Goal: Task Accomplishment & Management: Manage account settings

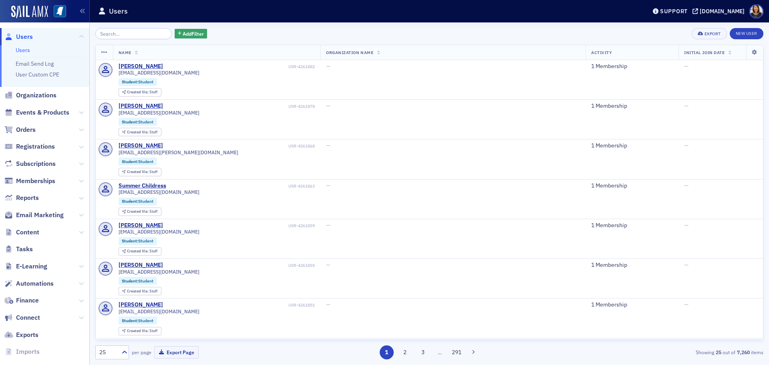
click at [108, 32] on input "search" at bounding box center [133, 33] width 76 height 11
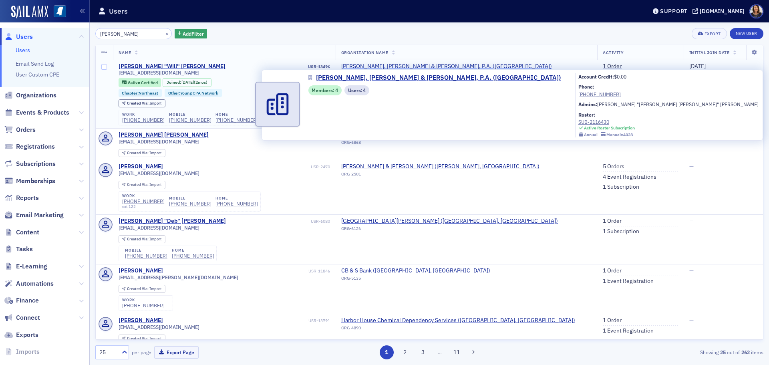
type input "william hudson"
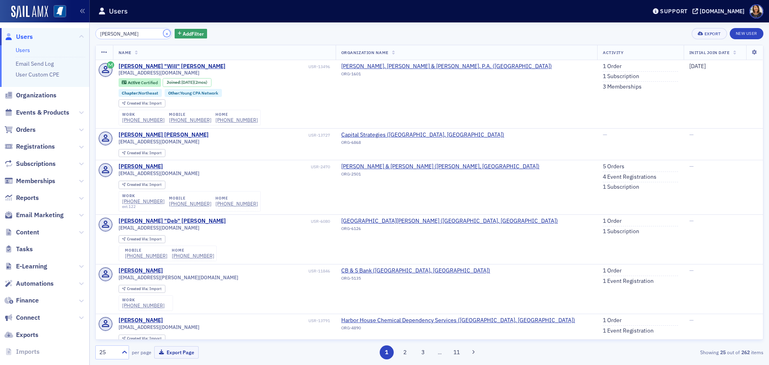
click at [163, 34] on button "×" at bounding box center [166, 33] width 7 height 7
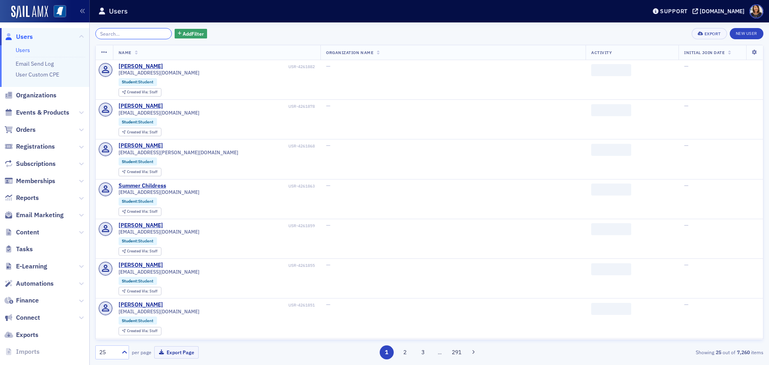
click at [145, 32] on input "search" at bounding box center [133, 33] width 76 height 11
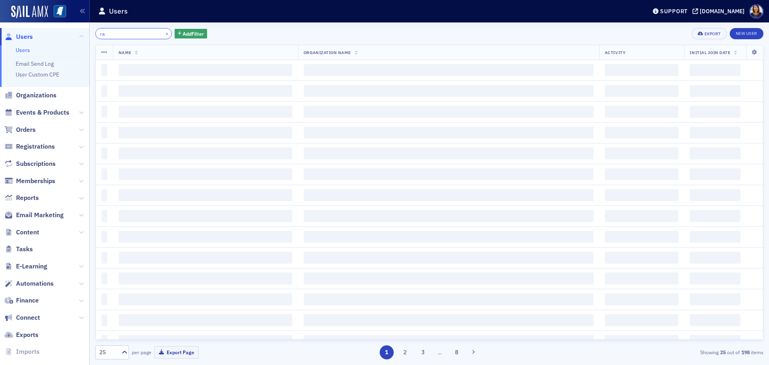
type input "r"
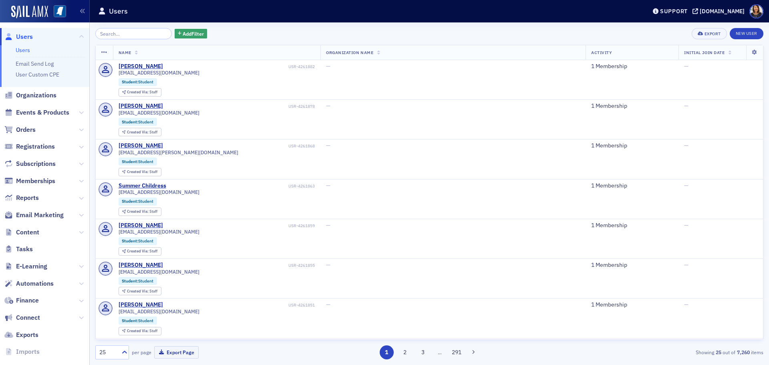
click at [29, 36] on span "Users" at bounding box center [24, 36] width 17 height 9
click at [40, 93] on span "Organizations" at bounding box center [36, 95] width 40 height 9
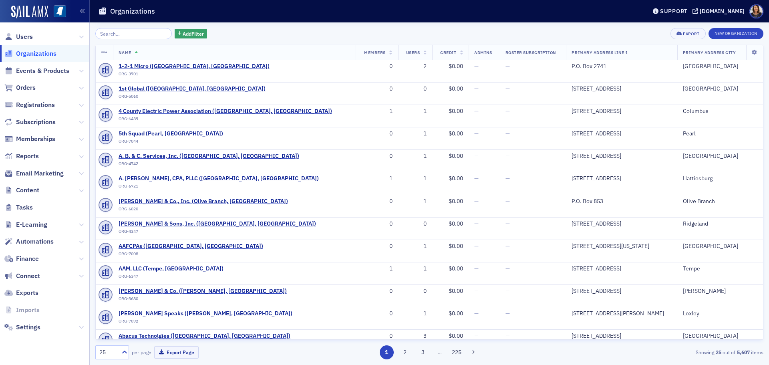
click at [119, 35] on input "search" at bounding box center [133, 33] width 76 height 11
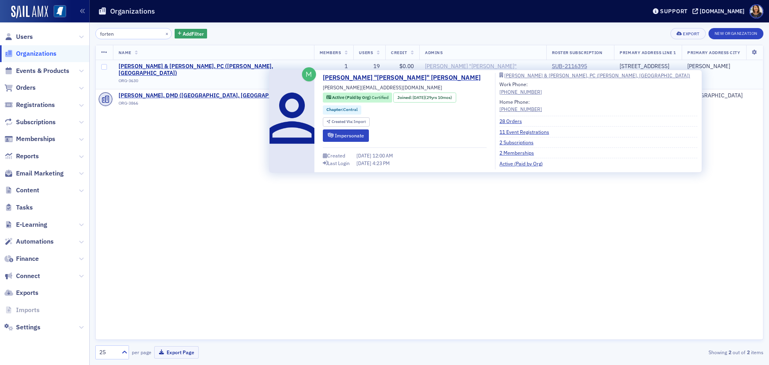
type input "forten"
click at [427, 67] on div "William "Brent" Ballard" at bounding box center [482, 70] width 115 height 14
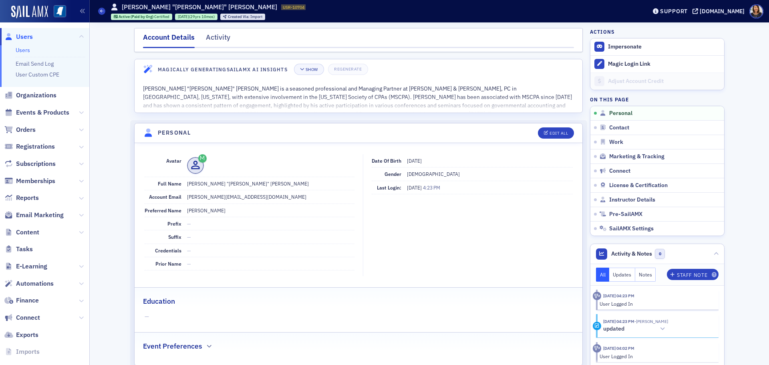
click at [22, 36] on span "Users" at bounding box center [24, 36] width 17 height 9
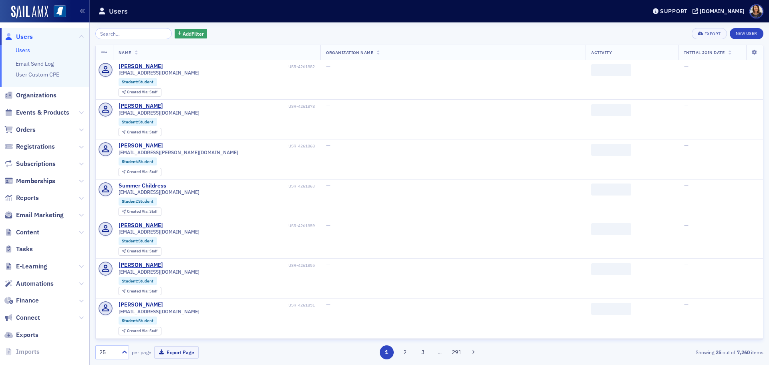
click at [124, 34] on input "search" at bounding box center [133, 33] width 76 height 11
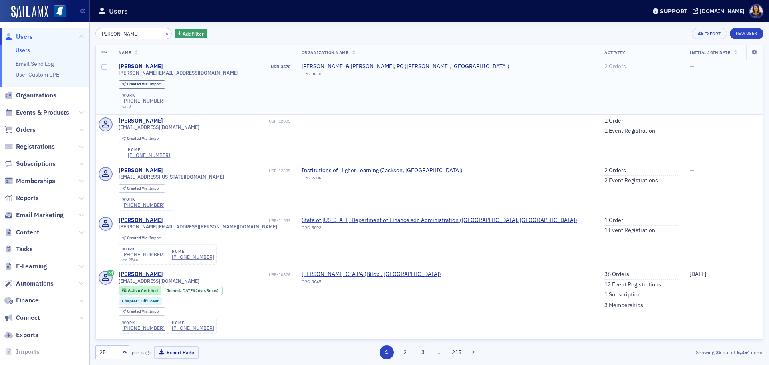
type input "tina r"
click at [604, 66] on link "2 Orders" at bounding box center [615, 66] width 22 height 7
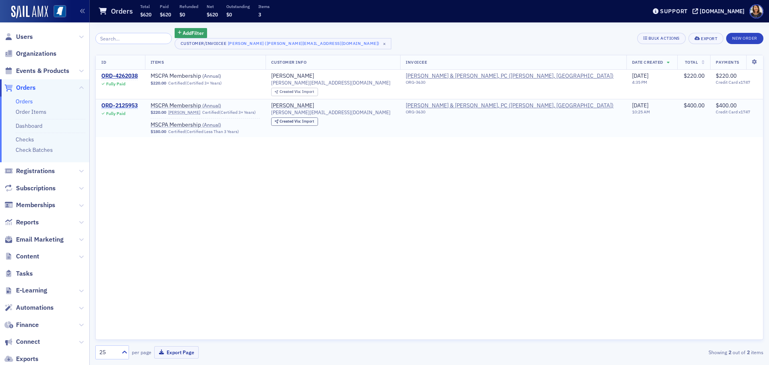
click at [124, 104] on div "ORD-2125953" at bounding box center [119, 105] width 36 height 7
click at [200, 125] on span "MSCPA Membership ( Annual )" at bounding box center [201, 124] width 101 height 7
drag, startPoint x: 114, startPoint y: 30, endPoint x: 116, endPoint y: 35, distance: 5.2
click at [116, 35] on div "Add Filter Customer/Invoicee Tina Rogers (tina@fortcpa.com) ×" at bounding box center [242, 38] width 295 height 21
click at [116, 36] on input "search" at bounding box center [133, 38] width 76 height 11
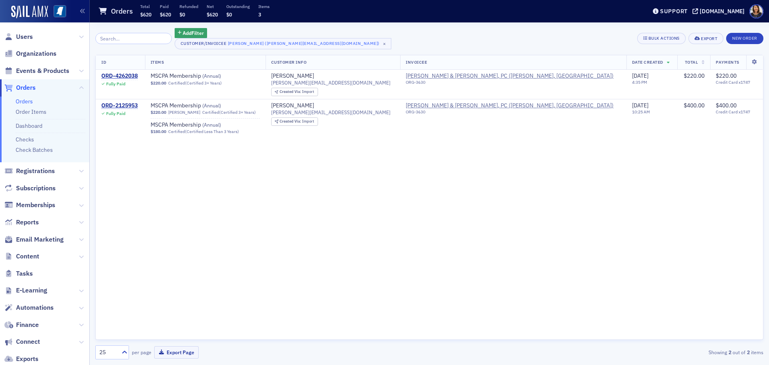
click at [146, 46] on div "Add Filter Customer/Invoicee Tina Rogers (tina@fortcpa.com) ×" at bounding box center [242, 38] width 295 height 21
click at [141, 43] on input "search" at bounding box center [133, 38] width 76 height 11
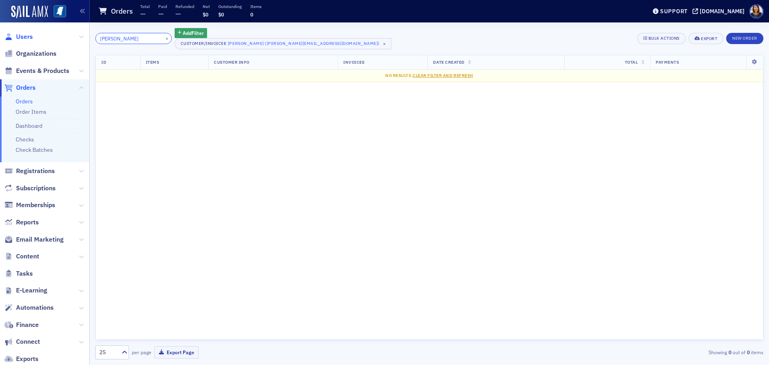
type input "kimberly ains"
click at [32, 36] on span "Users" at bounding box center [24, 36] width 17 height 9
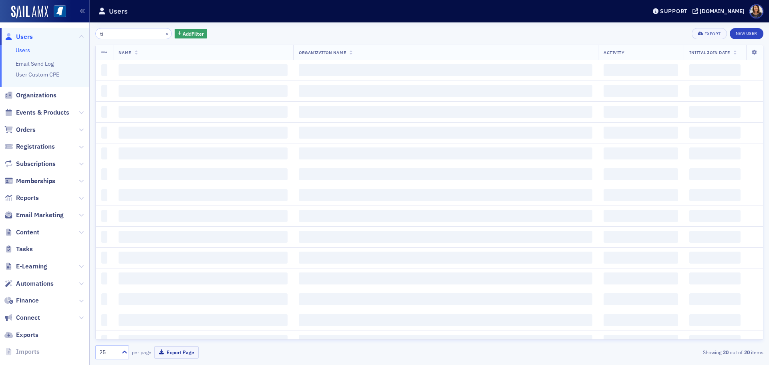
type input "t"
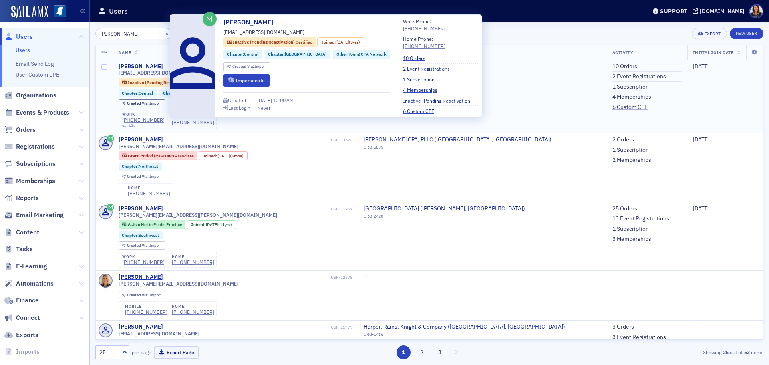
type input "kimberly ains"
click at [149, 64] on div "[PERSON_NAME]" at bounding box center [140, 66] width 44 height 7
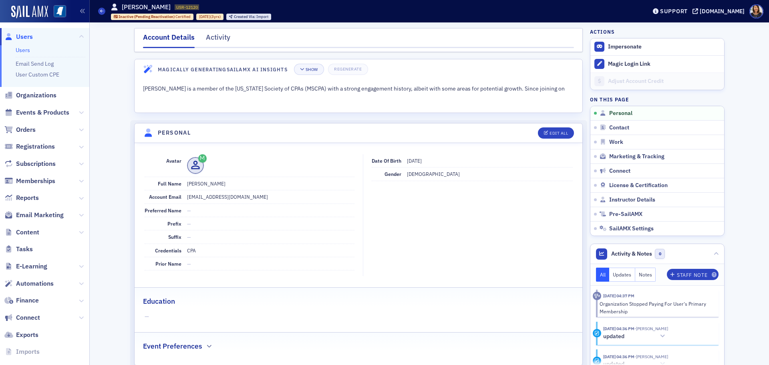
click at [20, 35] on span "Users" at bounding box center [24, 36] width 17 height 9
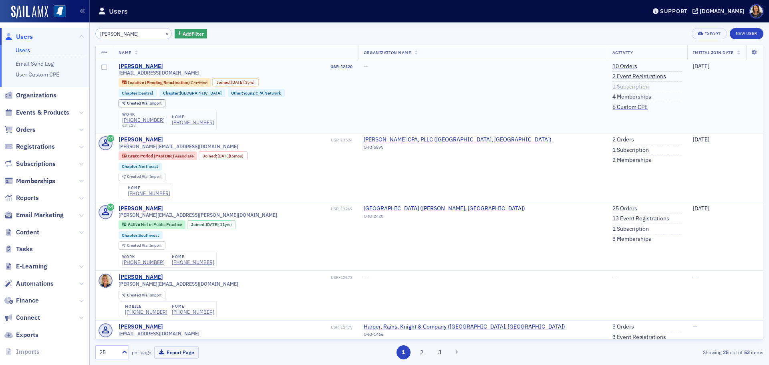
click at [612, 85] on link "1 Subscription" at bounding box center [630, 86] width 36 height 7
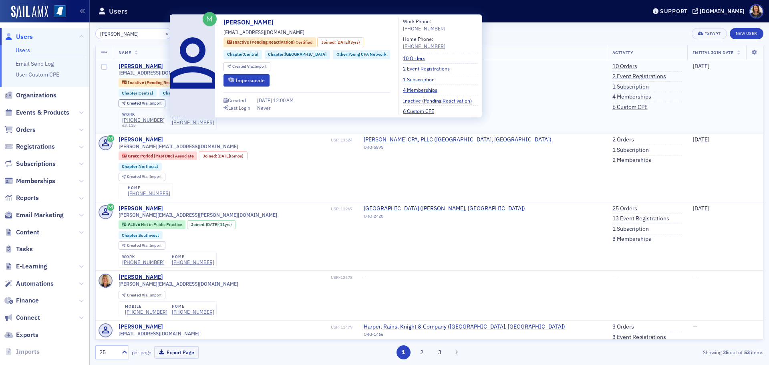
click at [146, 64] on div "[PERSON_NAME]" at bounding box center [140, 66] width 44 height 7
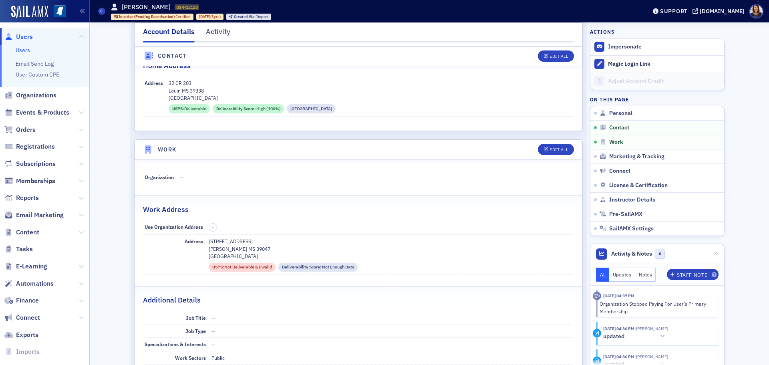
scroll to position [409, 0]
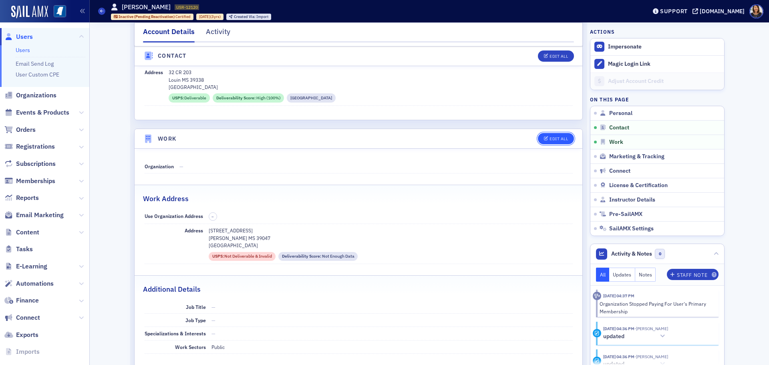
click at [554, 138] on div "Edit All" at bounding box center [558, 138] width 18 height 4
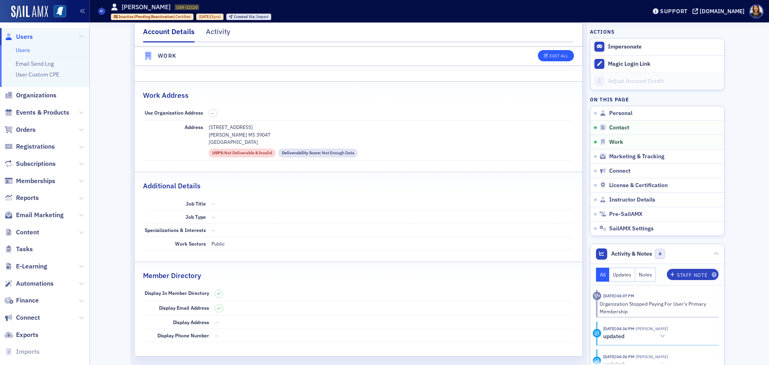
select select "US"
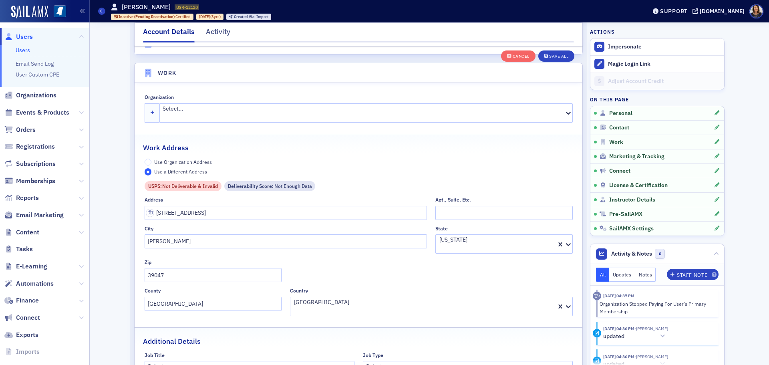
scroll to position [650, 0]
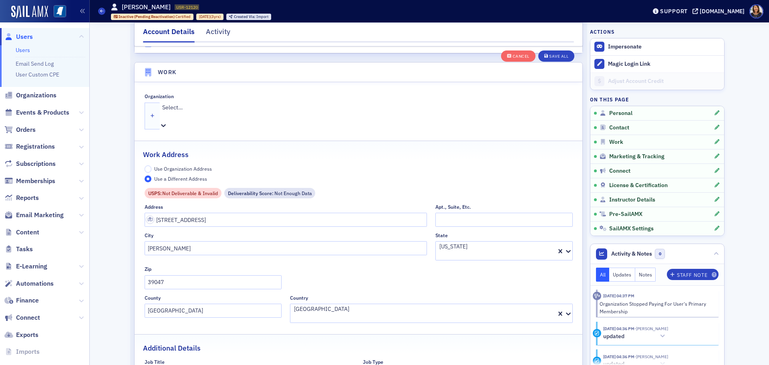
click at [197, 112] on div at bounding box center [366, 116] width 409 height 8
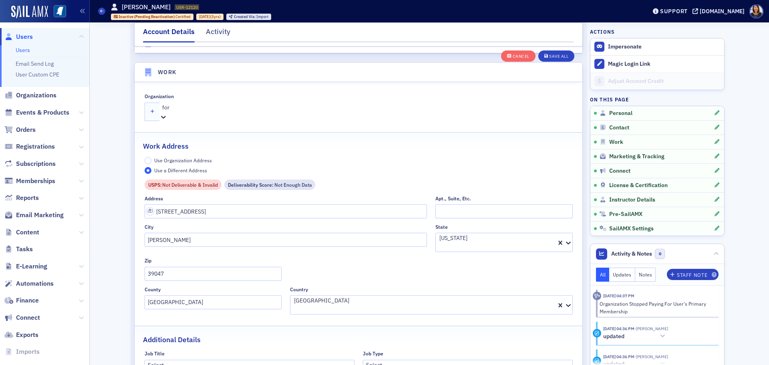
type input "fort"
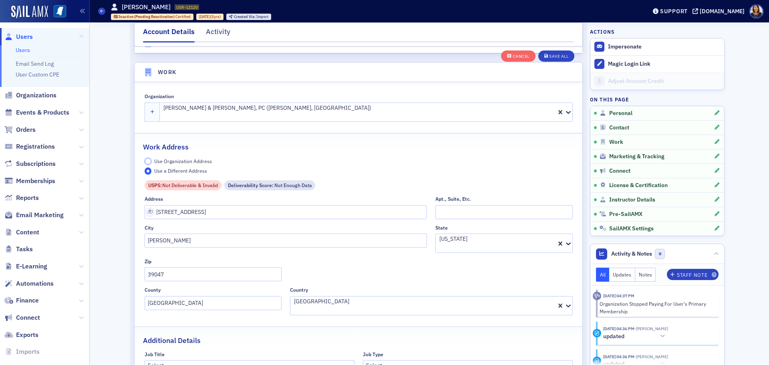
click at [148, 158] on input "Use Organization Address" at bounding box center [147, 161] width 7 height 7
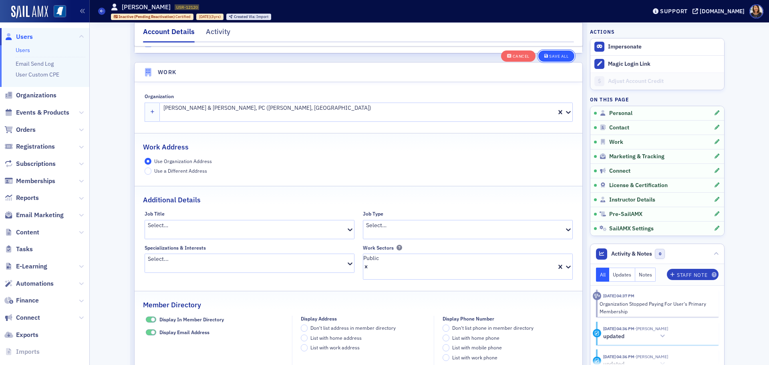
click at [557, 56] on div "Save All" at bounding box center [558, 56] width 19 height 4
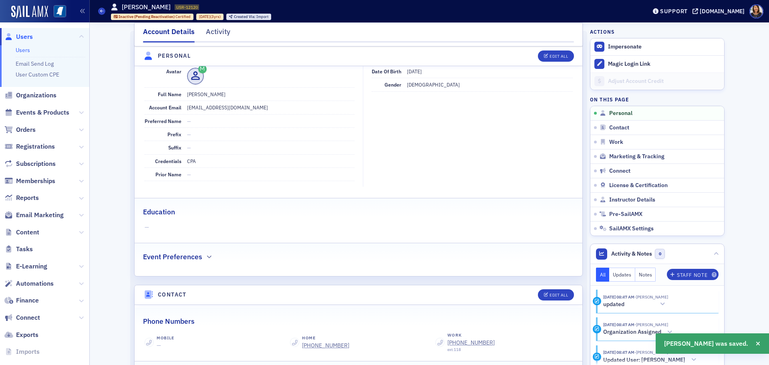
scroll to position [0, 0]
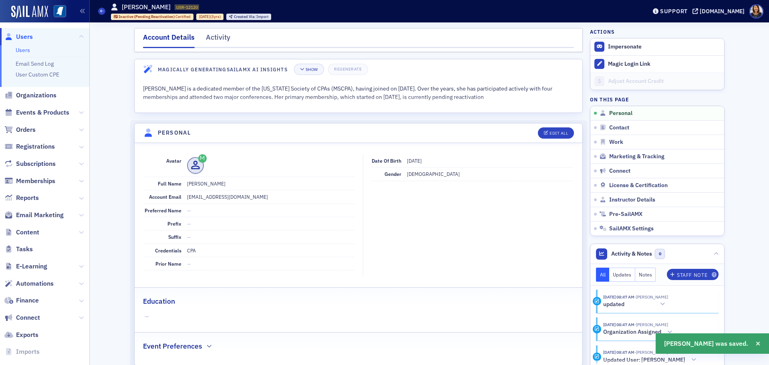
click at [23, 35] on span "Users" at bounding box center [24, 36] width 17 height 9
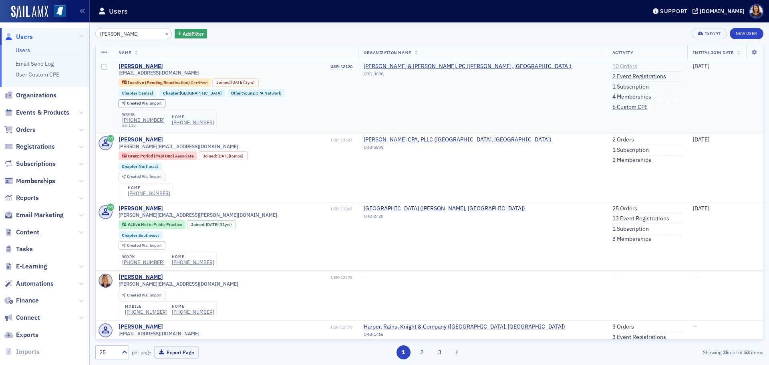
click at [612, 66] on link "10 Orders" at bounding box center [624, 66] width 25 height 7
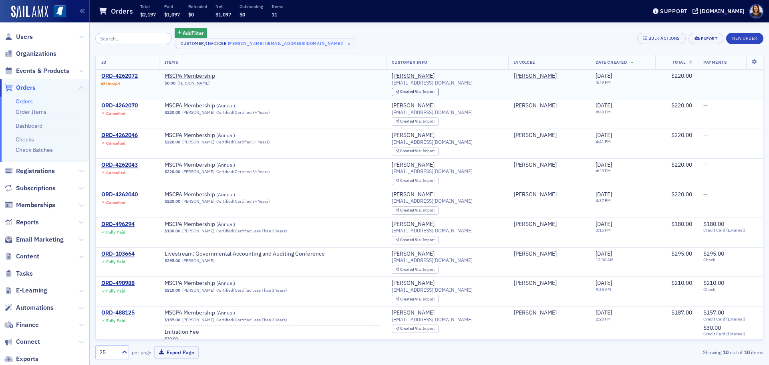
click at [121, 75] on div "ORD-4262072" at bounding box center [119, 75] width 36 height 7
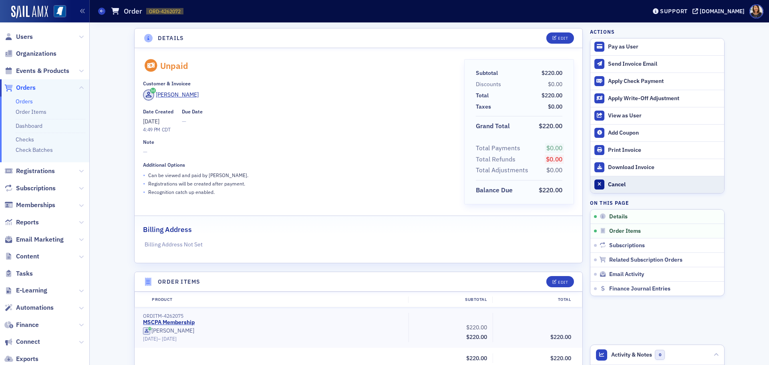
click at [614, 184] on div "Cancel" at bounding box center [664, 184] width 112 height 7
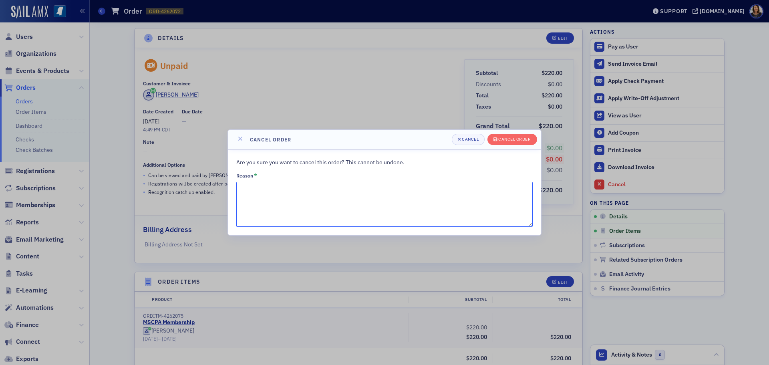
click at [387, 192] on textarea "Reason *" at bounding box center [384, 204] width 296 height 45
type textarea "duplicate"
click at [493, 137] on icon "submit" at bounding box center [495, 139] width 4 height 4
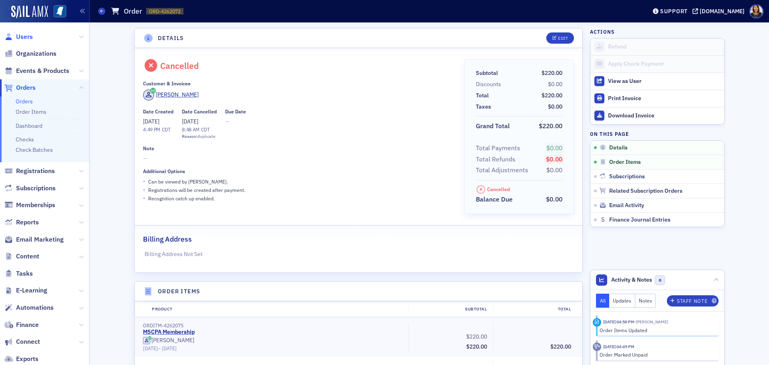
click at [23, 37] on span "Users" at bounding box center [24, 36] width 17 height 9
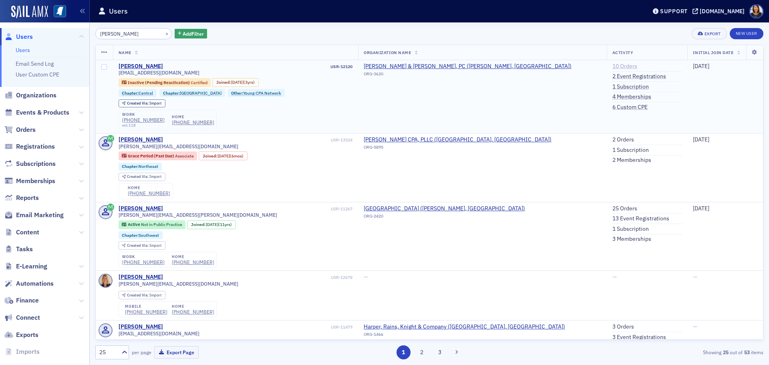
click at [612, 67] on link "10 Orders" at bounding box center [624, 66] width 25 height 7
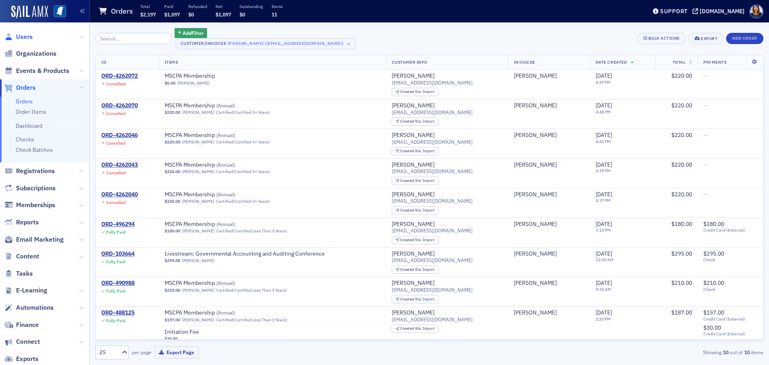
click at [22, 38] on span "Users" at bounding box center [24, 36] width 17 height 9
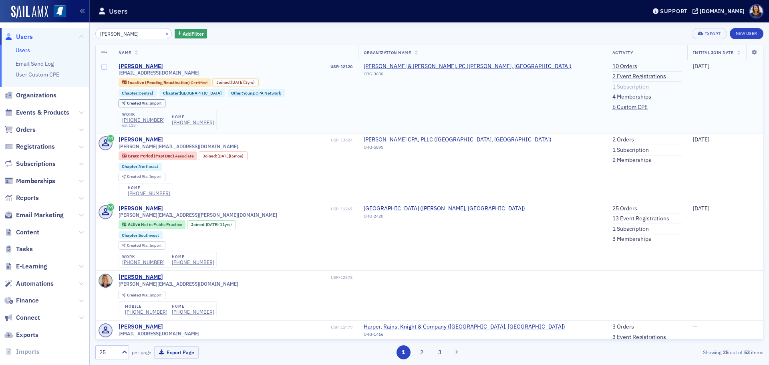
click at [612, 85] on link "1 Subscription" at bounding box center [630, 86] width 36 height 7
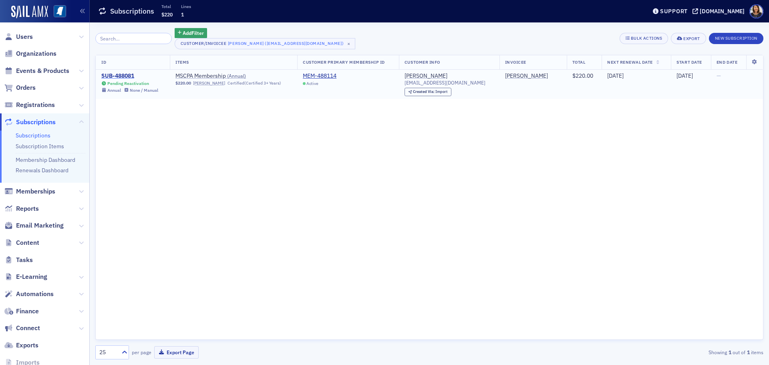
click at [127, 74] on div "SUB-488081" at bounding box center [129, 75] width 57 height 7
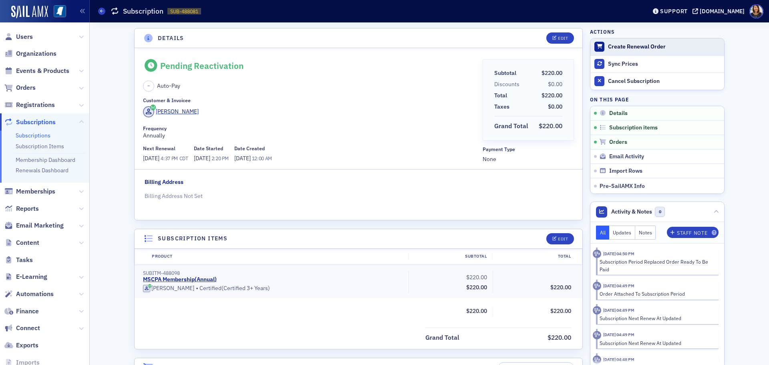
click at [618, 45] on div "Create Renewal Order" at bounding box center [664, 46] width 112 height 7
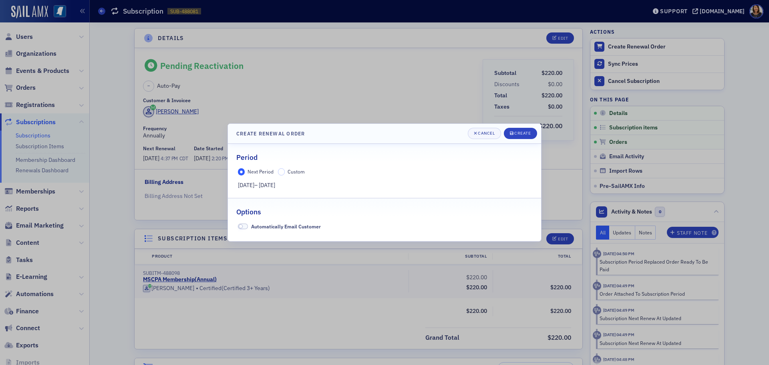
click at [284, 174] on label "Custom" at bounding box center [291, 171] width 27 height 7
click at [284, 174] on input "Custom" at bounding box center [281, 171] width 7 height 7
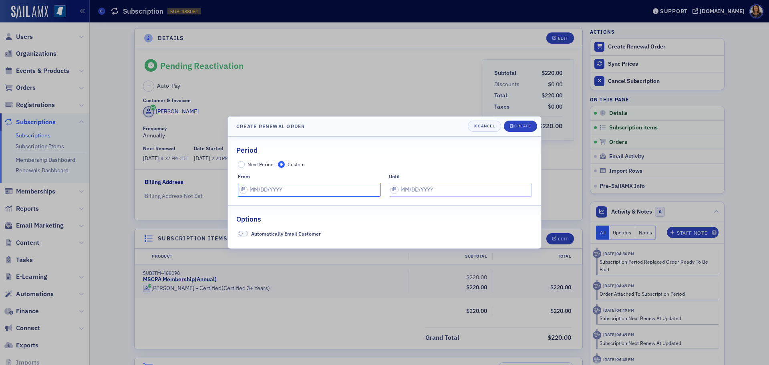
select select "8"
select select "2025"
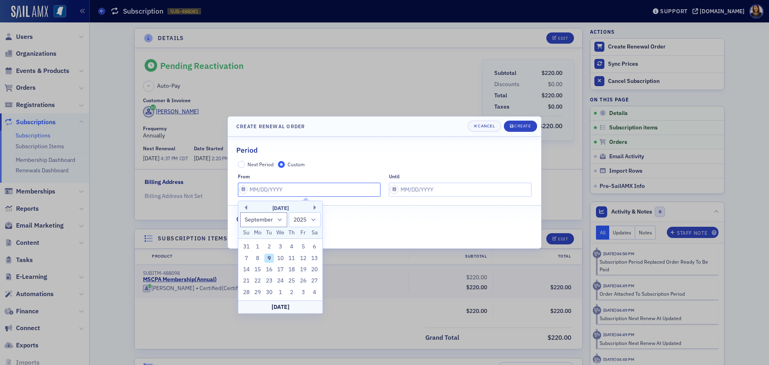
click at [311, 186] on input "text" at bounding box center [309, 190] width 142 height 14
type input "[DATE]"
select select "8"
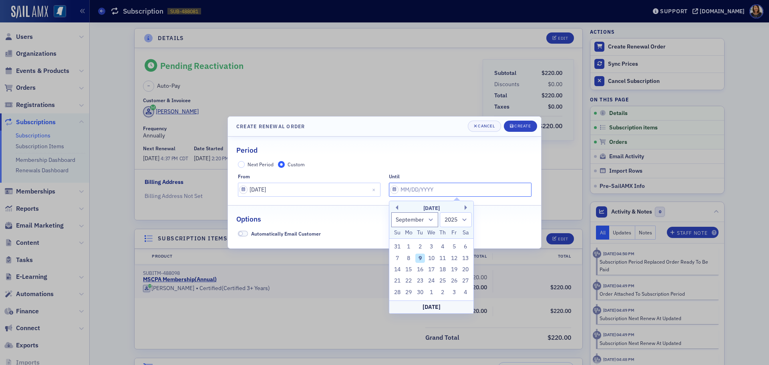
click at [437, 190] on input "text" at bounding box center [460, 190] width 142 height 14
type input "[DATE]"
click at [508, 216] on div "Options" at bounding box center [384, 214] width 296 height 19
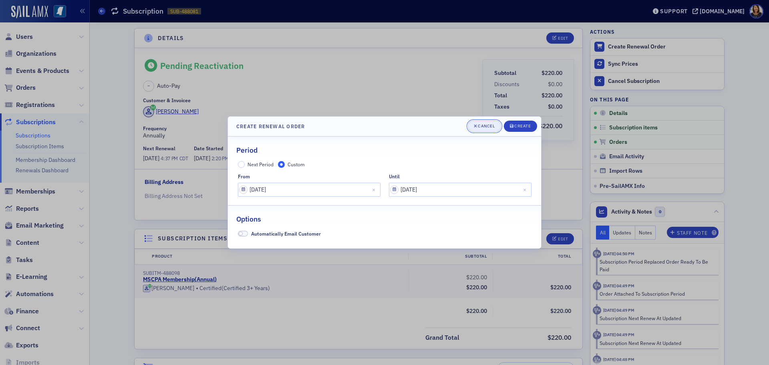
click at [484, 128] on div "Cancel" at bounding box center [486, 126] width 17 height 4
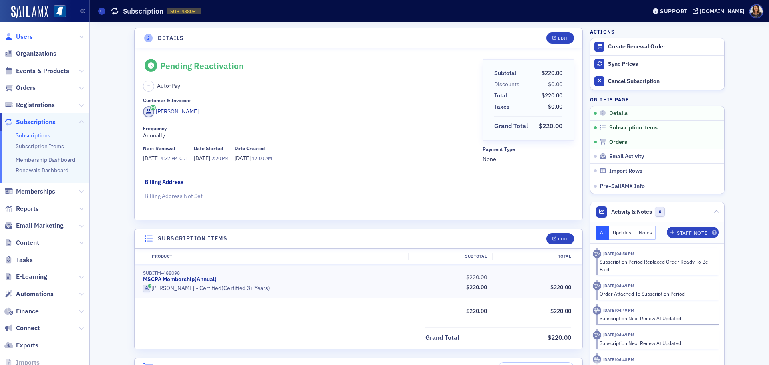
click at [24, 36] on span "Users" at bounding box center [24, 36] width 17 height 9
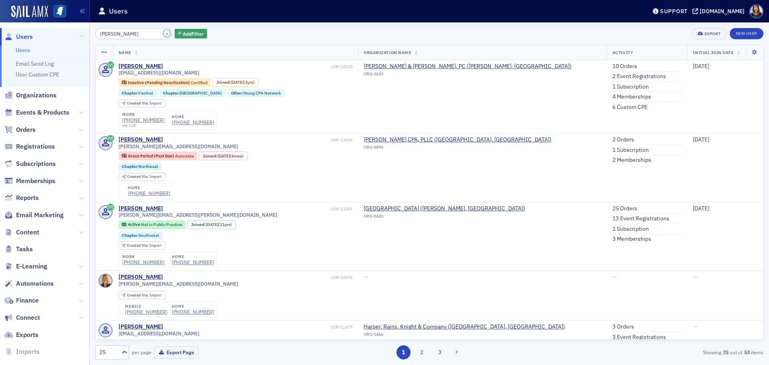
click at [163, 33] on button "×" at bounding box center [166, 33] width 7 height 7
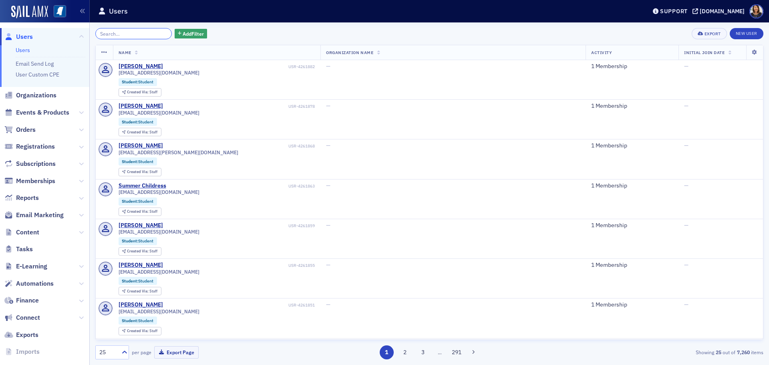
click at [151, 38] on input "search" at bounding box center [133, 33] width 76 height 11
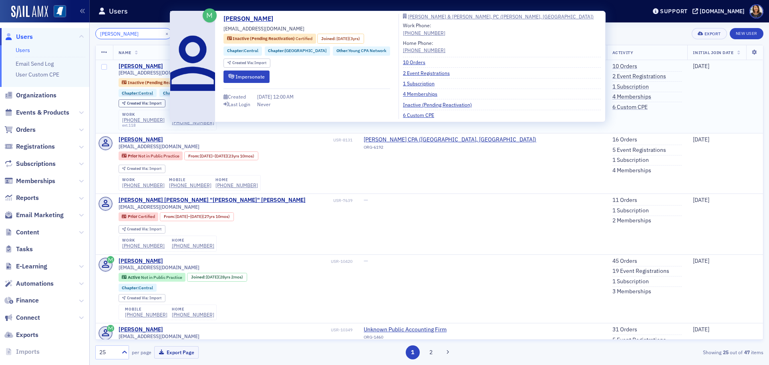
type input "kimberly ainsworth"
click at [153, 65] on div "[PERSON_NAME]" at bounding box center [140, 66] width 44 height 7
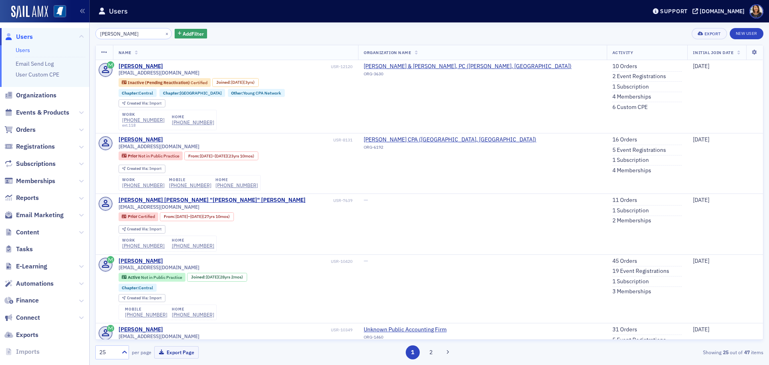
click at [18, 38] on span "Users" at bounding box center [24, 36] width 17 height 9
click at [32, 93] on span "Organizations" at bounding box center [36, 95] width 40 height 9
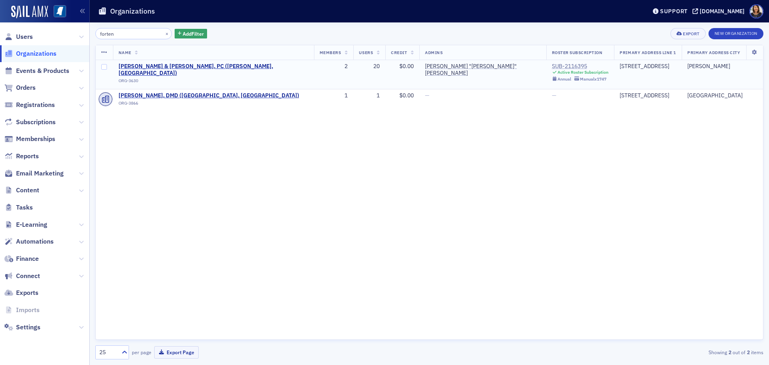
click at [552, 64] on div "SUB-2116395" at bounding box center [580, 66] width 57 height 7
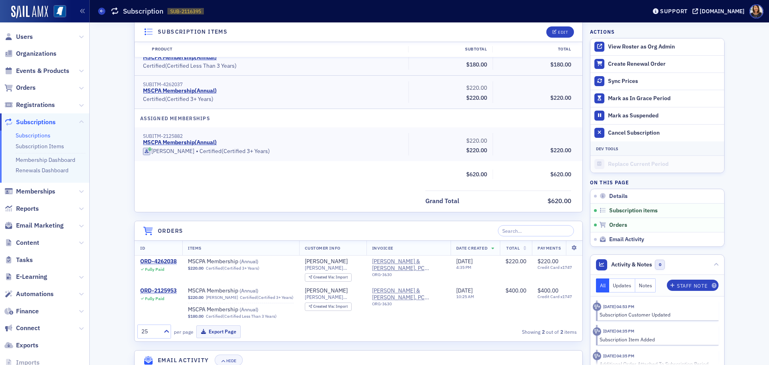
scroll to position [281, 0]
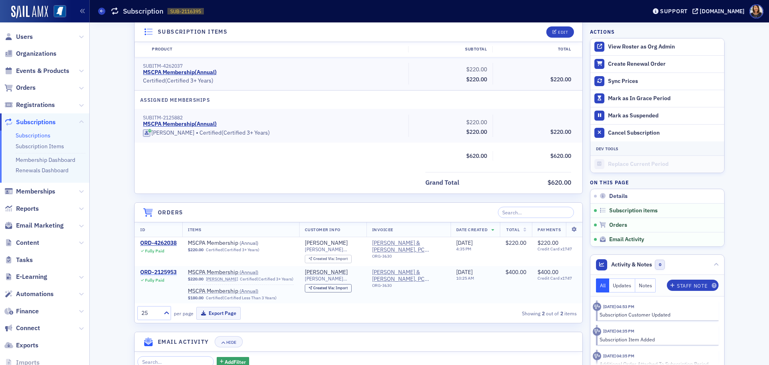
click at [158, 270] on div "ORD-2125953" at bounding box center [158, 272] width 36 height 7
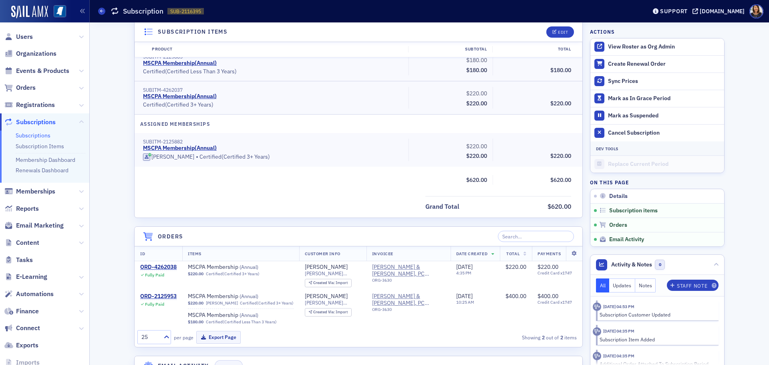
scroll to position [272, 0]
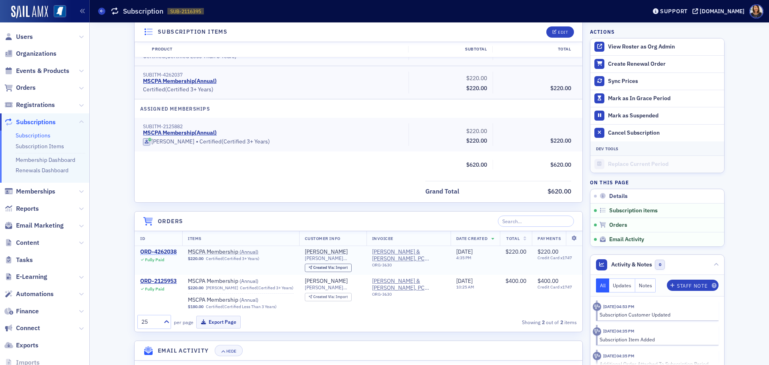
click at [158, 251] on div "ORD-4262038" at bounding box center [158, 251] width 36 height 7
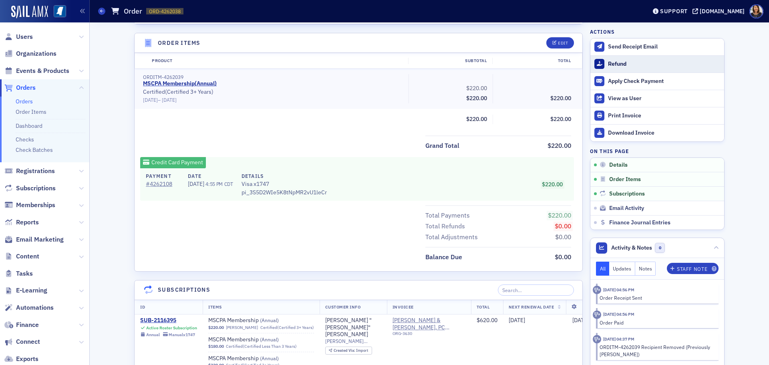
click at [608, 63] on div "Refund" at bounding box center [664, 63] width 112 height 7
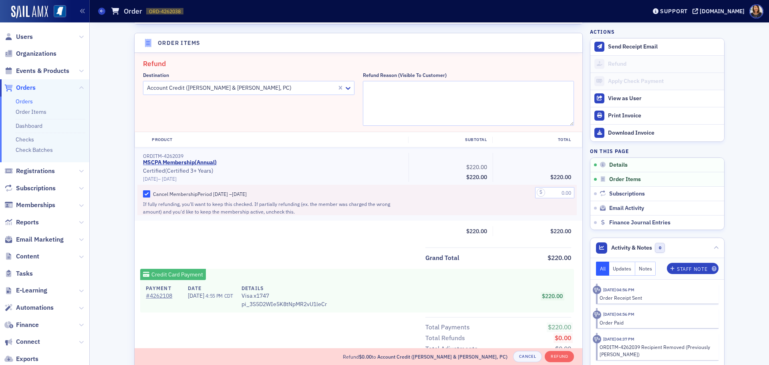
scroll to position [279, 0]
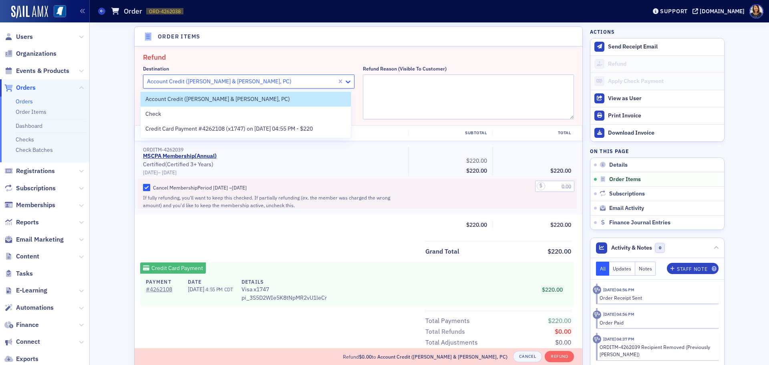
click at [346, 83] on icon at bounding box center [348, 82] width 8 height 8
click at [274, 130] on span "Credit Card Payment #4262108 (x1747) on 9/8/2025 04:55 PM - $220" at bounding box center [228, 128] width 167 height 8
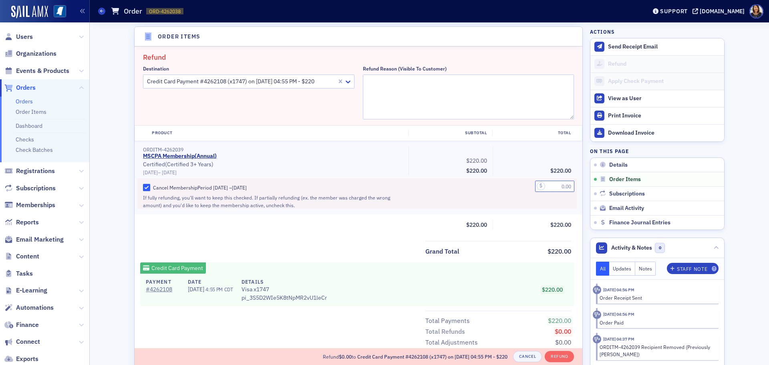
click at [552, 181] on input "text" at bounding box center [554, 186] width 39 height 11
type input "220.00"
click at [414, 228] on div "Subtotal $220.00" at bounding box center [450, 225] width 73 height 10
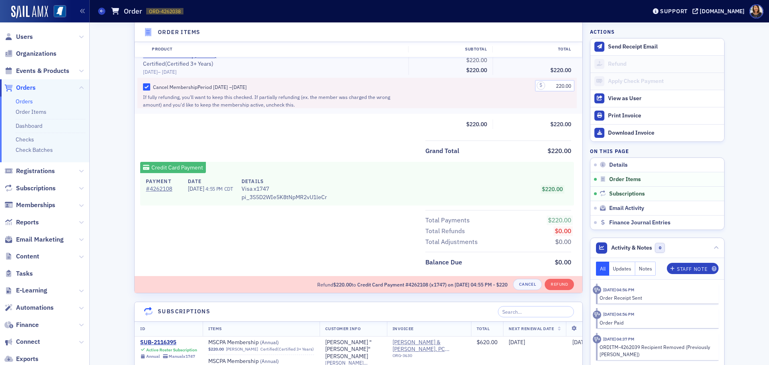
scroll to position [391, 0]
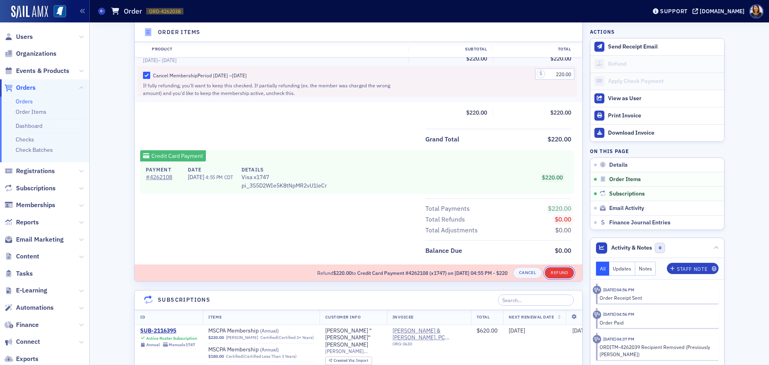
click at [553, 273] on button "Refund" at bounding box center [558, 272] width 29 height 11
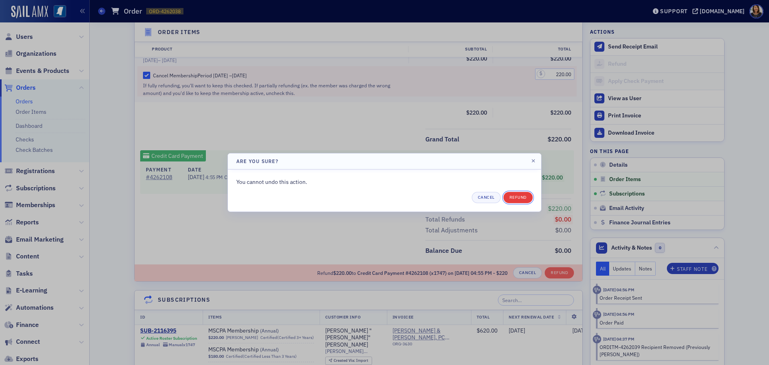
click at [521, 197] on button "Refund" at bounding box center [517, 197] width 29 height 11
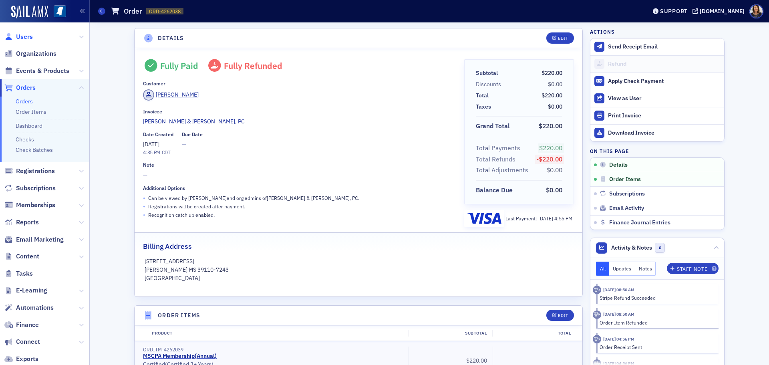
click at [20, 34] on span "Users" at bounding box center [24, 36] width 17 height 9
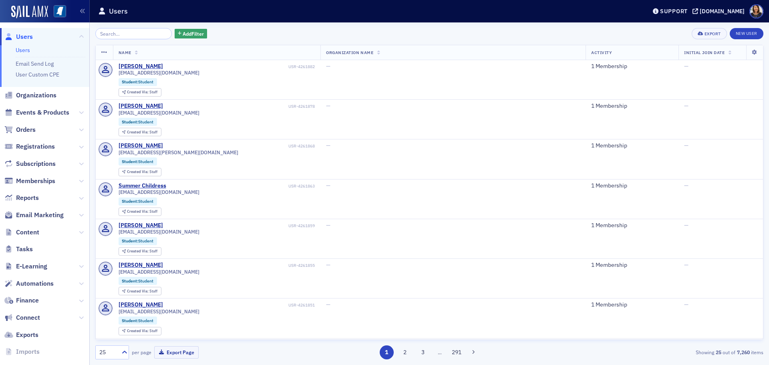
click at [140, 29] on input "search" at bounding box center [133, 33] width 76 height 11
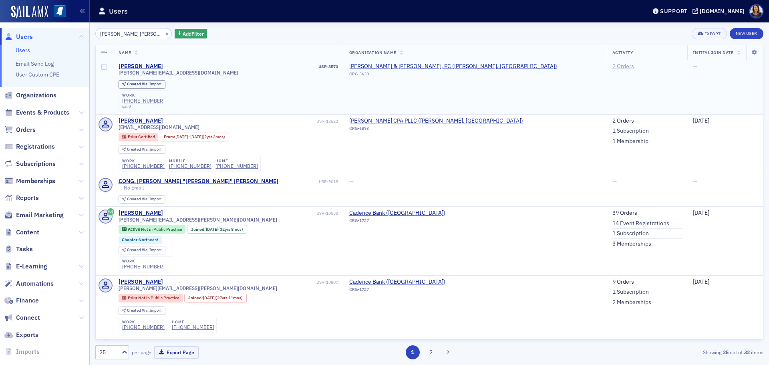
type input "tina roger"
click at [612, 66] on link "2 Orders" at bounding box center [623, 66] width 22 height 7
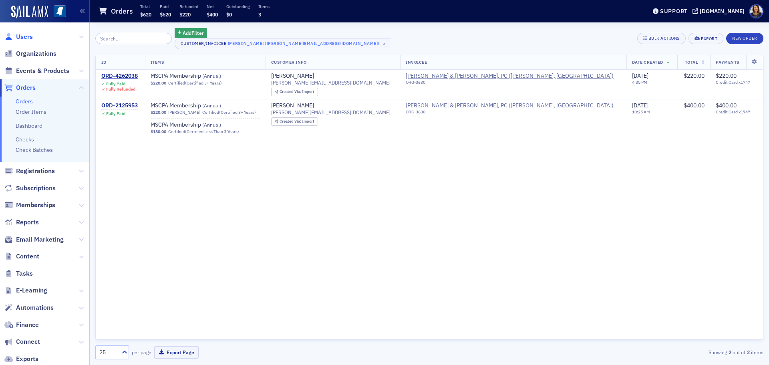
click at [26, 37] on span "Users" at bounding box center [24, 36] width 17 height 9
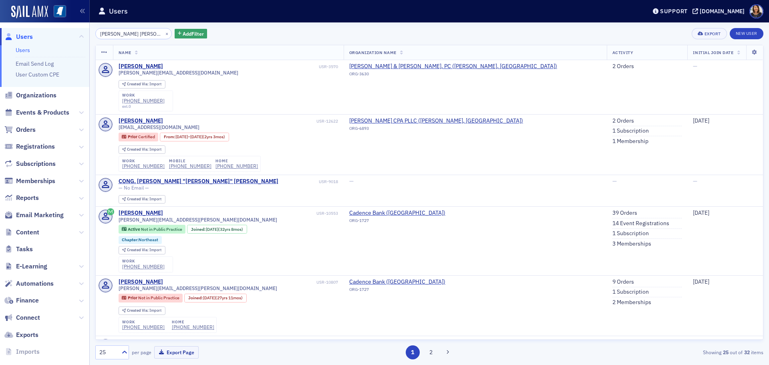
click at [163, 37] on div "×" at bounding box center [167, 33] width 8 height 10
click at [163, 32] on button "×" at bounding box center [166, 33] width 7 height 7
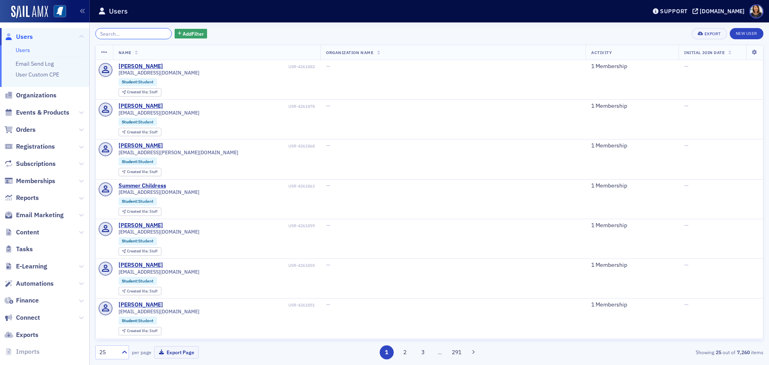
click at [122, 32] on input "search" at bounding box center [133, 33] width 76 height 11
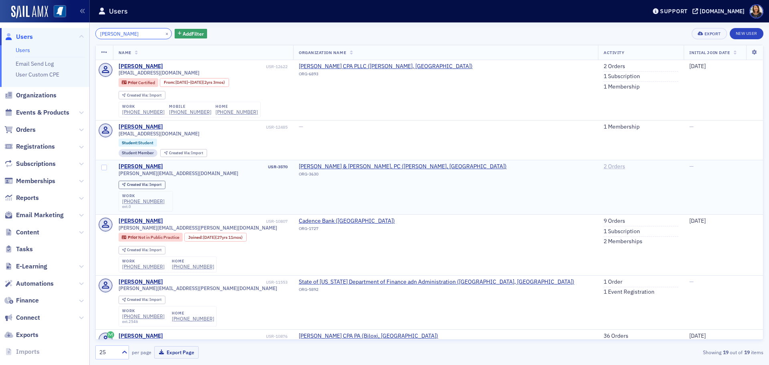
type input "tina rodgers"
click at [603, 169] on link "2 Orders" at bounding box center [614, 166] width 22 height 7
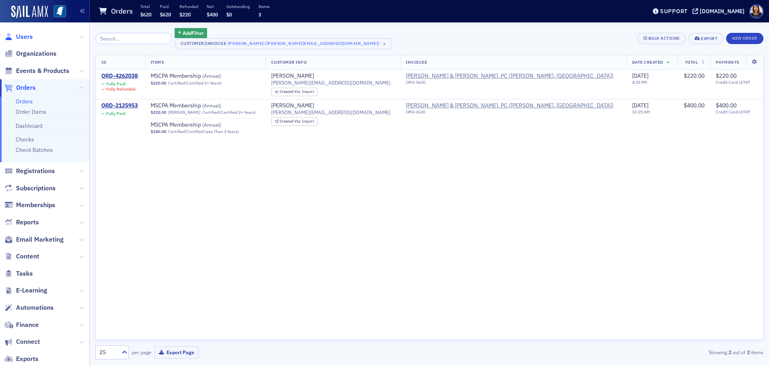
click at [22, 38] on span "Users" at bounding box center [24, 36] width 17 height 9
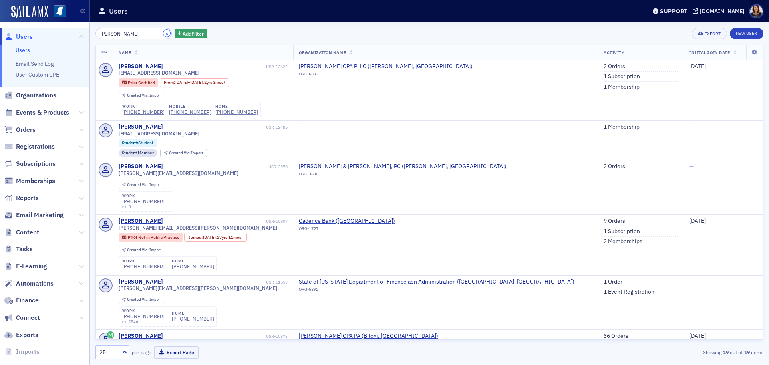
click at [163, 31] on button "×" at bounding box center [166, 33] width 7 height 7
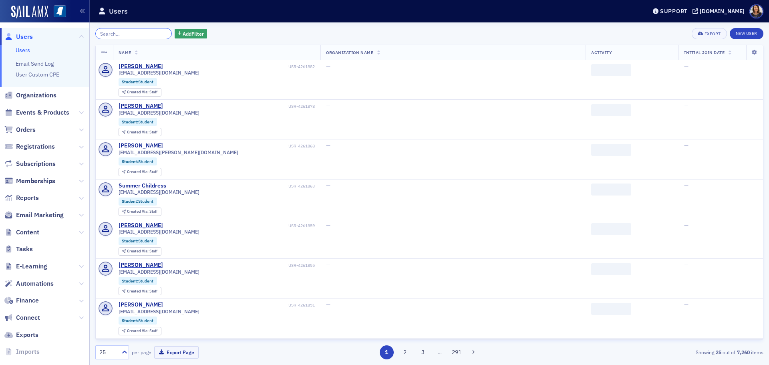
click at [133, 31] on input "search" at bounding box center [133, 33] width 76 height 11
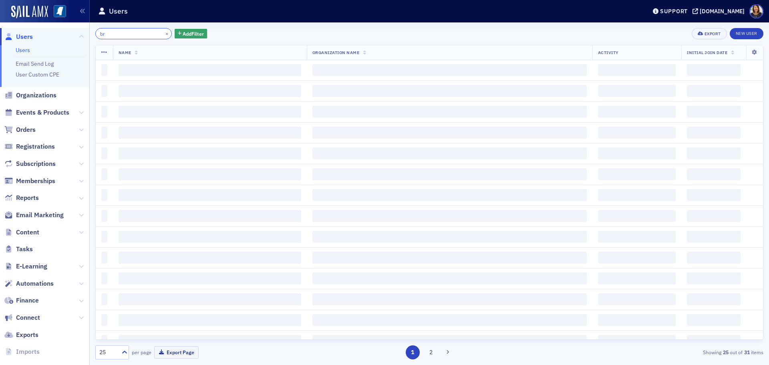
type input "b"
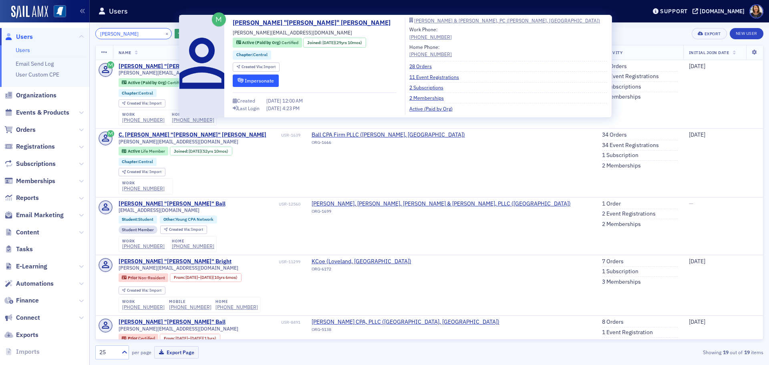
type input "brent ball"
click at [253, 79] on button "Impersonate" at bounding box center [256, 80] width 46 height 12
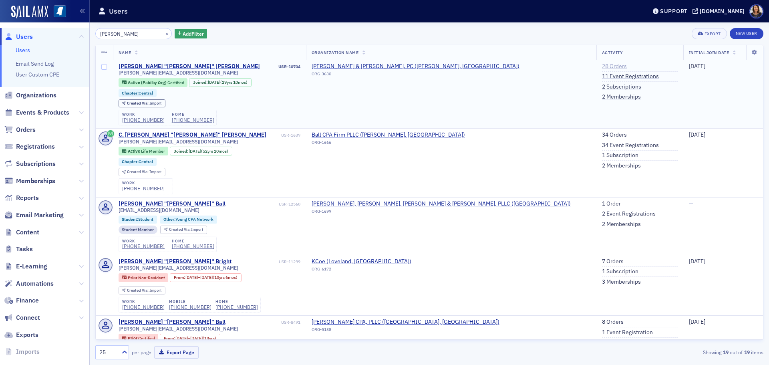
click at [602, 65] on link "28 Orders" at bounding box center [614, 66] width 25 height 7
click at [163, 31] on button "×" at bounding box center [166, 33] width 7 height 7
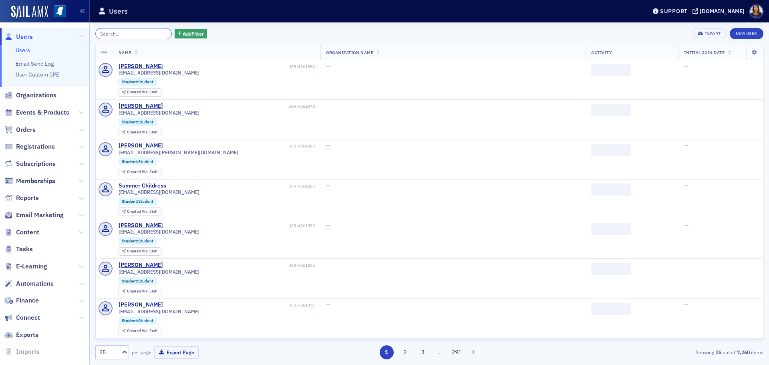
click at [140, 35] on input "search" at bounding box center [133, 33] width 76 height 11
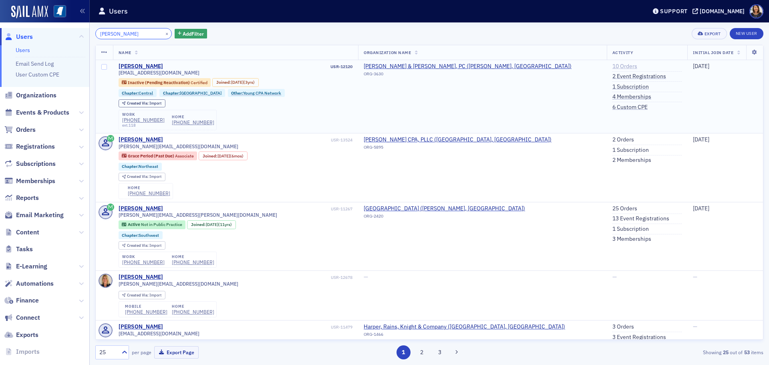
type input "kimberly ains"
click at [612, 66] on link "10 Orders" at bounding box center [624, 66] width 25 height 7
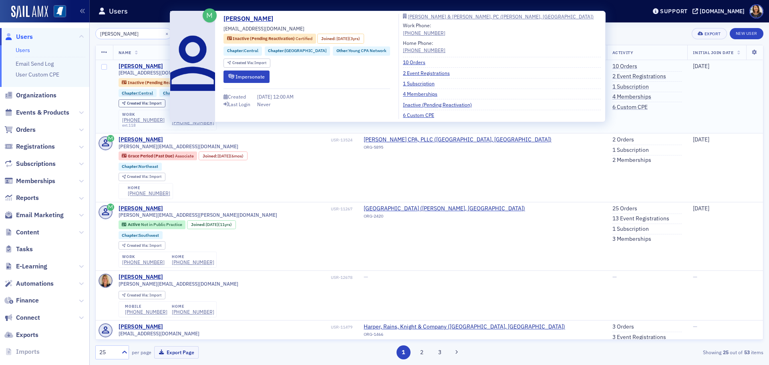
click at [154, 68] on div "Kimberly Ainsworth" at bounding box center [140, 66] width 44 height 7
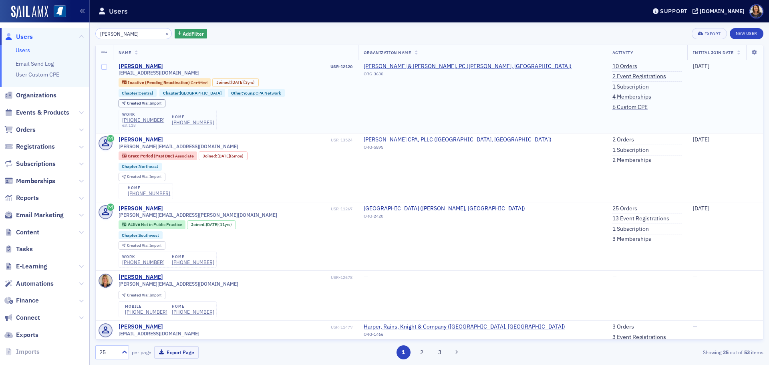
click at [568, 97] on td "Fortenberry & Ballard, PC (Brandon, MS) ORG-3630" at bounding box center [482, 96] width 249 height 73
click at [612, 87] on link "1 Subscription" at bounding box center [630, 86] width 36 height 7
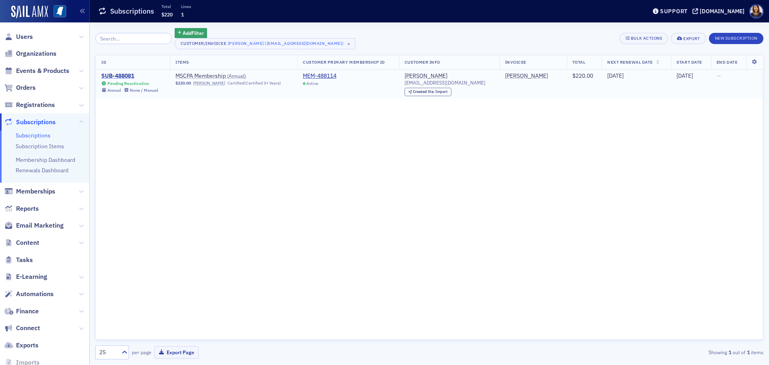
click at [121, 75] on div "SUB-488081" at bounding box center [129, 75] width 57 height 7
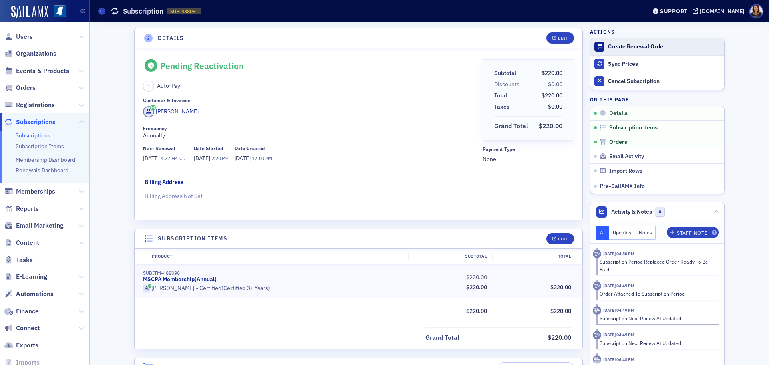
click at [620, 47] on div "Create Renewal Order" at bounding box center [664, 46] width 112 height 7
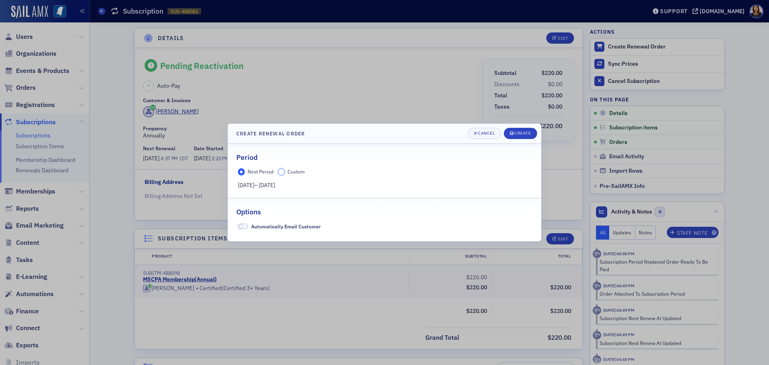
click at [283, 172] on input "Custom" at bounding box center [281, 171] width 7 height 7
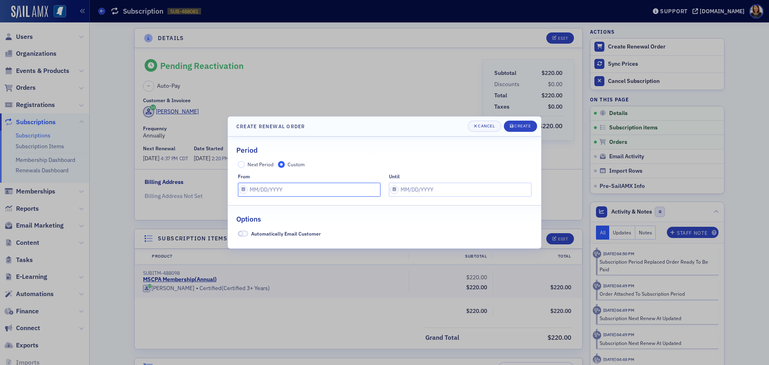
select select "8"
select select "2025"
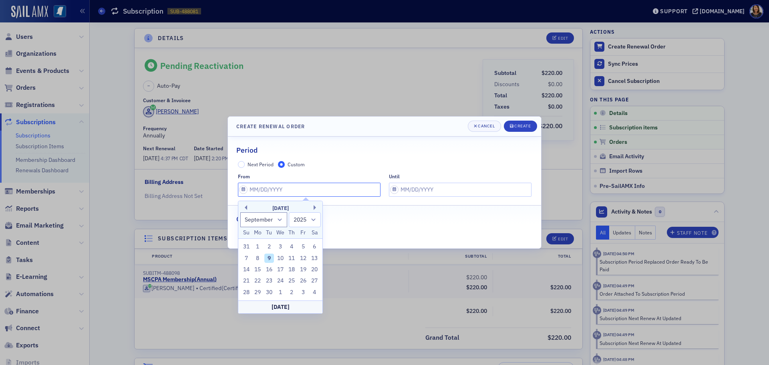
click at [297, 191] on input "text" at bounding box center [309, 190] width 142 height 14
type input "07/01/2026"
select select "6"
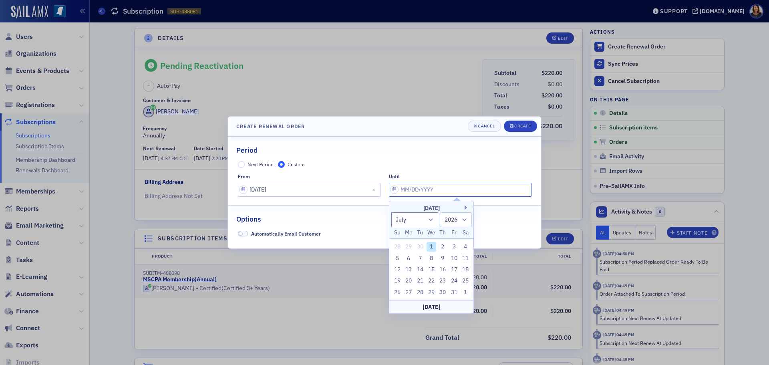
click at [435, 191] on input "text" at bounding box center [460, 190] width 142 height 14
type input "07/01/2027"
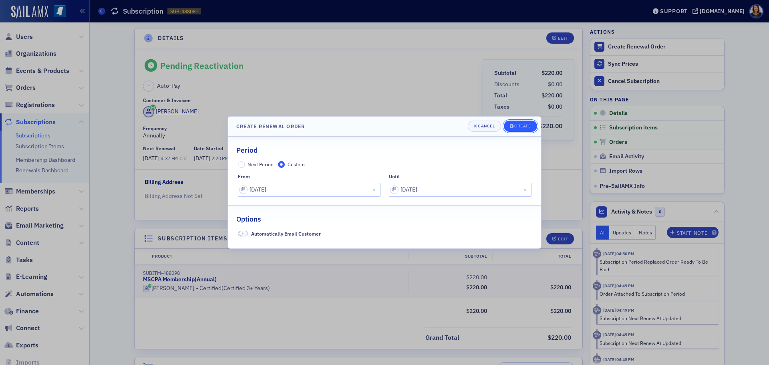
click at [520, 124] on div "Create" at bounding box center [522, 126] width 16 height 4
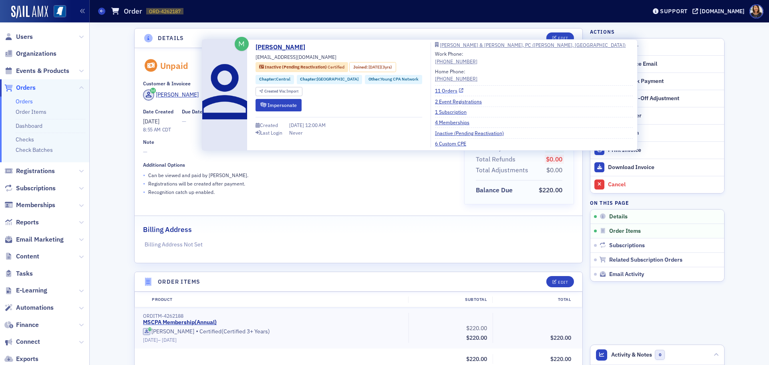
click at [435, 92] on link "11 Orders" at bounding box center [449, 90] width 28 height 7
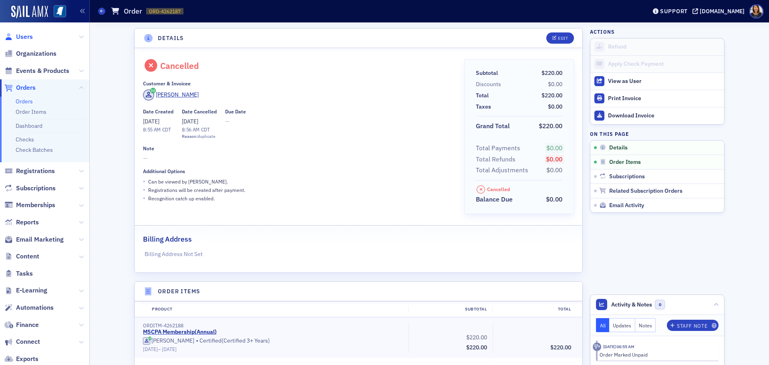
click at [16, 36] on span "Users" at bounding box center [24, 36] width 17 height 9
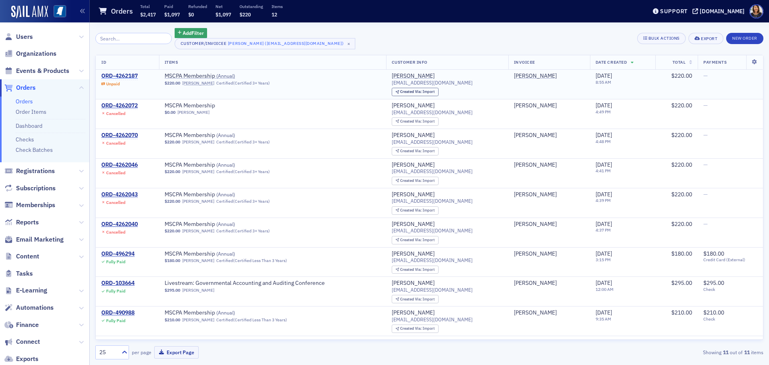
click at [133, 76] on div "ORD-4262187" at bounding box center [119, 75] width 36 height 7
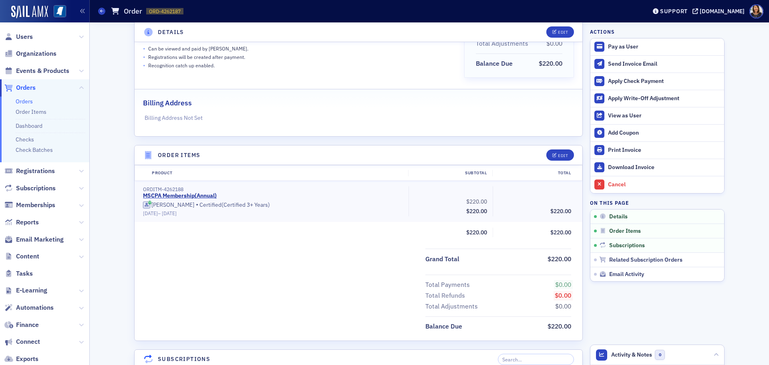
scroll to position [128, 0]
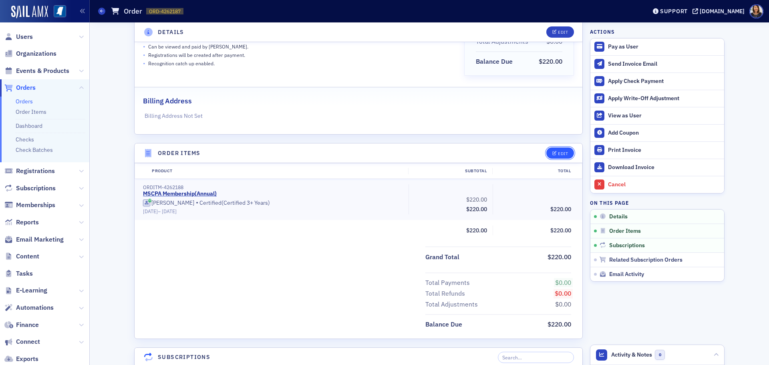
click at [558, 151] on div "Edit" at bounding box center [563, 153] width 10 height 4
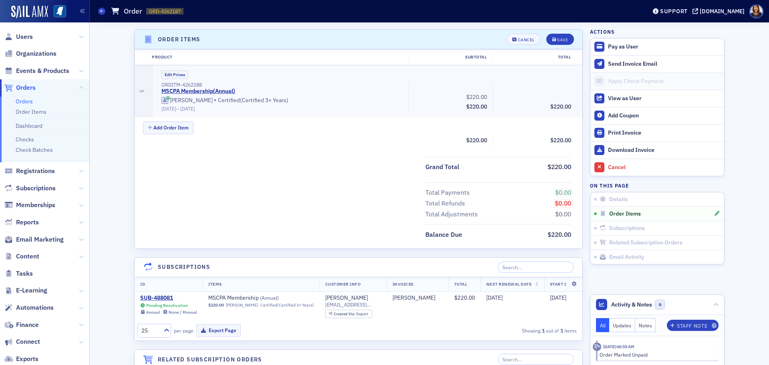
scroll to position [245, 0]
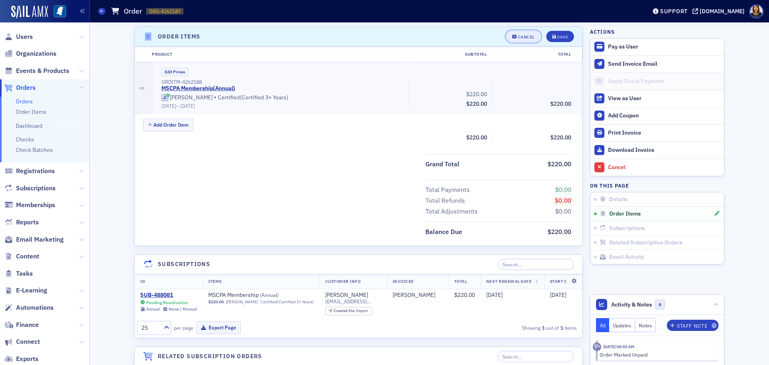
click at [523, 37] on div "Cancel" at bounding box center [526, 37] width 17 height 4
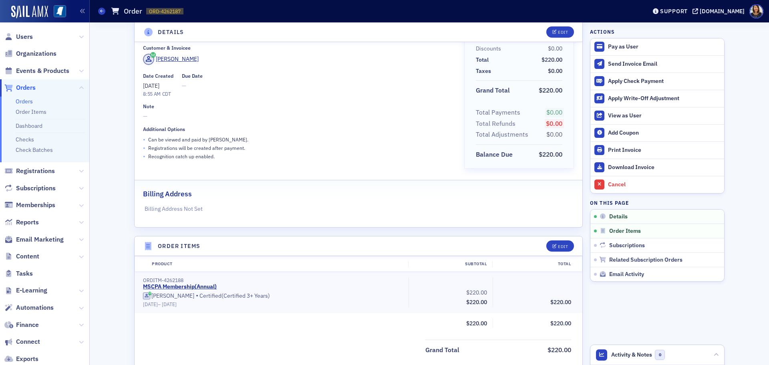
scroll to position [0, 0]
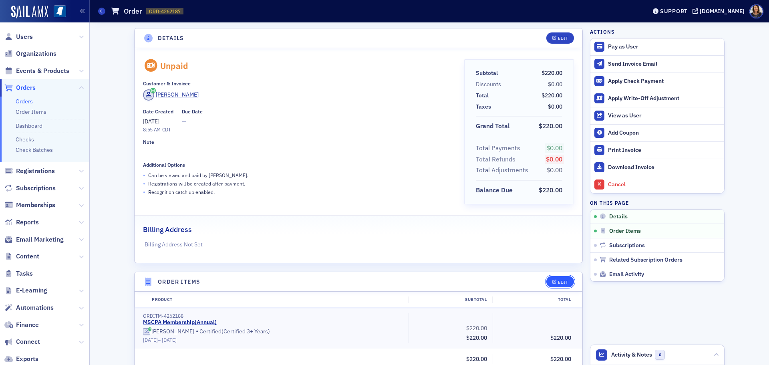
click at [560, 280] on div "Edit" at bounding box center [563, 282] width 10 height 4
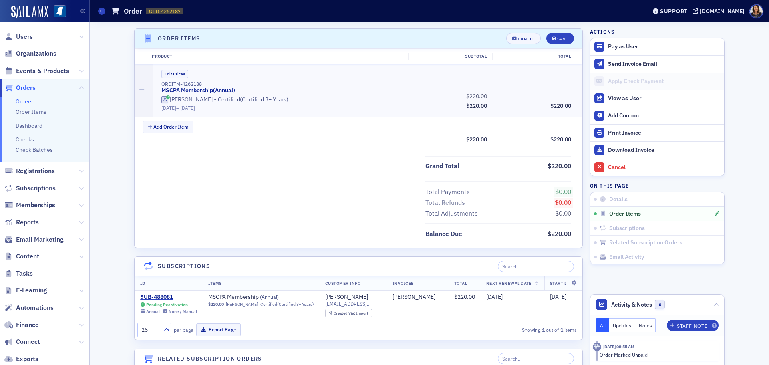
scroll to position [245, 0]
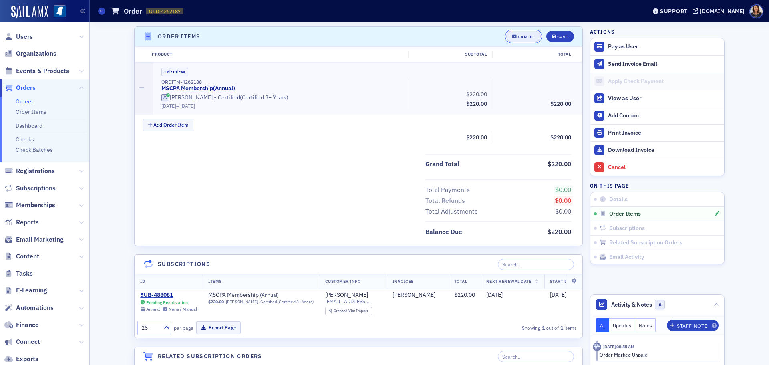
click at [513, 36] on icon "button" at bounding box center [514, 37] width 5 height 4
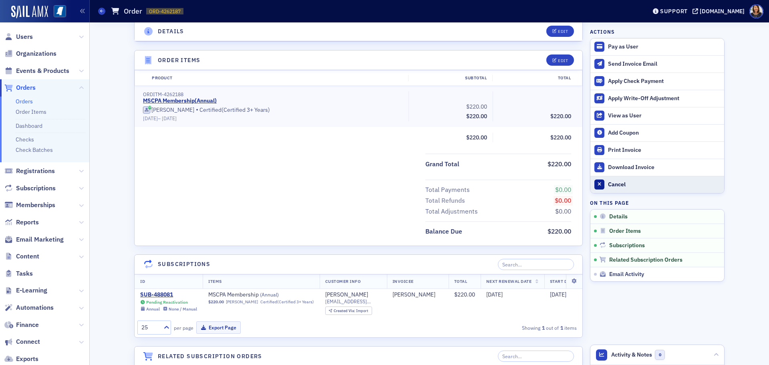
click at [612, 185] on div "Cancel" at bounding box center [664, 184] width 112 height 7
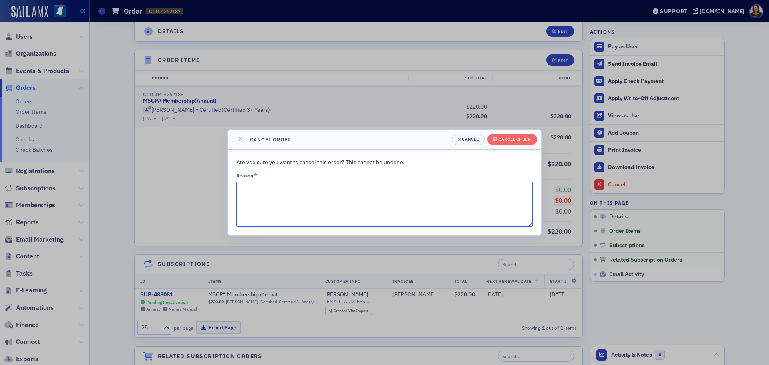
click at [403, 213] on textarea "Reason *" at bounding box center [384, 204] width 296 height 45
type textarea "duplicate"
click at [503, 139] on div "Cancel order" at bounding box center [514, 139] width 32 height 4
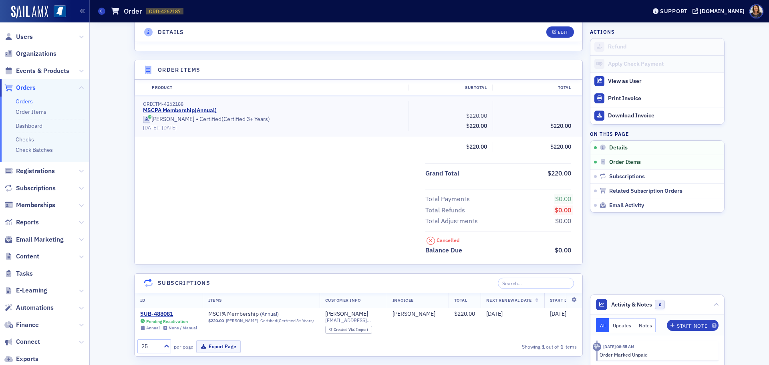
scroll to position [0, 0]
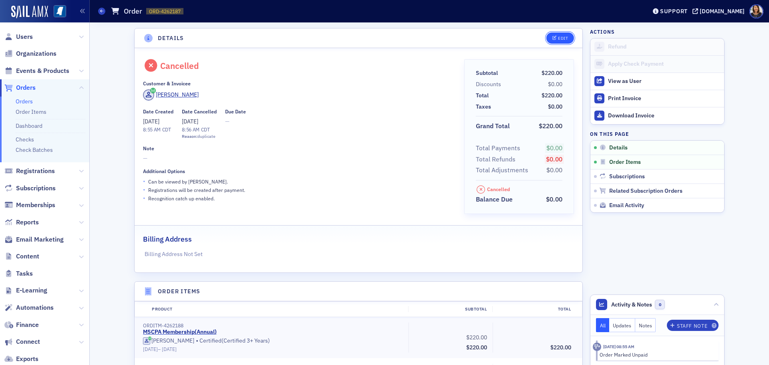
click at [558, 36] on div "Edit" at bounding box center [563, 38] width 10 height 4
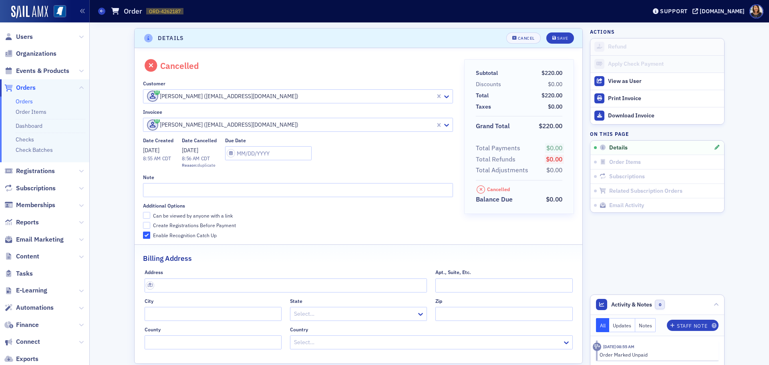
scroll to position [2, 0]
click at [557, 36] on div "Save" at bounding box center [562, 36] width 11 height 4
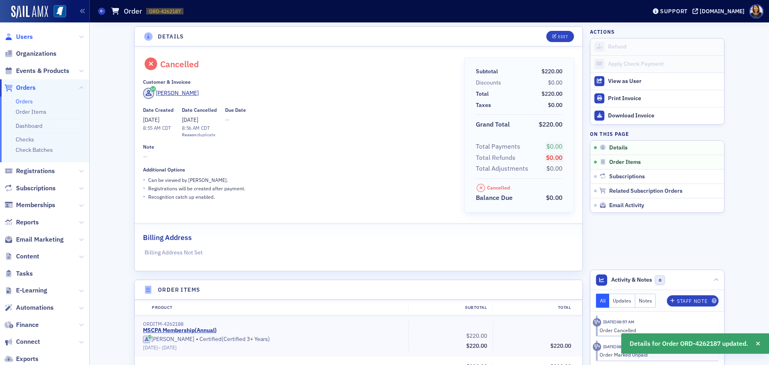
click at [22, 36] on span "Users" at bounding box center [24, 36] width 17 height 9
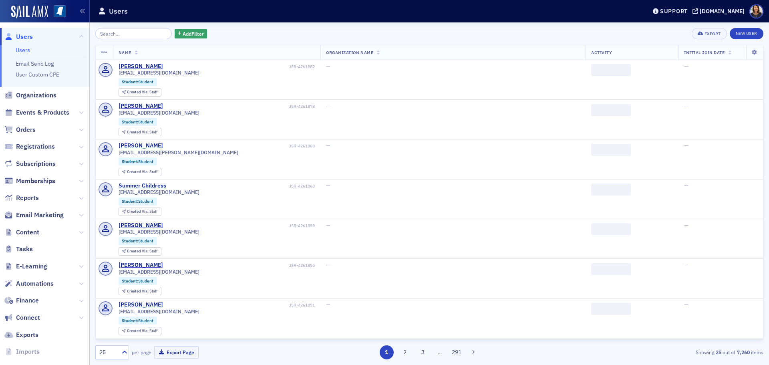
click at [134, 34] on input "search" at bounding box center [133, 33] width 76 height 11
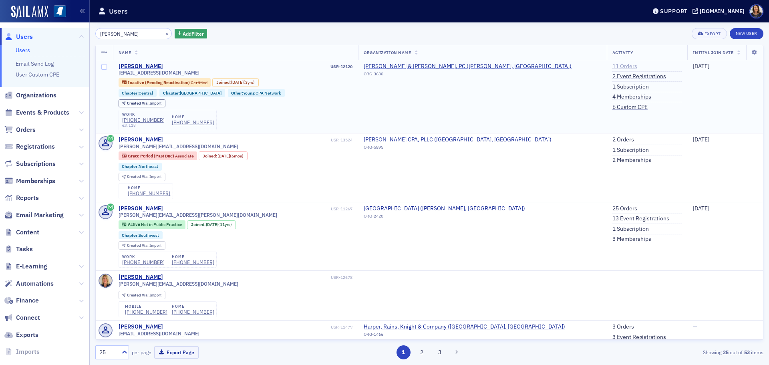
type input "kimberly ains"
click at [615, 66] on link "11 Orders" at bounding box center [624, 66] width 25 height 7
click at [612, 86] on link "1 Subscription" at bounding box center [630, 86] width 36 height 7
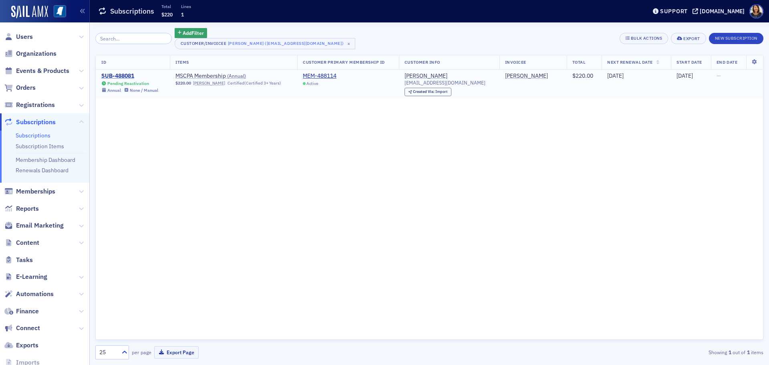
click at [123, 75] on div "SUB-488081" at bounding box center [129, 75] width 57 height 7
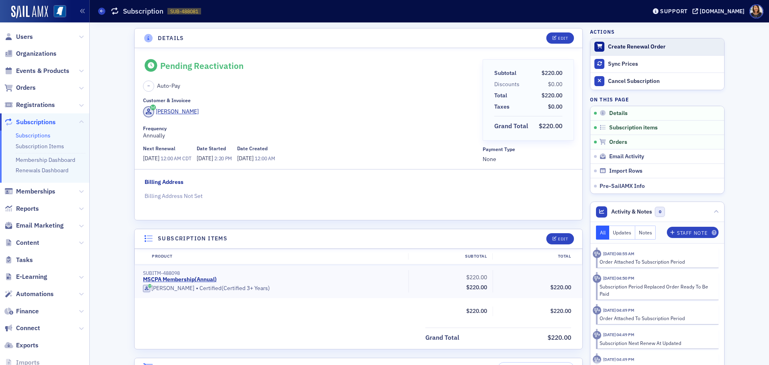
click at [612, 43] on div "Create Renewal Order" at bounding box center [664, 46] width 112 height 7
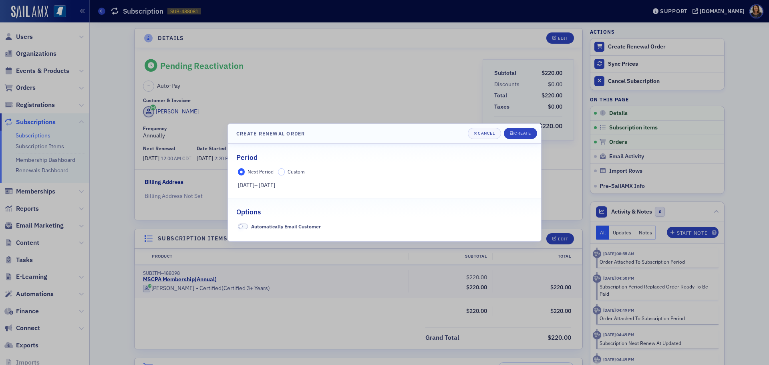
click at [286, 173] on label "Custom" at bounding box center [291, 171] width 27 height 7
click at [285, 173] on input "Custom" at bounding box center [281, 171] width 7 height 7
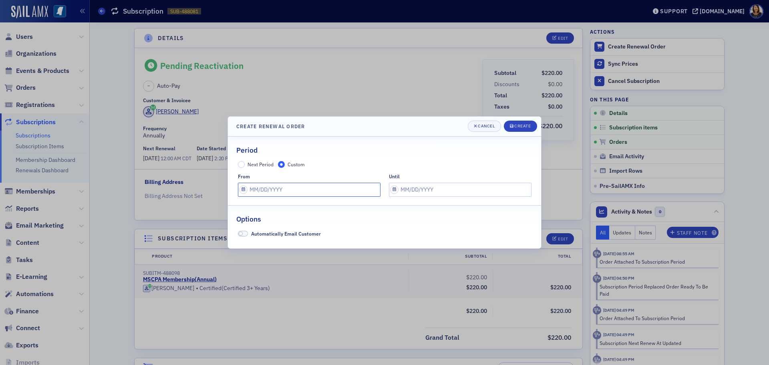
select select "8"
select select "2025"
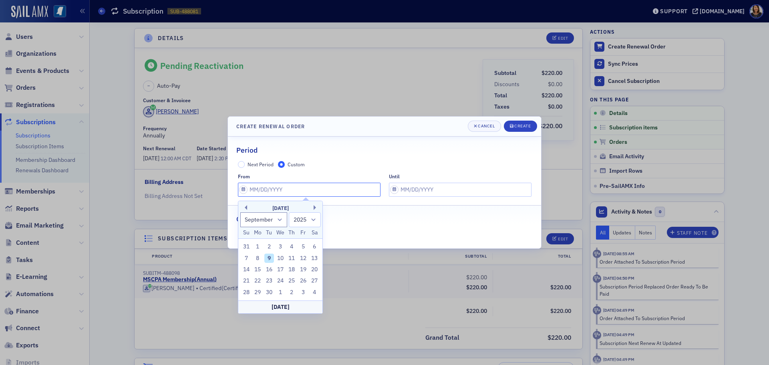
click at [279, 187] on input "text" at bounding box center [309, 190] width 142 height 14
type input "0"
select select "0"
select select "2000"
type input "07"
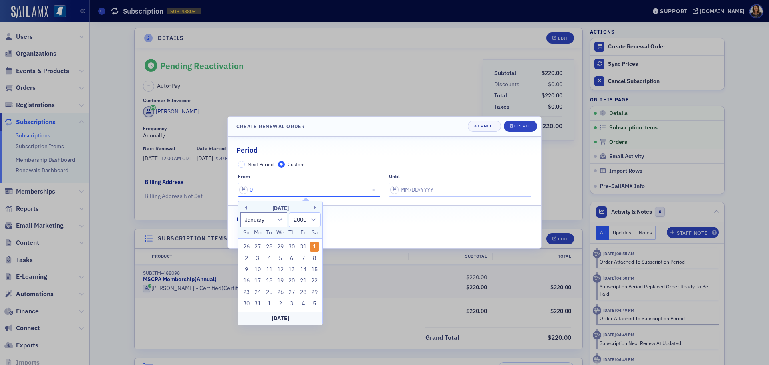
select select "6"
select select "2025"
type input "07/01/2"
select select "2002"
type input "[DATE]"
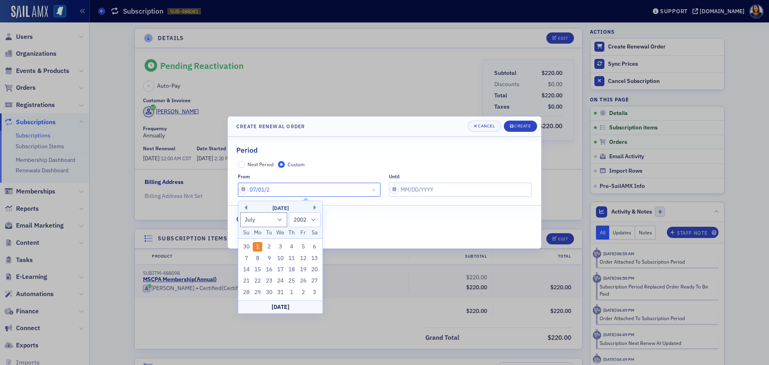
select select "2020"
type input "[DATE]"
select select "2025"
type input "[DATE]"
click at [425, 190] on input "text" at bounding box center [460, 190] width 142 height 14
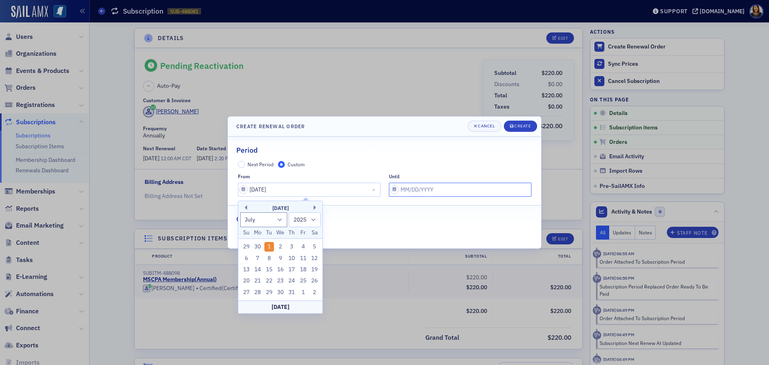
select select "8"
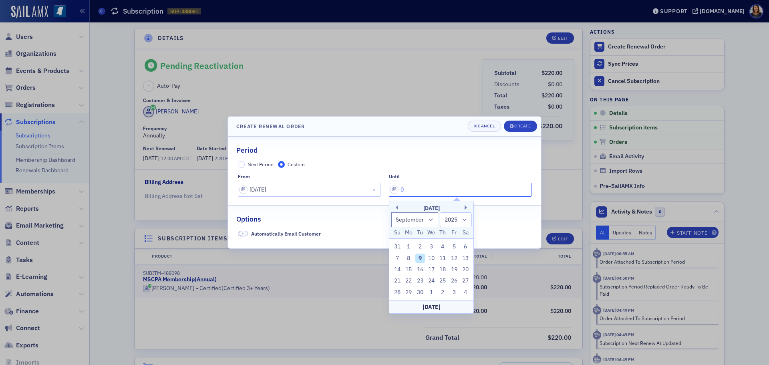
type input "07"
select select "6"
type input "[DATE]"
select select "2026"
type input "[DATE]"
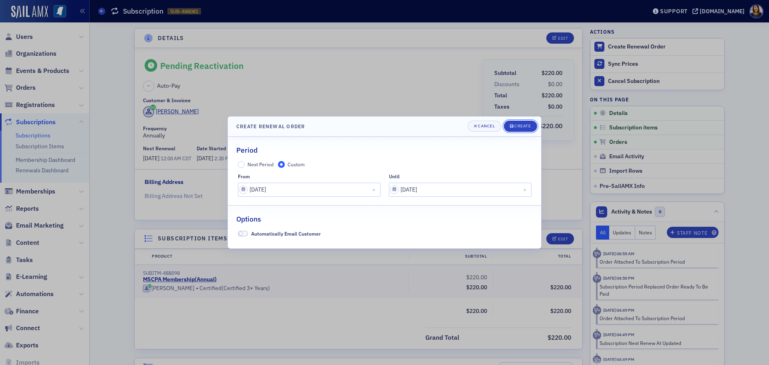
click at [518, 124] on div "Create" at bounding box center [522, 126] width 16 height 4
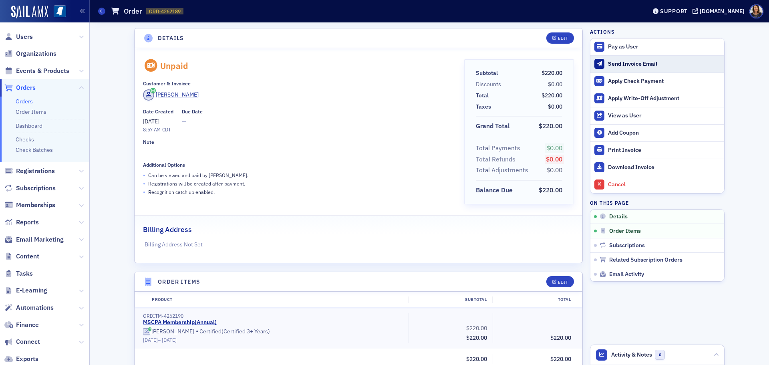
click at [612, 62] on div "Send Invoice Email" at bounding box center [664, 63] width 112 height 7
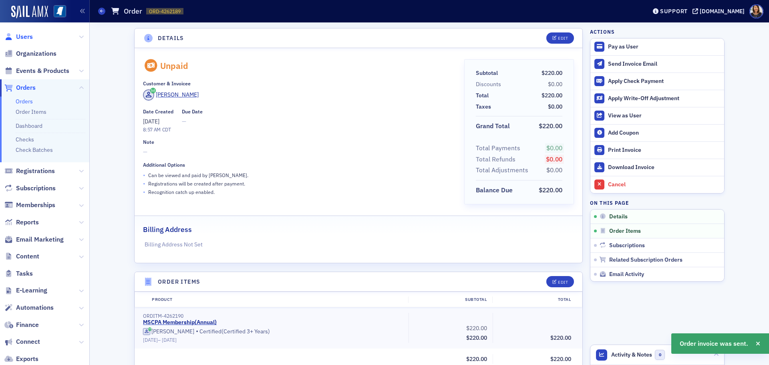
click at [22, 33] on span "Users" at bounding box center [24, 36] width 17 height 9
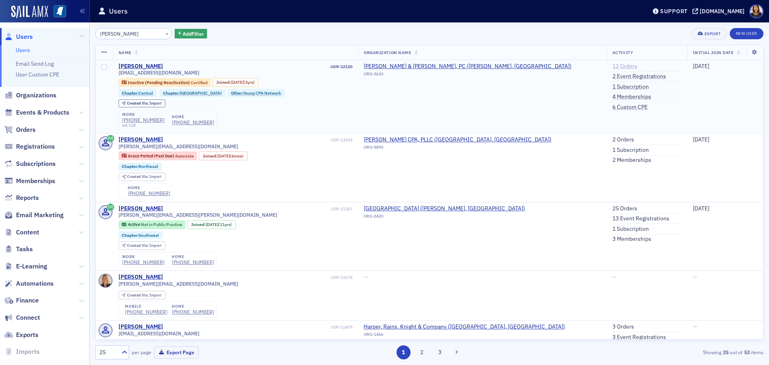
click at [612, 65] on link "12 Orders" at bounding box center [624, 66] width 25 height 7
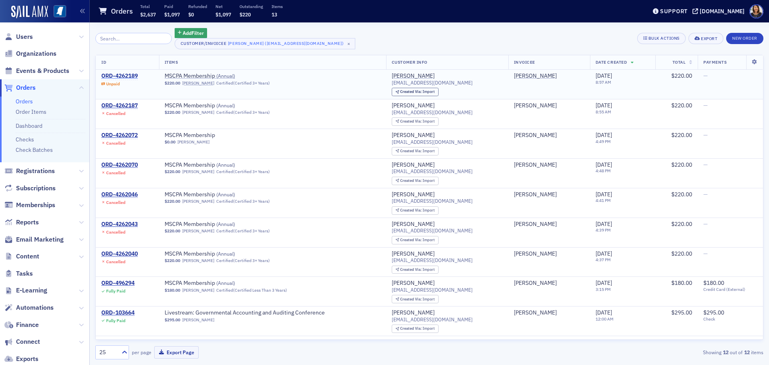
click at [131, 76] on div "ORD-4262189" at bounding box center [119, 75] width 36 height 7
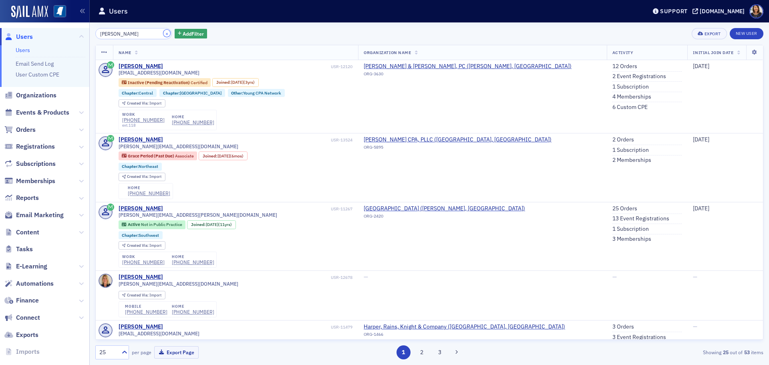
click at [163, 34] on button "×" at bounding box center [166, 33] width 7 height 7
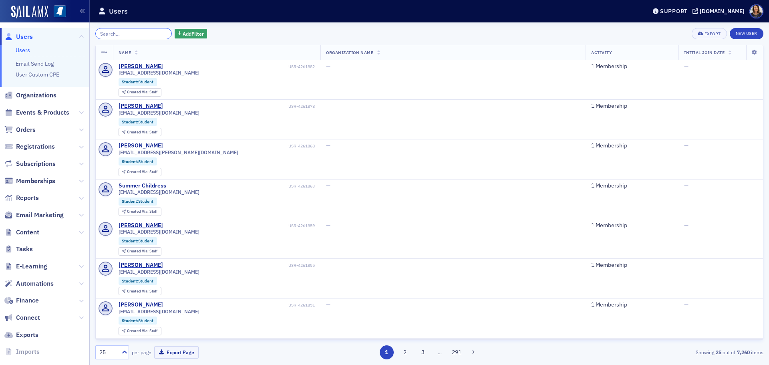
click at [142, 36] on input "search" at bounding box center [133, 33] width 76 height 11
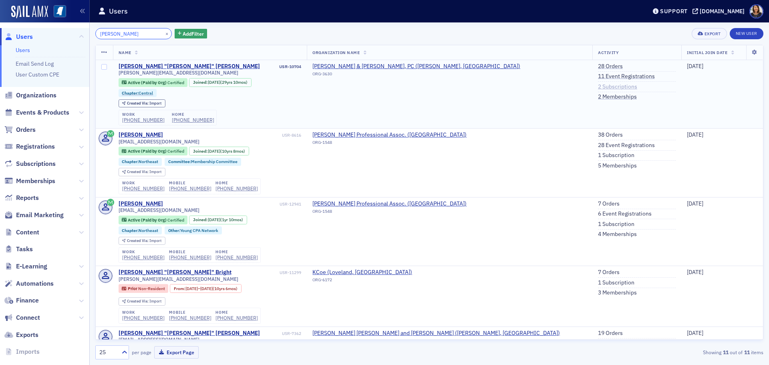
type input "brent ballard"
click at [598, 86] on link "2 Subscriptions" at bounding box center [617, 86] width 39 height 7
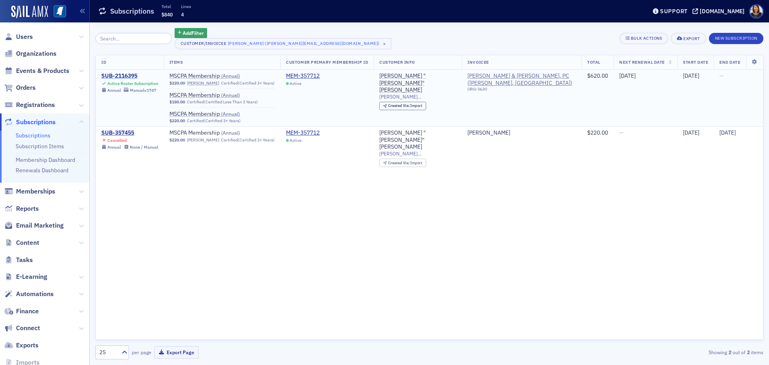
click at [124, 74] on div "SUB-2116395" at bounding box center [129, 75] width 57 height 7
click at [209, 76] on span "MSCPA Membership ( Annual )" at bounding box center [219, 75] width 101 height 7
click at [311, 75] on div "MEM-357712" at bounding box center [303, 75] width 34 height 7
click at [35, 55] on span "Organizations" at bounding box center [36, 53] width 40 height 9
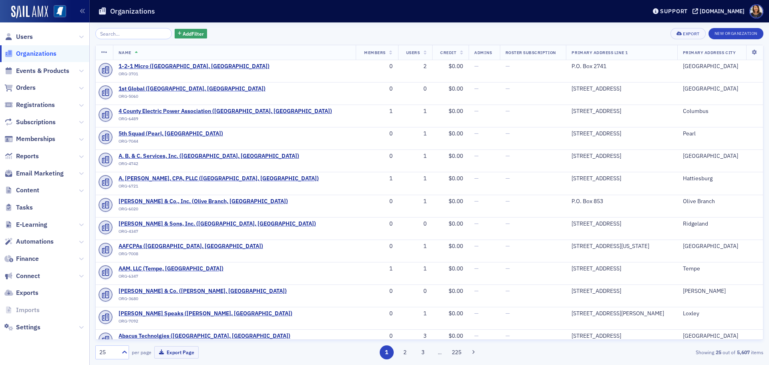
click at [139, 34] on input "search" at bounding box center [133, 33] width 76 height 11
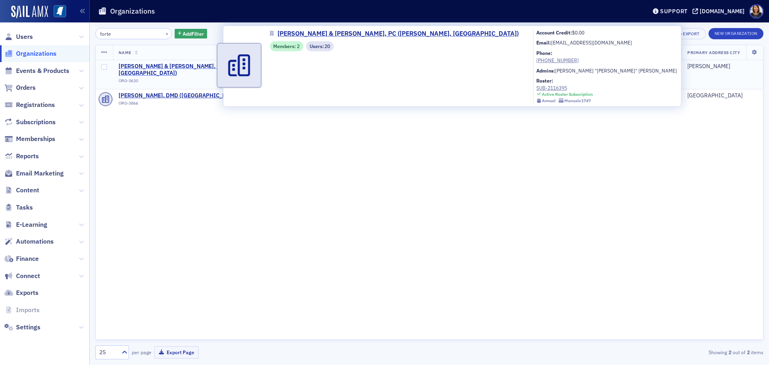
type input "forte"
click at [169, 66] on span "[PERSON_NAME] & [PERSON_NAME], PC ([PERSON_NAME], [GEOGRAPHIC_DATA])" at bounding box center [213, 70] width 190 height 14
select select "US"
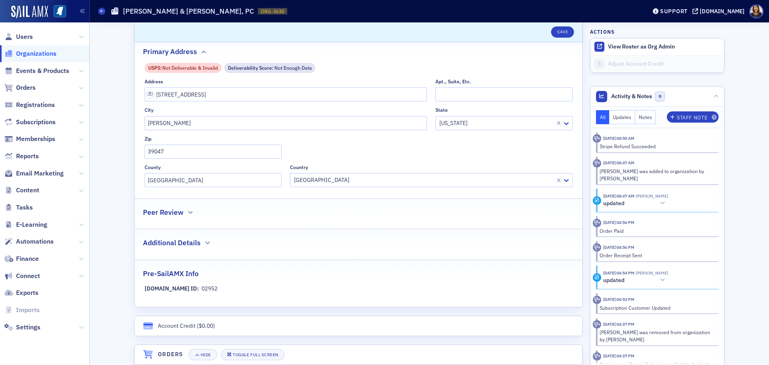
scroll to position [264, 0]
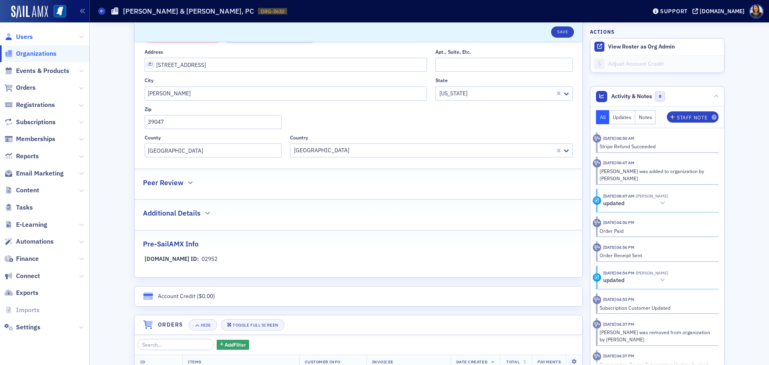
click at [31, 40] on span "Users" at bounding box center [24, 36] width 17 height 9
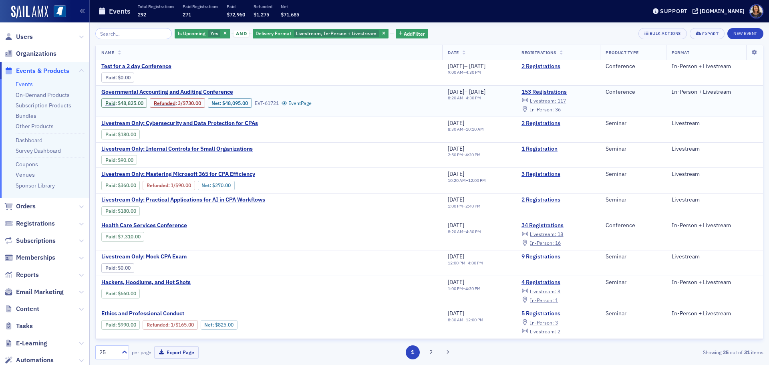
click at [554, 110] on span "In-Person :" at bounding box center [542, 109] width 24 height 6
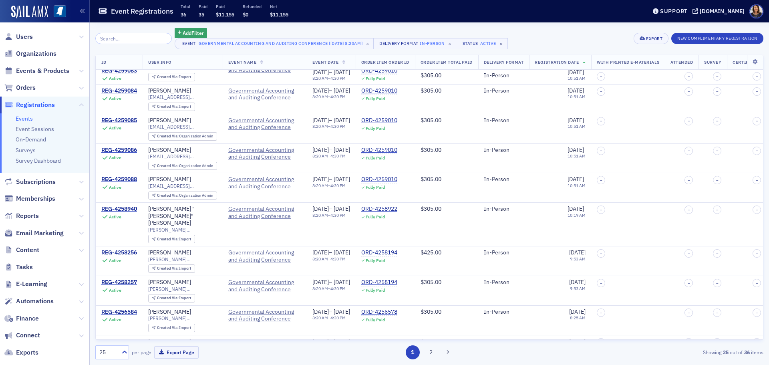
scroll to position [474, 0]
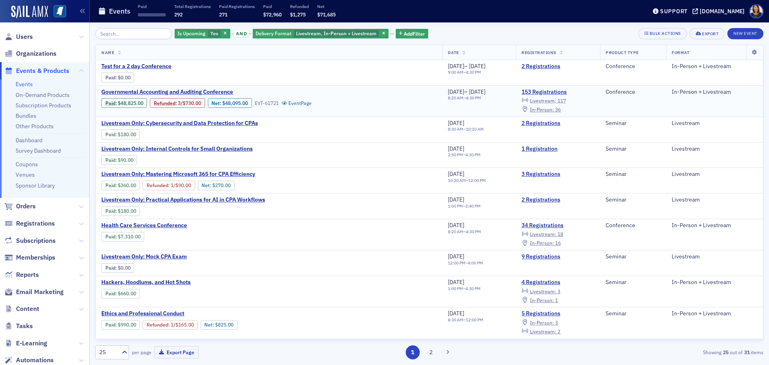
click at [556, 98] on span "Livestream :" at bounding box center [543, 100] width 26 height 6
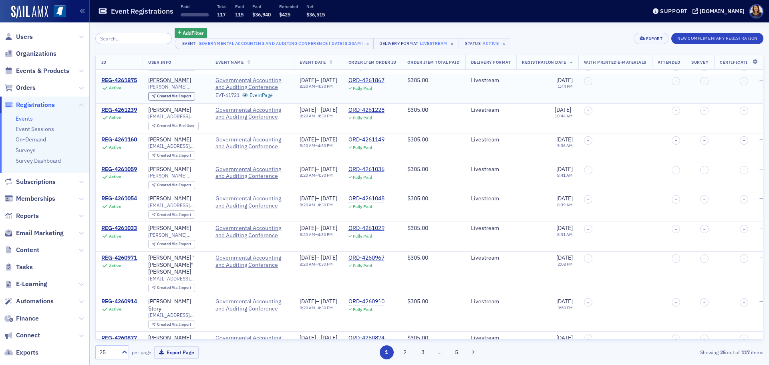
scroll to position [91, 0]
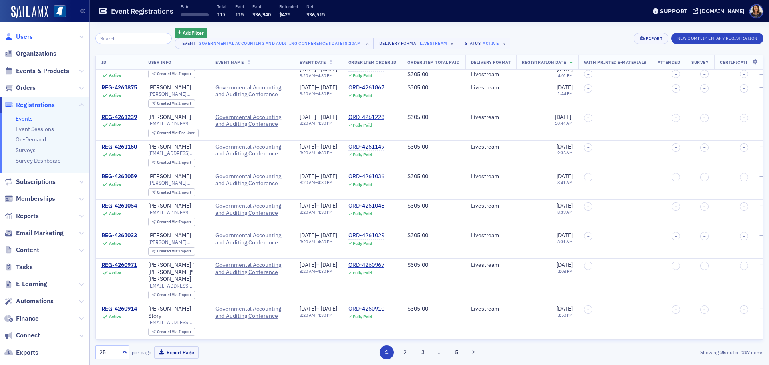
click at [26, 38] on span "Users" at bounding box center [24, 36] width 17 height 9
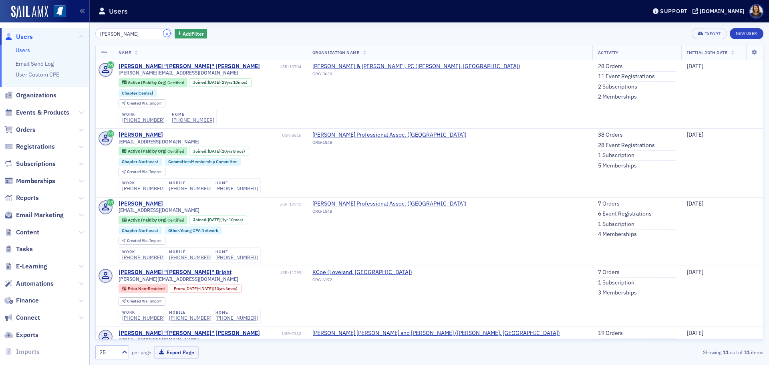
click at [163, 32] on button "×" at bounding box center [166, 33] width 7 height 7
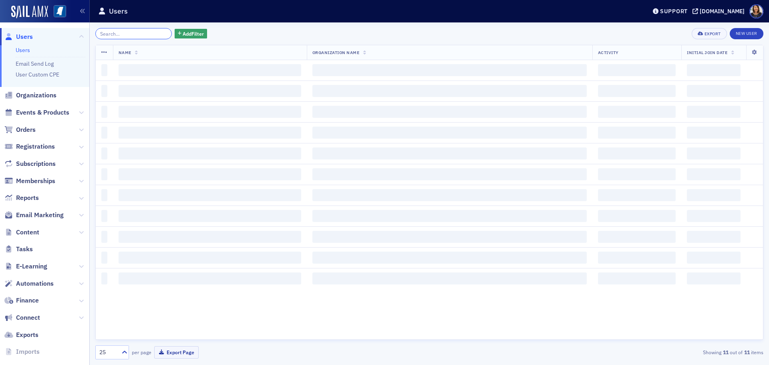
click at [148, 35] on input "search" at bounding box center [133, 33] width 76 height 11
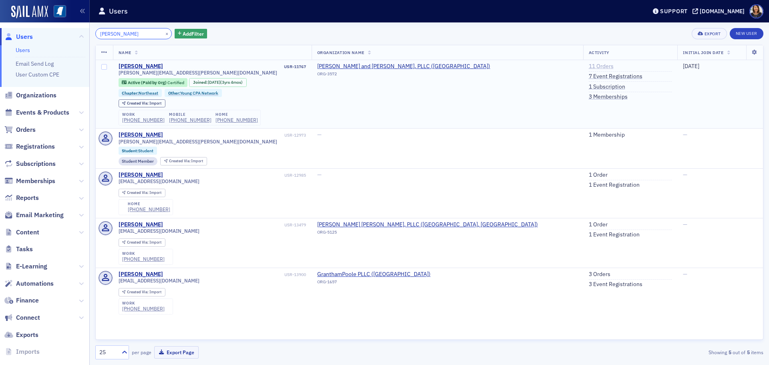
type input "mackenzie"
click at [588, 66] on link "11 Orders" at bounding box center [600, 66] width 25 height 7
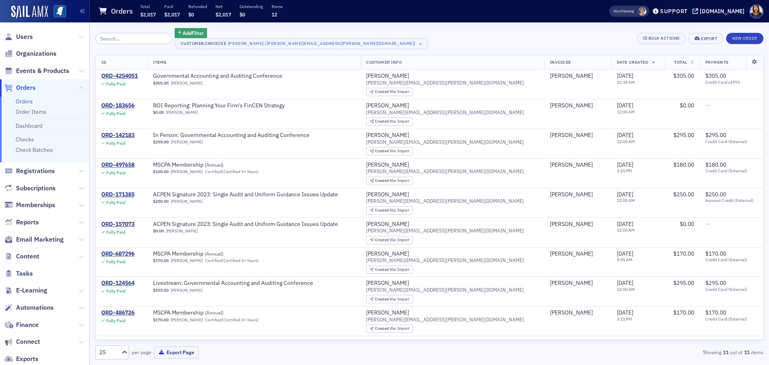
click at [21, 32] on span "Users" at bounding box center [44, 36] width 89 height 17
click at [21, 33] on span "Users" at bounding box center [24, 36] width 17 height 9
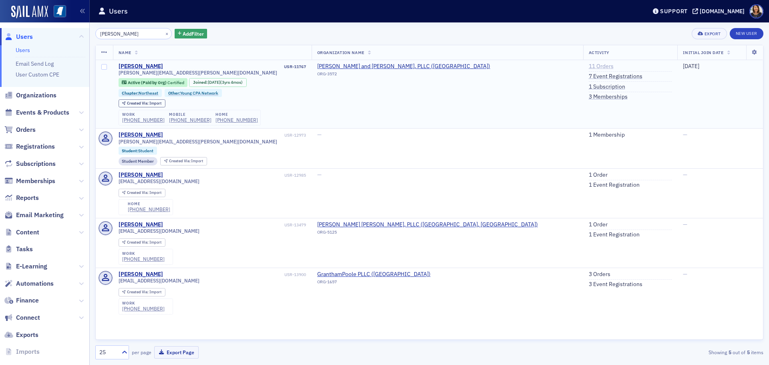
click at [588, 67] on link "11 Orders" at bounding box center [600, 66] width 25 height 7
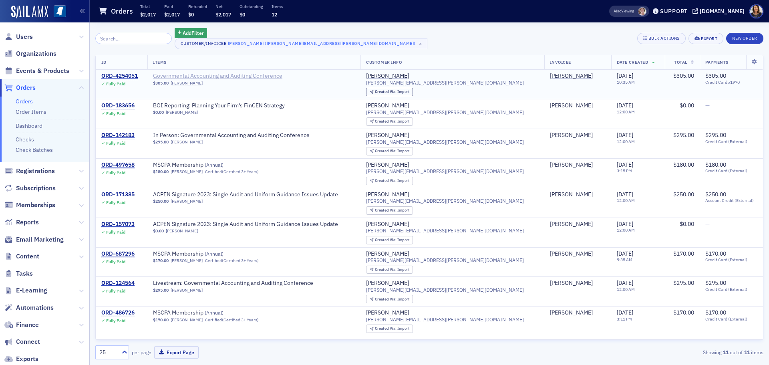
click at [215, 73] on span "Governmental Accounting and Auditing Conference" at bounding box center [217, 75] width 129 height 7
click at [125, 75] on div "ORD-4254051" at bounding box center [119, 75] width 36 height 7
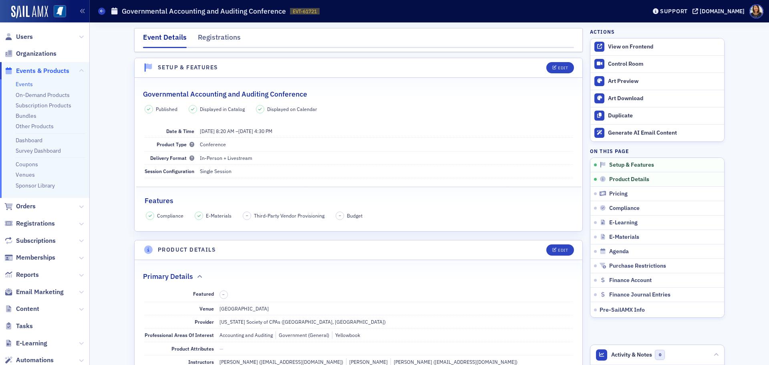
click at [227, 39] on div "Registrations" at bounding box center [219, 39] width 43 height 15
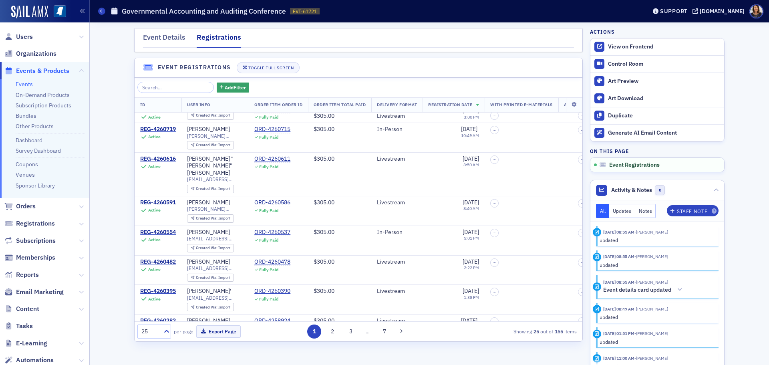
scroll to position [554, 0]
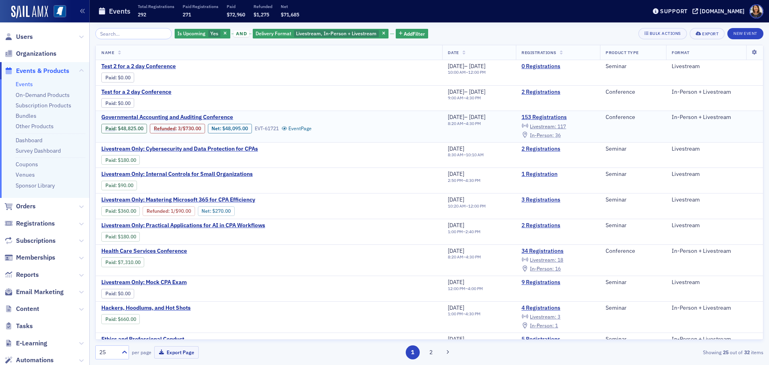
click at [554, 136] on span "In-Person :" at bounding box center [542, 135] width 24 height 6
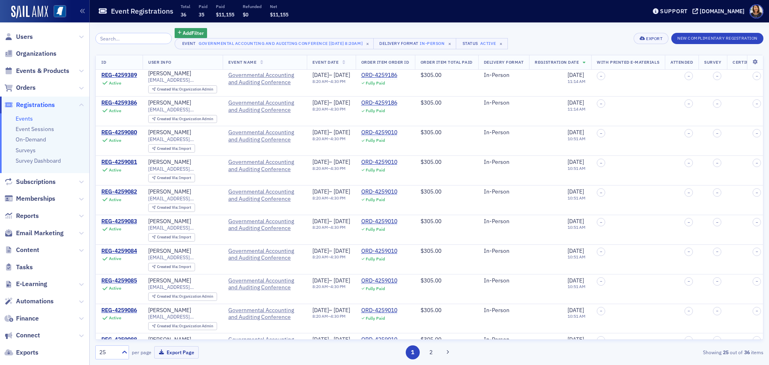
scroll to position [474, 0]
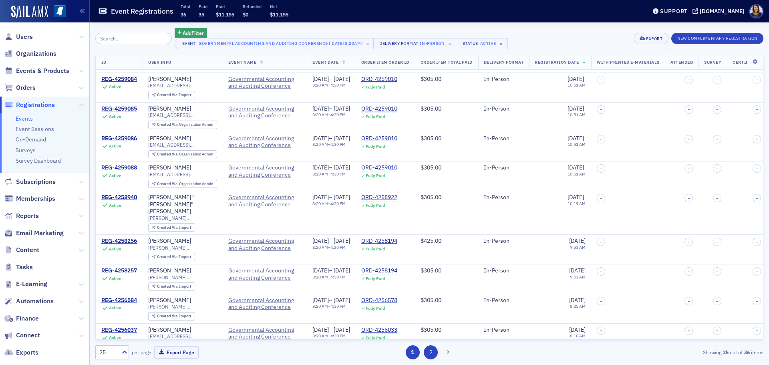
click at [431, 356] on button "2" at bounding box center [430, 352] width 14 height 14
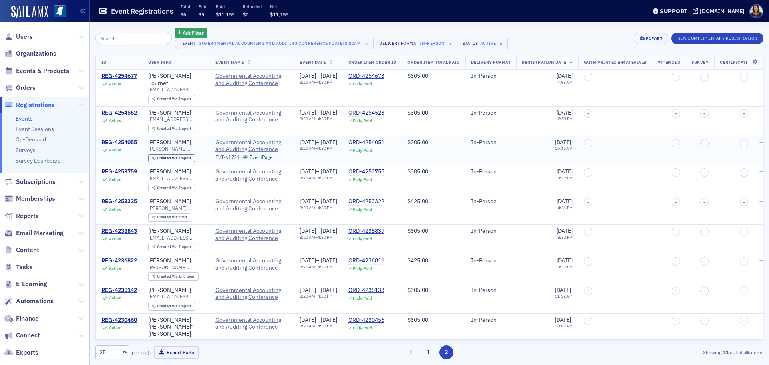
click at [120, 139] on div "REG-4254055" at bounding box center [119, 142] width 36 height 7
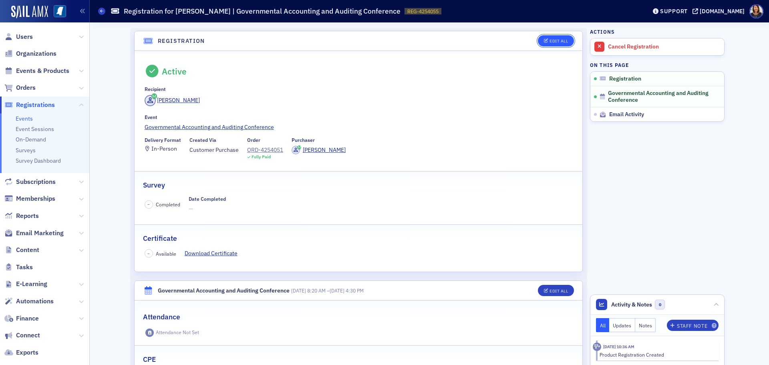
click at [549, 42] on div "Edit All" at bounding box center [558, 41] width 18 height 4
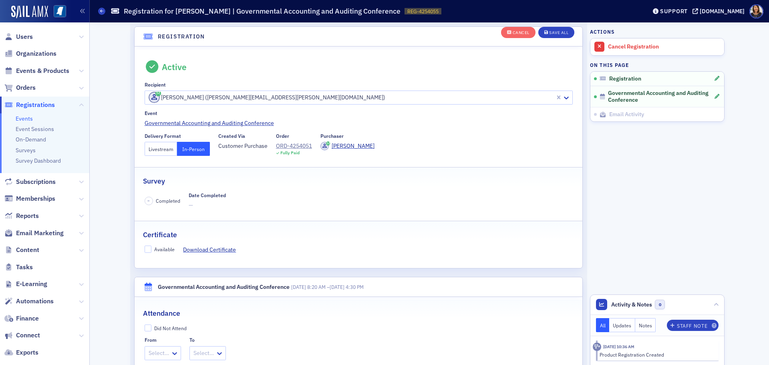
click at [156, 148] on button "Livestream" at bounding box center [160, 149] width 33 height 14
click at [555, 31] on div "Save All" at bounding box center [558, 32] width 19 height 4
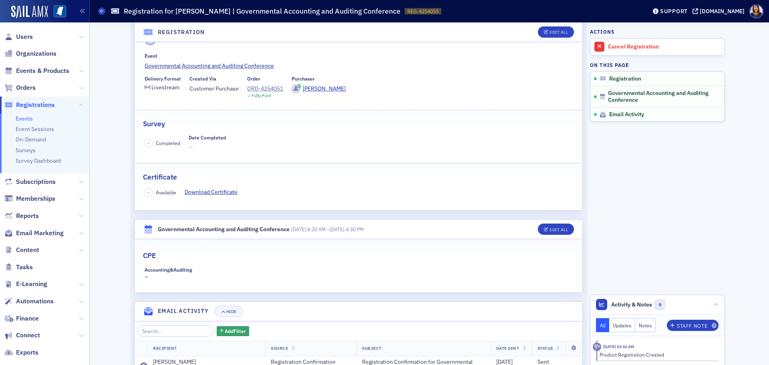
scroll to position [0, 0]
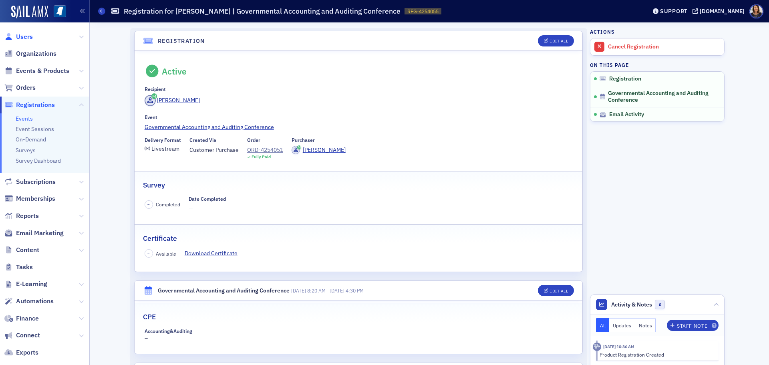
click at [23, 35] on span "Users" at bounding box center [24, 36] width 17 height 9
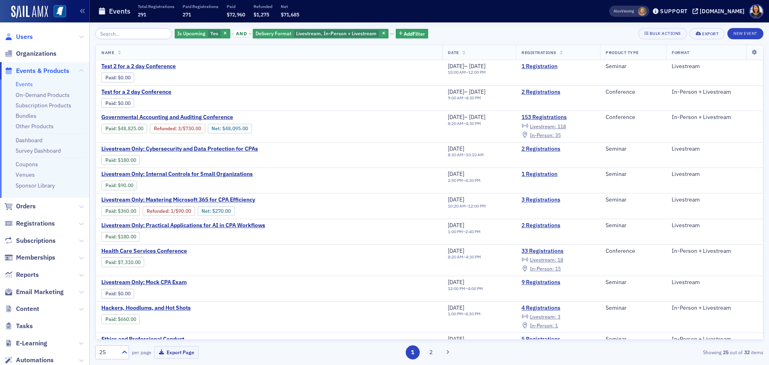
click at [21, 37] on span "Users" at bounding box center [24, 36] width 17 height 9
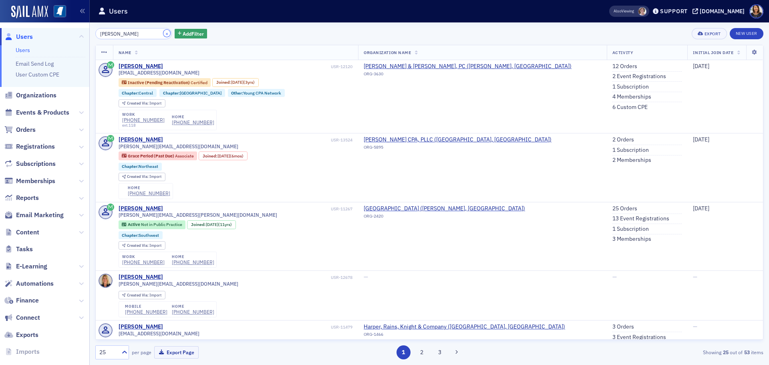
click at [163, 32] on button "×" at bounding box center [166, 33] width 7 height 7
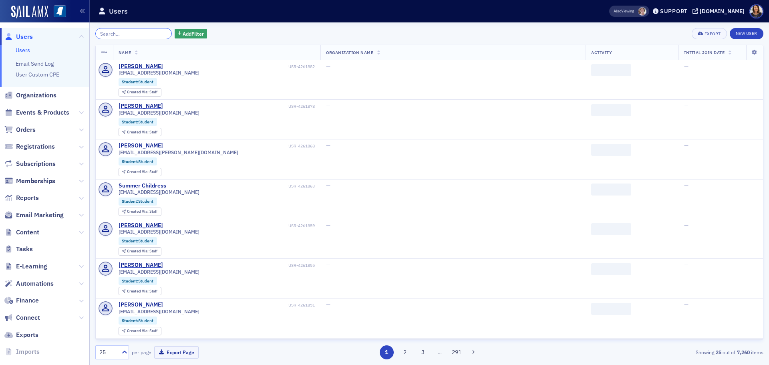
click at [137, 33] on input "search" at bounding box center [133, 33] width 76 height 11
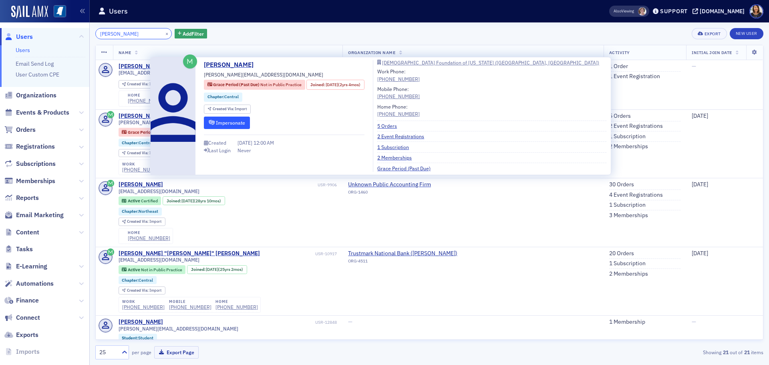
type input "[PERSON_NAME]"
click at [230, 123] on button "Impersonate" at bounding box center [227, 122] width 46 height 12
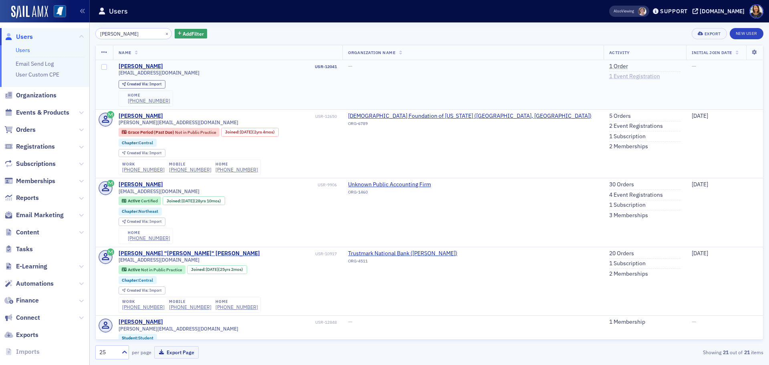
click at [609, 74] on link "1 Event Registration" at bounding box center [634, 76] width 51 height 7
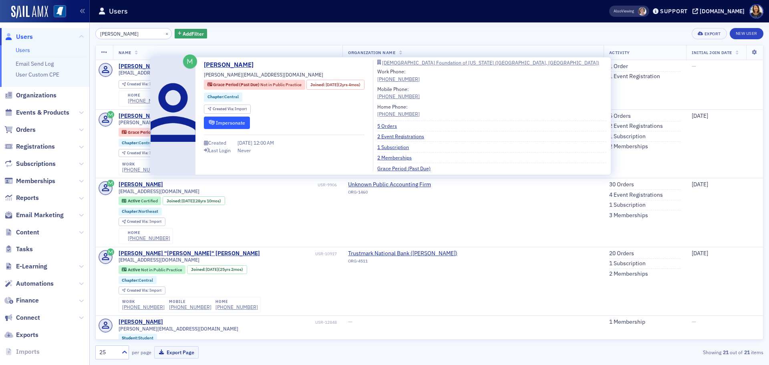
click at [227, 121] on button "Impersonate" at bounding box center [227, 122] width 46 height 12
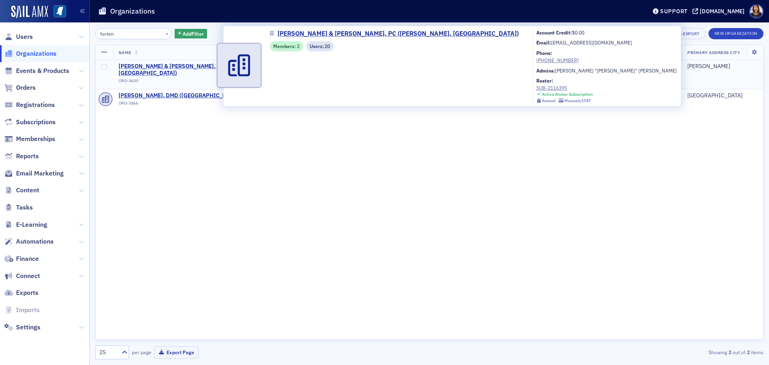
click at [161, 65] on span "[PERSON_NAME] & [PERSON_NAME], PC ([PERSON_NAME], [GEOGRAPHIC_DATA])" at bounding box center [213, 70] width 190 height 14
select select "US"
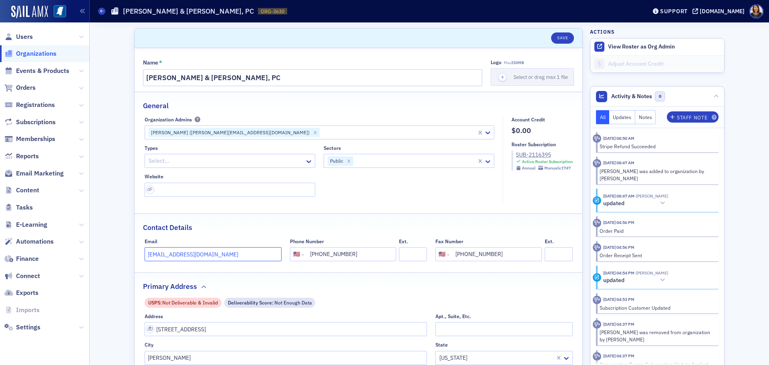
click at [162, 253] on input "[EMAIL_ADDRESS][DOMAIN_NAME]" at bounding box center [212, 254] width 137 height 14
click at [155, 254] on input "[EMAIL_ADDRESS][DOMAIN_NAME]" at bounding box center [212, 254] width 137 height 14
type input "[PERSON_NAME][EMAIL_ADDRESS][DOMAIN_NAME]"
click at [565, 38] on button "Save" at bounding box center [562, 37] width 23 height 11
select select "US"
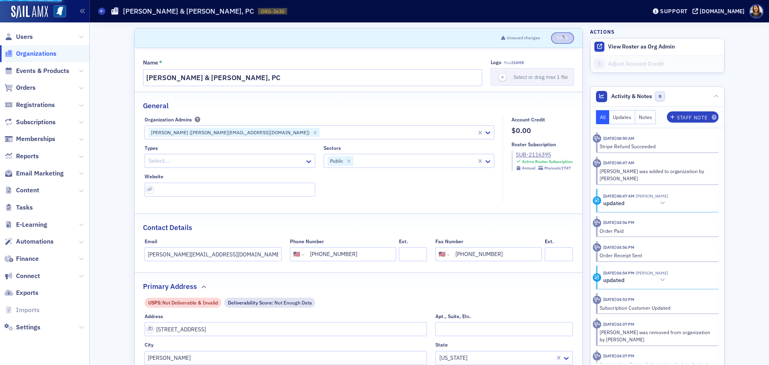
select select "US"
click at [31, 52] on span "Organizations" at bounding box center [36, 53] width 40 height 9
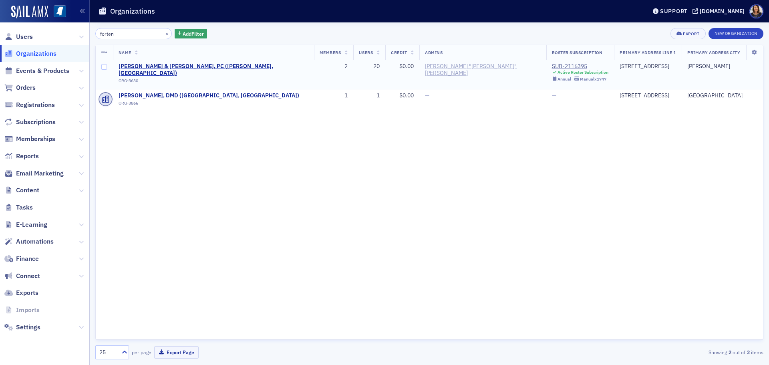
click at [425, 64] on div "[PERSON_NAME] "[PERSON_NAME]" [PERSON_NAME]" at bounding box center [482, 70] width 115 height 14
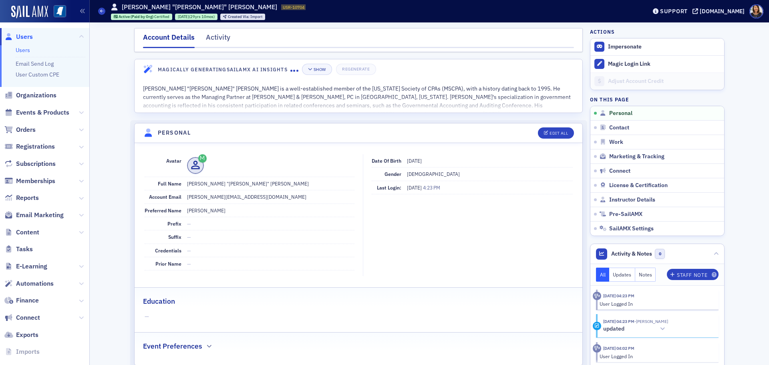
click at [25, 36] on span "Users" at bounding box center [24, 36] width 17 height 9
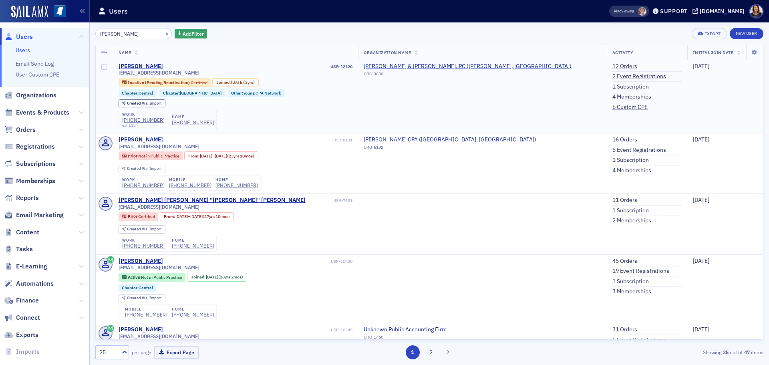
click at [140, 62] on td "[PERSON_NAME] USR-12120 [EMAIL_ADDRESS][DOMAIN_NAME] Inactive (Pending Reactiva…" at bounding box center [235, 96] width 245 height 73
click at [141, 64] on div "[PERSON_NAME]" at bounding box center [140, 66] width 44 height 7
click at [163, 32] on button "×" at bounding box center [166, 33] width 7 height 7
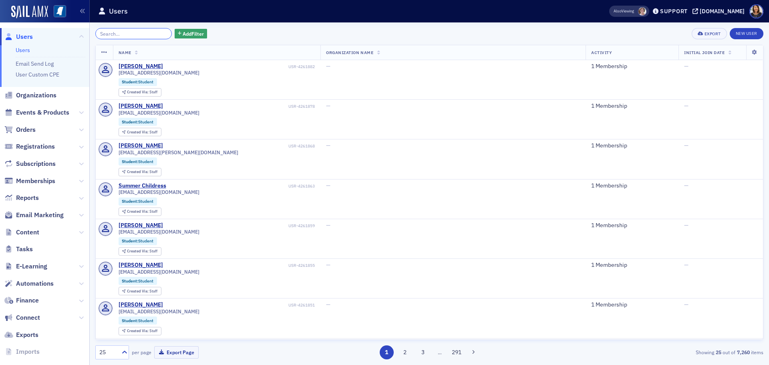
click at [144, 34] on input "search" at bounding box center [133, 33] width 76 height 11
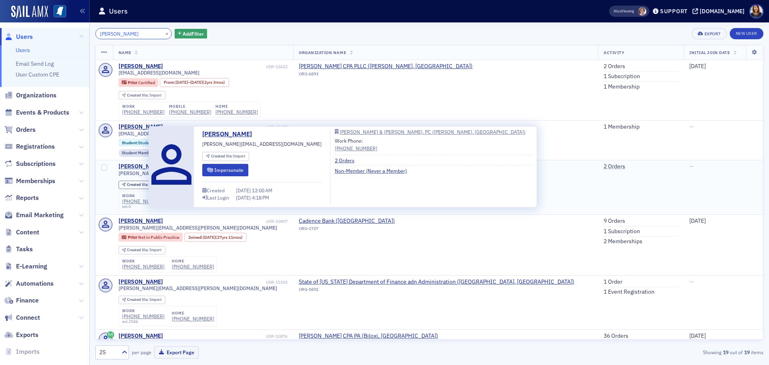
type input "[PERSON_NAME]"
click at [136, 167] on div "[PERSON_NAME]" at bounding box center [140, 166] width 44 height 7
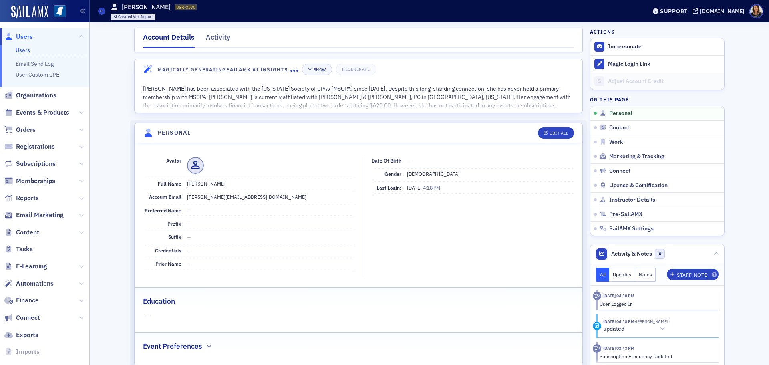
click at [23, 36] on span "Users" at bounding box center [24, 36] width 17 height 9
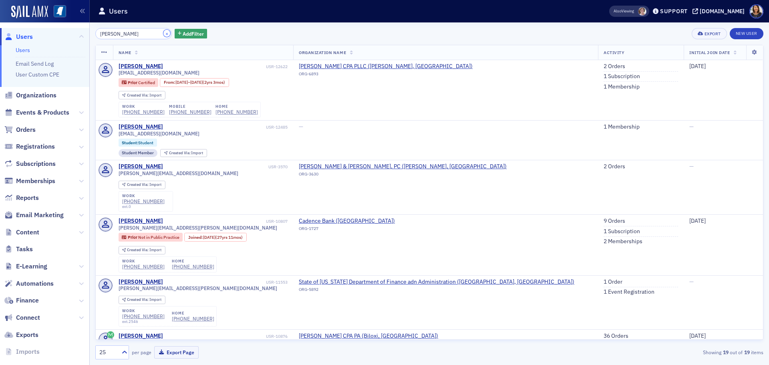
click at [163, 34] on button "×" at bounding box center [166, 33] width 7 height 7
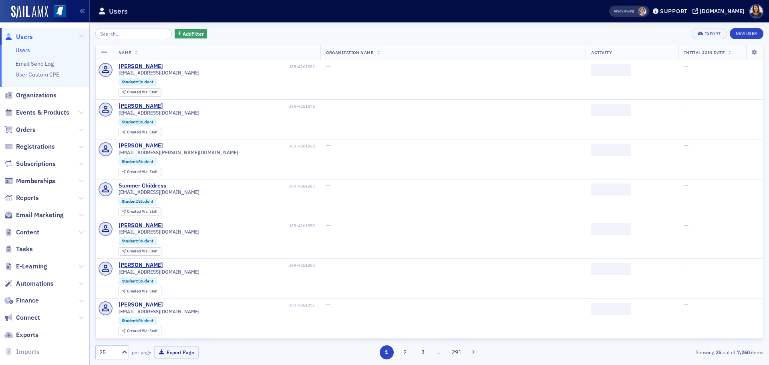
click at [314, 40] on div "Add Filter Export New User Name Organization Name Activity Initial Join Date [P…" at bounding box center [429, 193] width 668 height 331
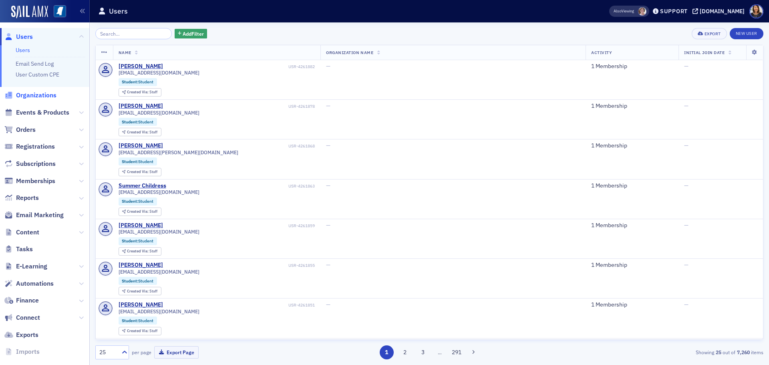
click at [30, 96] on span "Organizations" at bounding box center [36, 95] width 40 height 9
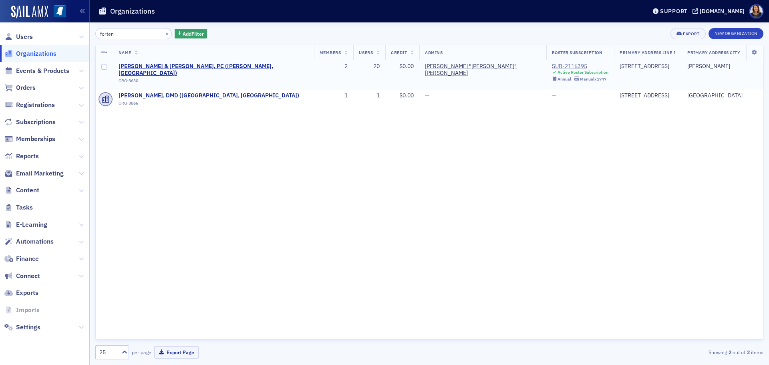
click at [552, 63] on div "SUB-2116395" at bounding box center [580, 66] width 57 height 7
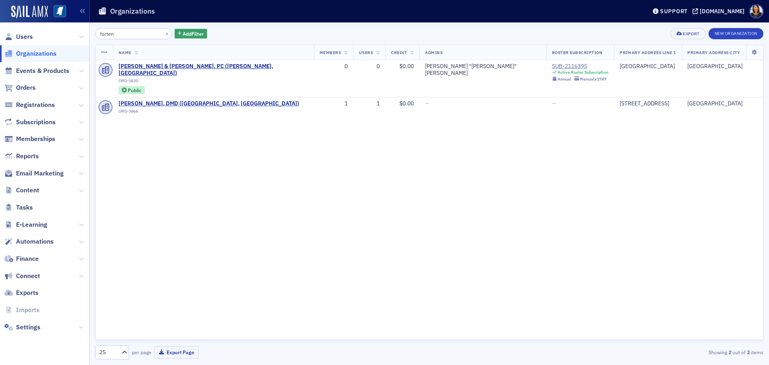
click at [148, 187] on div "Name Members Users Credit Admins Roster Subscription Primary Address Line 1 Pri…" at bounding box center [429, 192] width 668 height 295
click at [22, 52] on span "Organizations" at bounding box center [36, 53] width 40 height 9
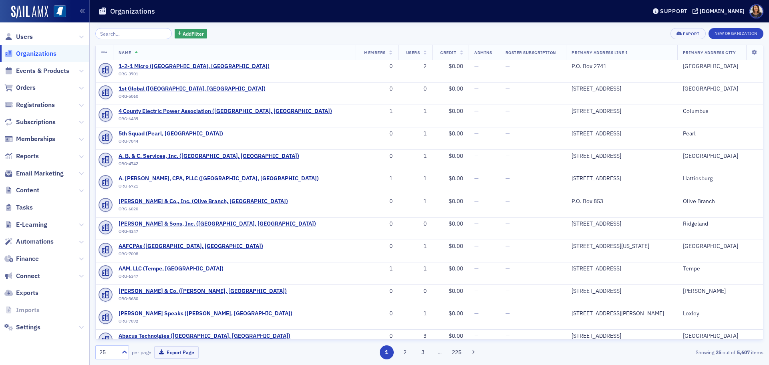
click at [28, 53] on span "Organizations" at bounding box center [36, 53] width 40 height 9
click at [136, 36] on input "search" at bounding box center [133, 33] width 76 height 11
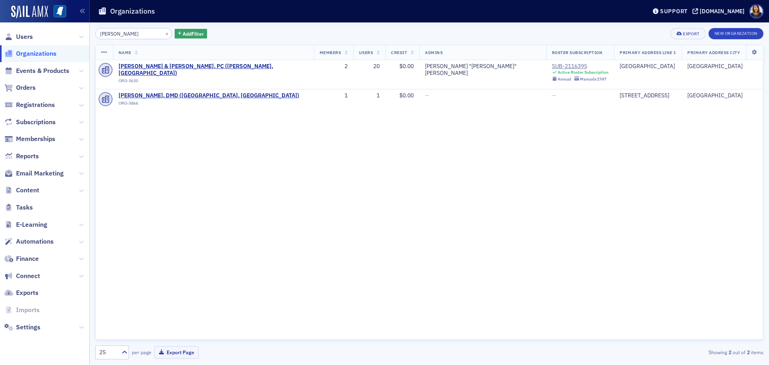
type input "[PERSON_NAME]"
drag, startPoint x: 202, startPoint y: 138, endPoint x: 188, endPoint y: 145, distance: 15.6
click at [196, 142] on div "Name Members Users Credit Admins Roster Subscription Primary Address Line 1 Pri…" at bounding box center [429, 192] width 668 height 295
click at [36, 54] on span "Organizations" at bounding box center [36, 53] width 40 height 9
click at [163, 36] on button "×" at bounding box center [166, 33] width 7 height 7
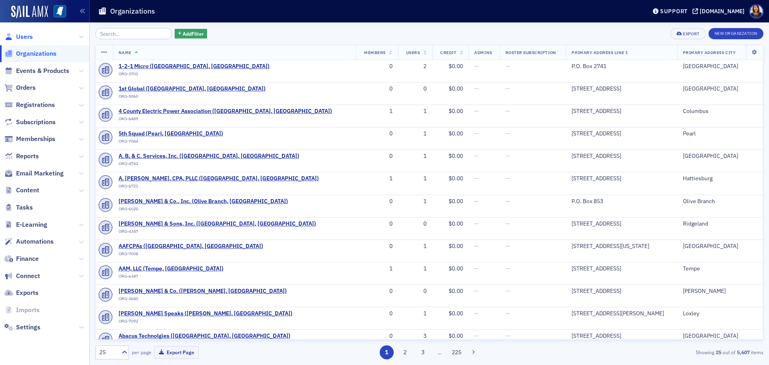
click at [28, 38] on span "Users" at bounding box center [24, 36] width 17 height 9
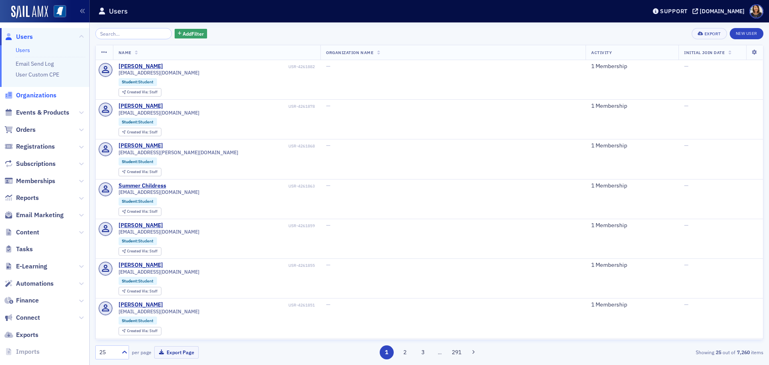
click at [36, 97] on span "Organizations" at bounding box center [36, 95] width 40 height 9
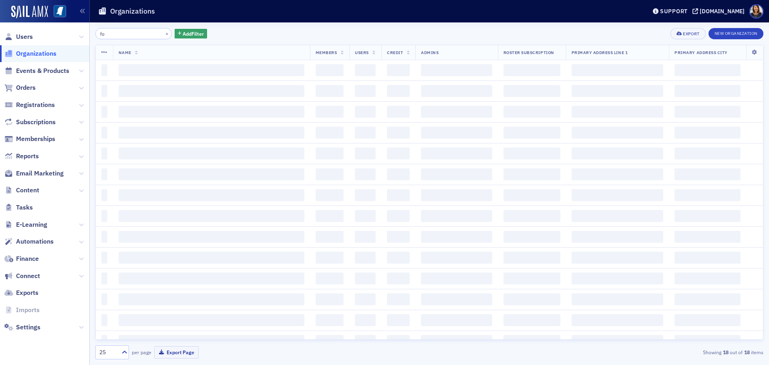
type input "f"
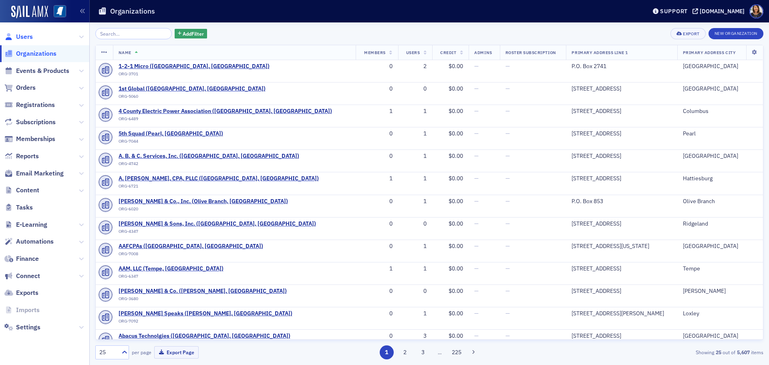
click at [22, 37] on span "Users" at bounding box center [24, 36] width 17 height 9
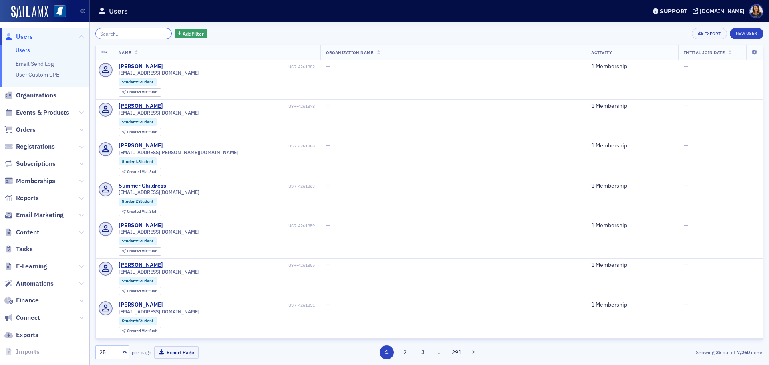
click at [138, 38] on input "search" at bounding box center [133, 33] width 76 height 11
click at [138, 37] on input "search" at bounding box center [133, 33] width 76 height 11
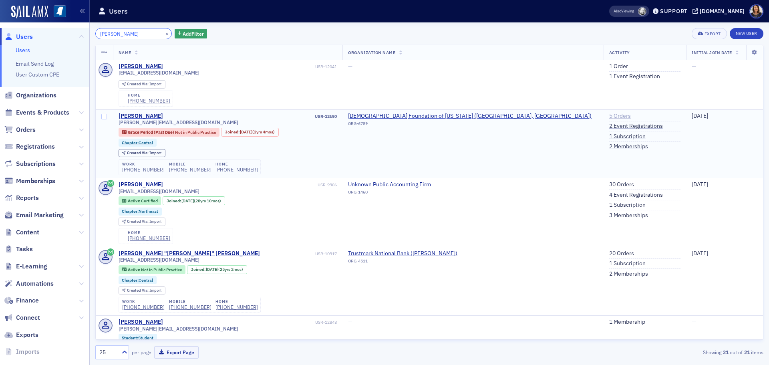
type input "[PERSON_NAME]"
click at [609, 114] on link "5 Orders" at bounding box center [620, 115] width 22 height 7
click at [163, 32] on button "×" at bounding box center [166, 33] width 7 height 7
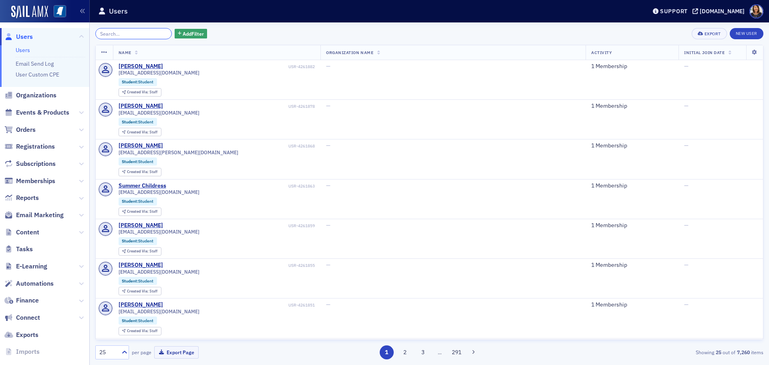
click at [117, 34] on input "search" at bounding box center [133, 33] width 76 height 11
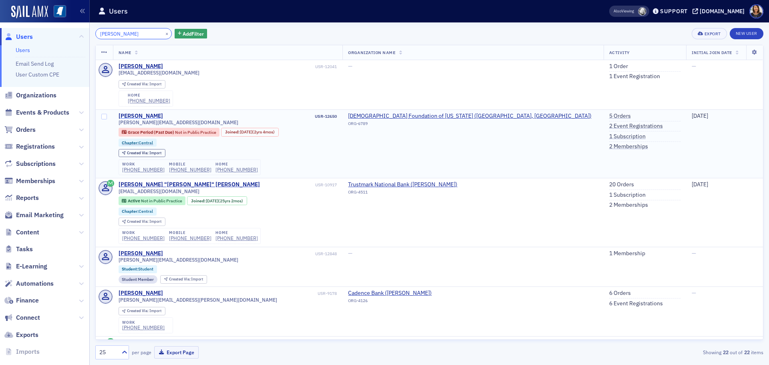
type input "[PERSON_NAME]"
click at [142, 115] on div "[PERSON_NAME]" at bounding box center [140, 115] width 44 height 7
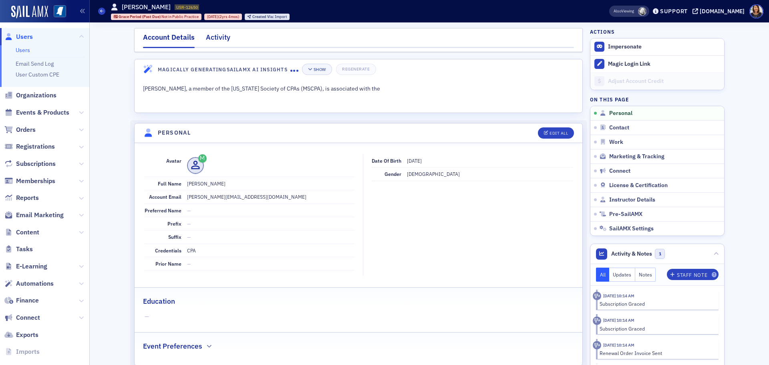
click at [214, 36] on div "Activity" at bounding box center [218, 39] width 24 height 15
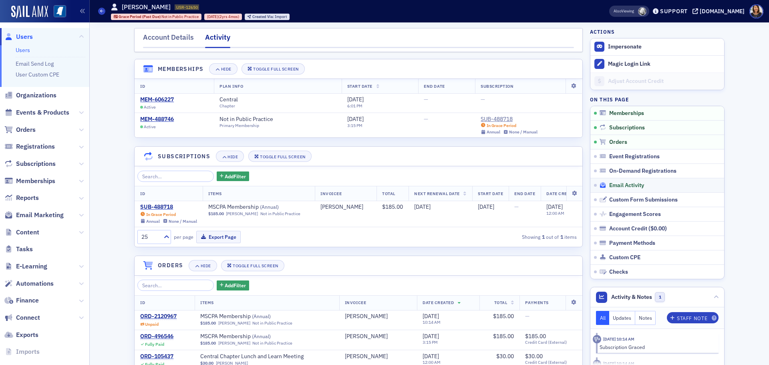
click at [628, 187] on span "Email Activity" at bounding box center [626, 185] width 35 height 7
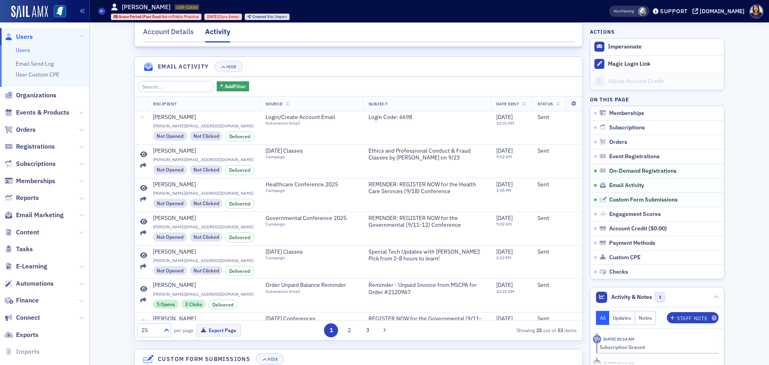
scroll to position [568, 0]
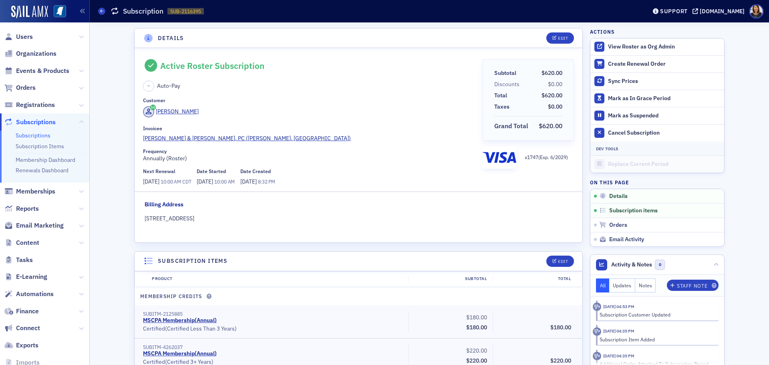
click at [198, 132] on div "Invoicee [PERSON_NAME] & [PERSON_NAME], PC ([PERSON_NAME], [GEOGRAPHIC_DATA])" at bounding box center [309, 133] width 333 height 17
click at [200, 137] on span "[PERSON_NAME] & [PERSON_NAME], PC ([PERSON_NAME], [GEOGRAPHIC_DATA])" at bounding box center [247, 138] width 208 height 8
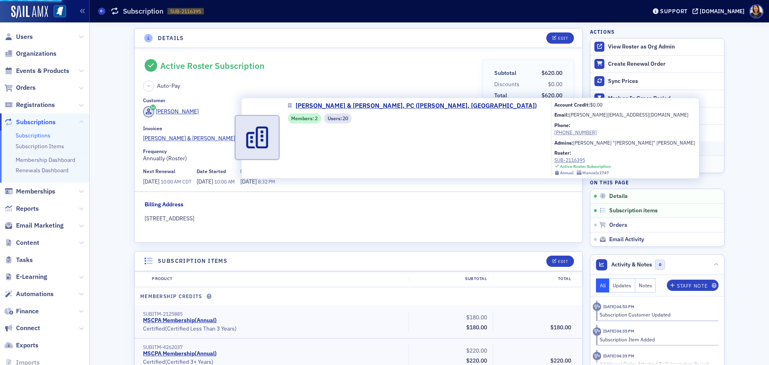
select select "US"
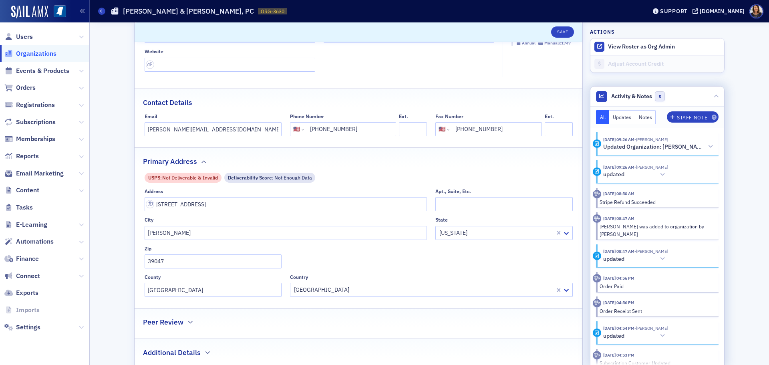
scroll to position [129, 0]
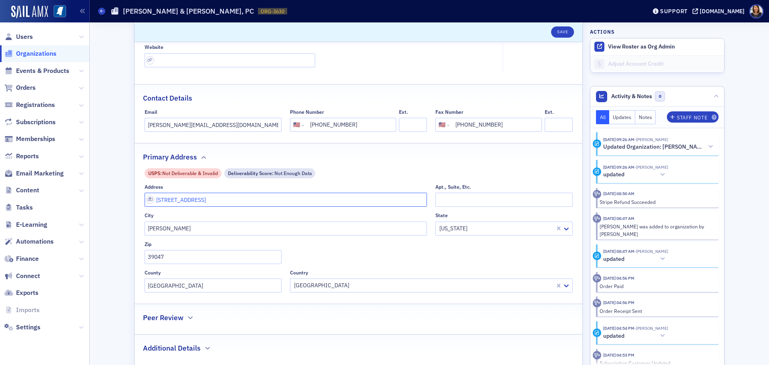
click at [294, 196] on input "[STREET_ADDRESS]" at bounding box center [285, 200] width 283 height 14
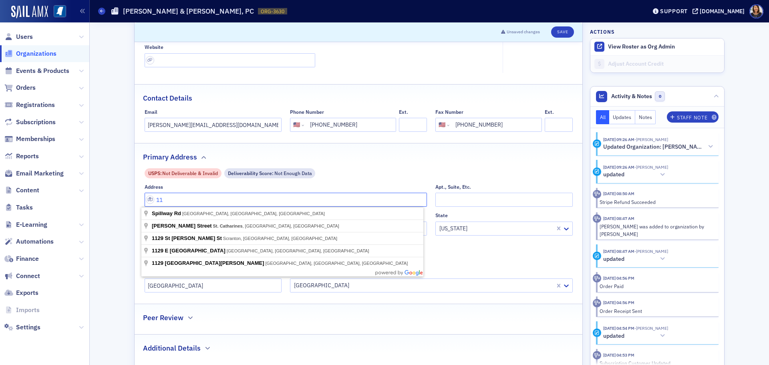
type input "1"
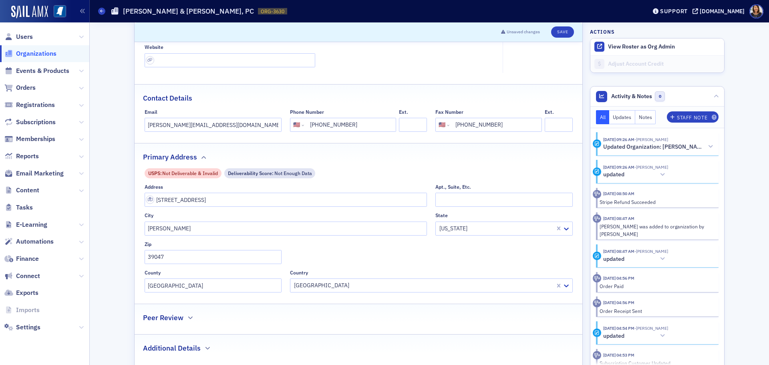
type input "[GEOGRAPHIC_DATA]"
type input "39110"
type input "[GEOGRAPHIC_DATA]"
click at [560, 32] on button "Save" at bounding box center [562, 31] width 23 height 11
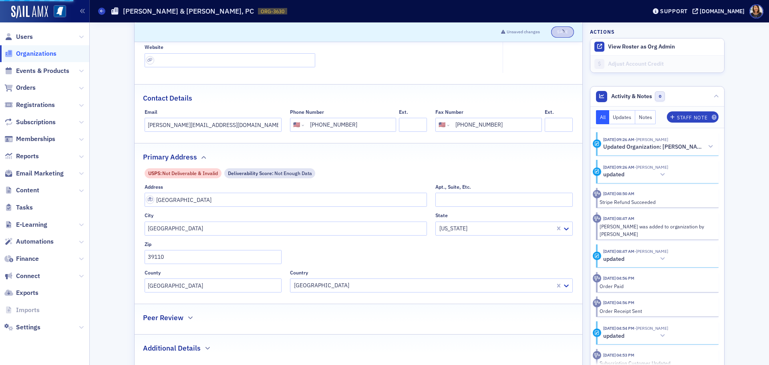
select select "US"
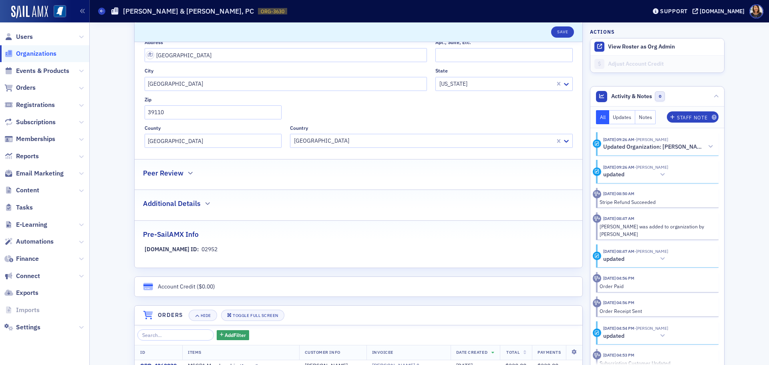
scroll to position [0, 0]
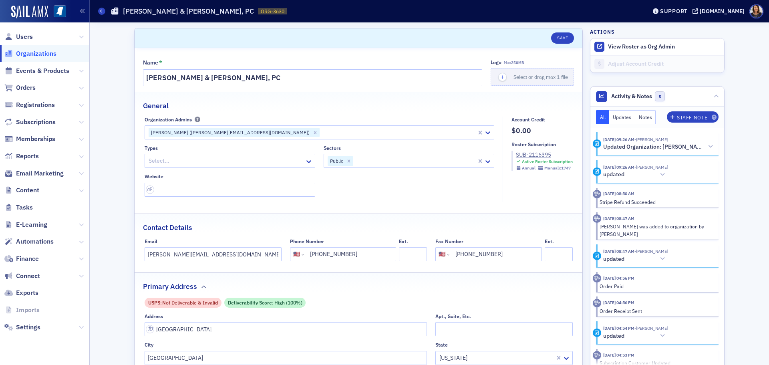
click at [23, 56] on span "Organizations" at bounding box center [36, 53] width 40 height 9
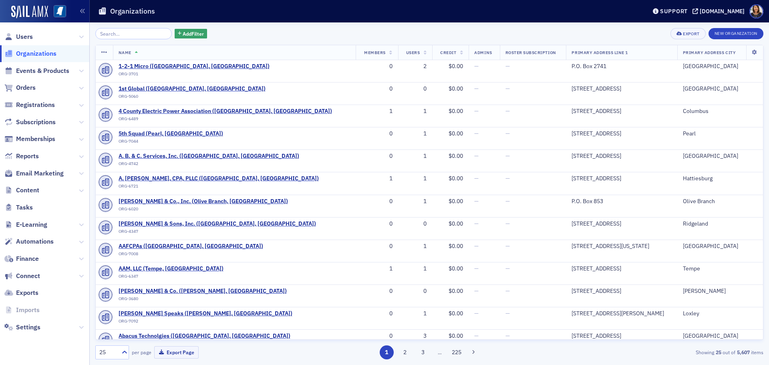
drag, startPoint x: 132, startPoint y: 25, endPoint x: 137, endPoint y: 32, distance: 8.6
click at [134, 30] on div "Add Filter Export New Organization Name Members Users Credit Admins Roster Subs…" at bounding box center [429, 193] width 668 height 342
click at [137, 32] on input "search" at bounding box center [133, 33] width 76 height 11
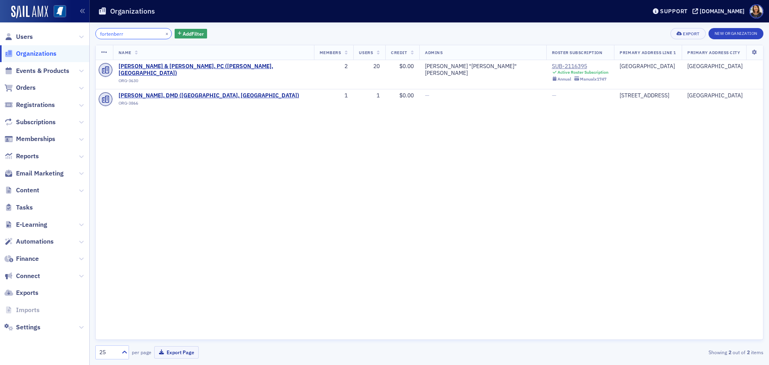
type input "fortenberr"
click at [199, 162] on div "Name Members Users Credit Admins Roster Subscription Primary Address Line 1 Pri…" at bounding box center [429, 192] width 668 height 295
click at [30, 38] on span "Users" at bounding box center [24, 36] width 17 height 9
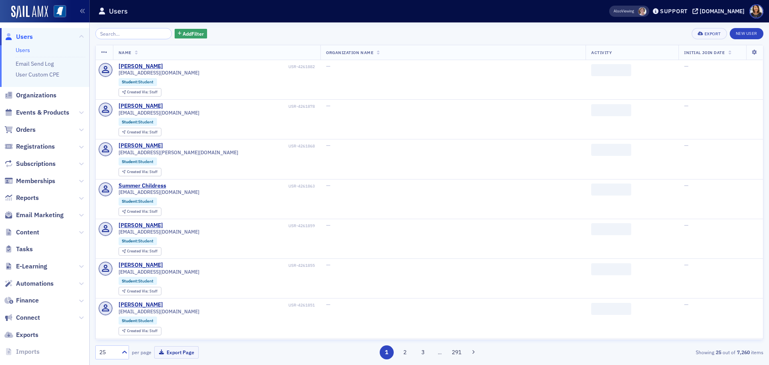
click at [145, 35] on input "search" at bounding box center [133, 33] width 76 height 11
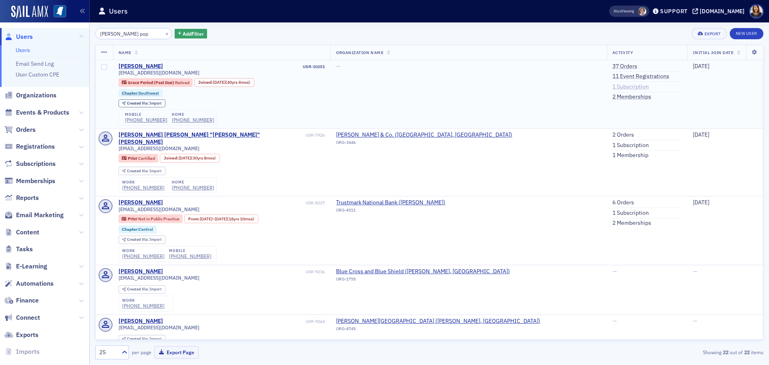
type input "[PERSON_NAME] pop"
click at [612, 85] on link "1 Subscription" at bounding box center [630, 86] width 36 height 7
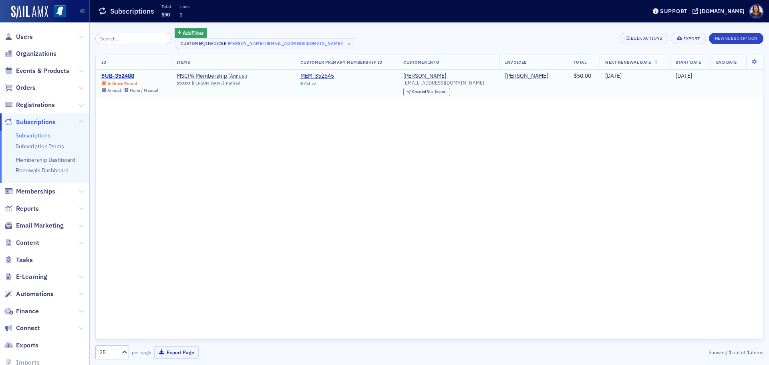
click at [130, 74] on div "SUB-352488" at bounding box center [129, 75] width 57 height 7
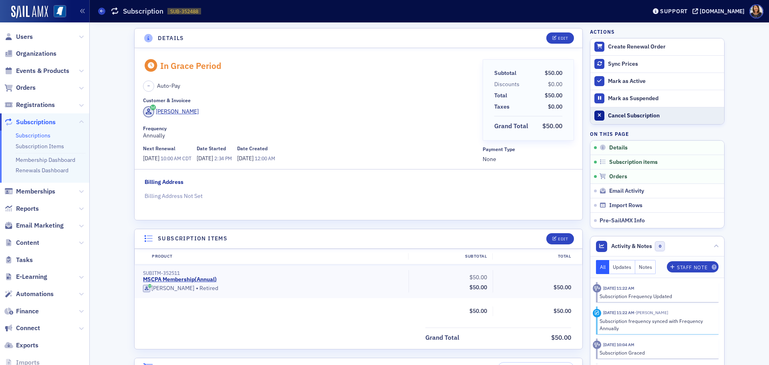
click at [620, 116] on div "Cancel Subscription" at bounding box center [664, 115] width 112 height 7
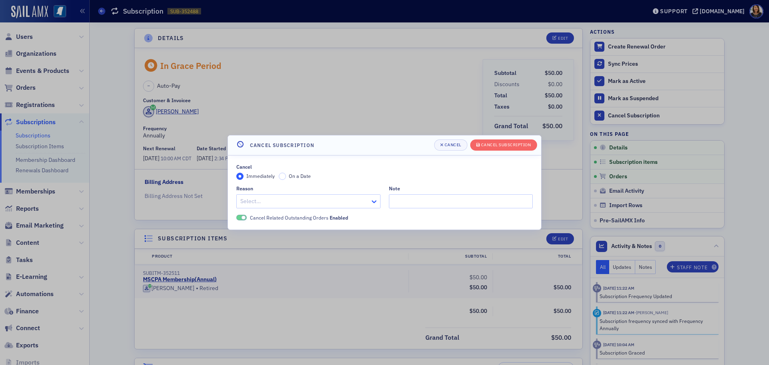
click at [371, 202] on icon at bounding box center [374, 201] width 8 height 8
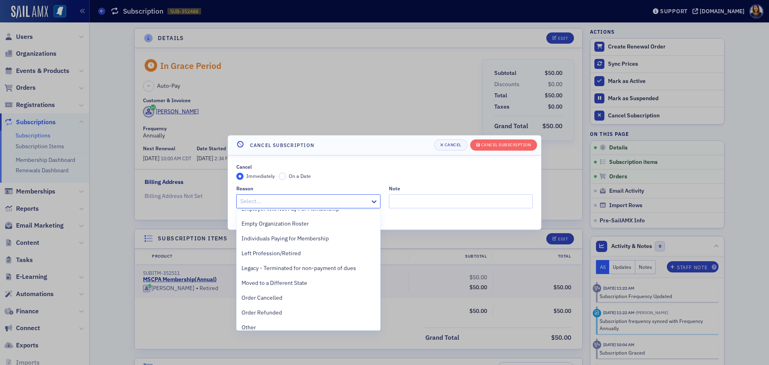
scroll to position [179, 0]
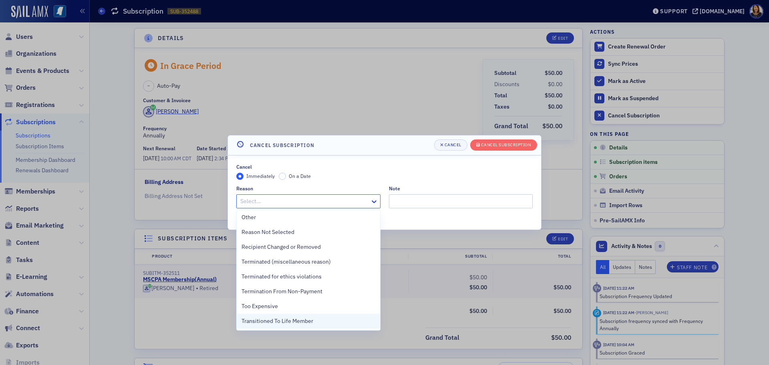
click at [330, 322] on div "Transitioned To Life Member" at bounding box center [308, 321] width 134 height 8
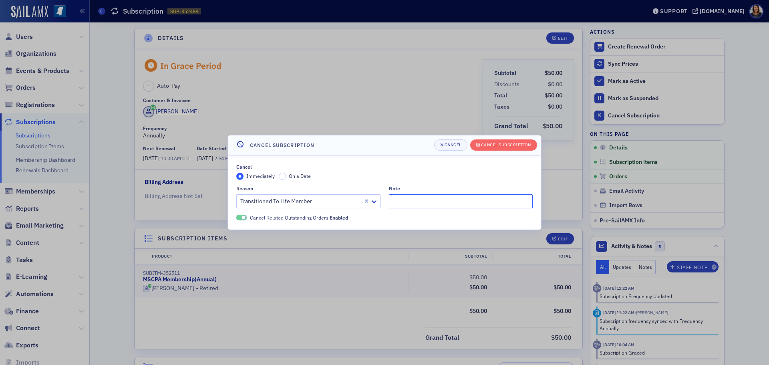
click at [436, 206] on input "Note" at bounding box center [461, 201] width 144 height 14
type input "Life member"
click at [504, 144] on div "Cancel Subscription" at bounding box center [506, 144] width 50 height 4
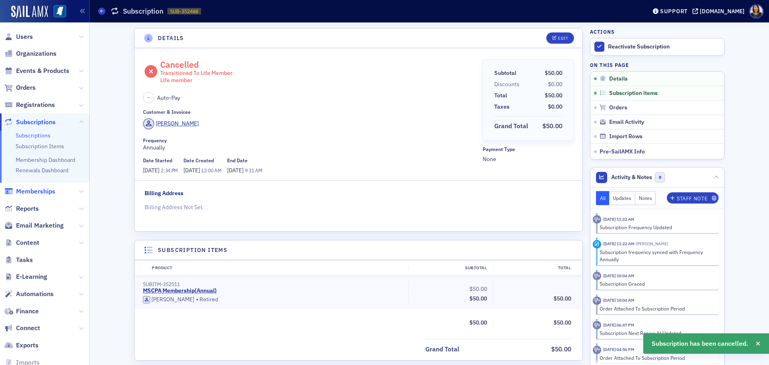
click at [39, 190] on span "Memberships" at bounding box center [35, 191] width 39 height 9
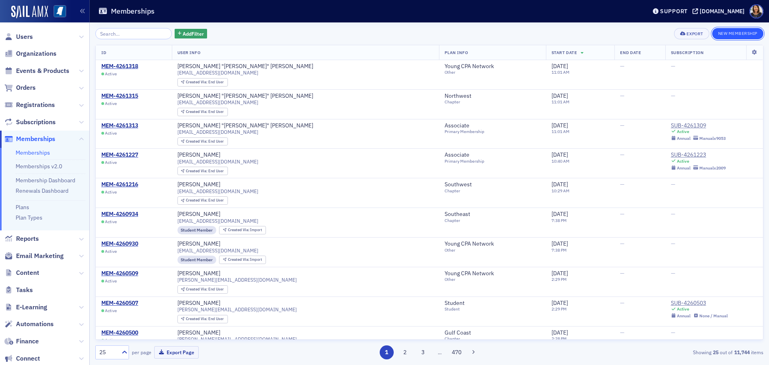
click at [731, 32] on button "New Membership" at bounding box center [737, 33] width 51 height 11
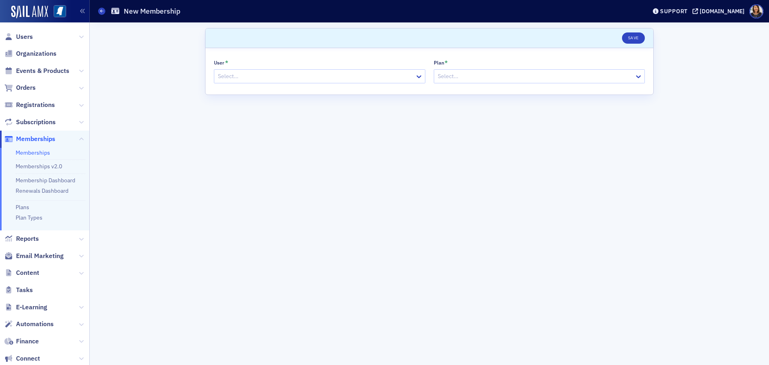
click at [259, 74] on div at bounding box center [315, 76] width 197 height 10
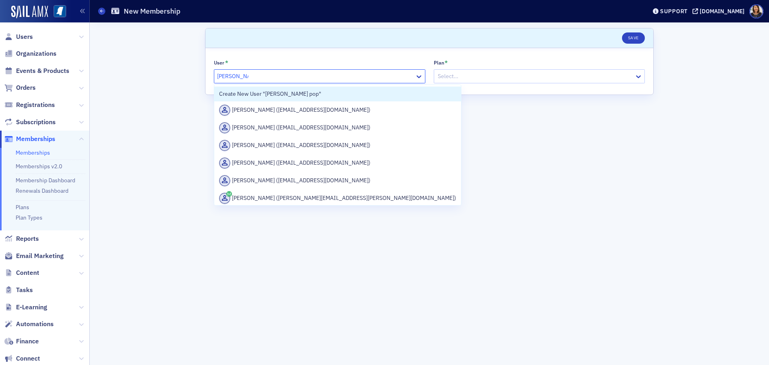
type input "[PERSON_NAME]"
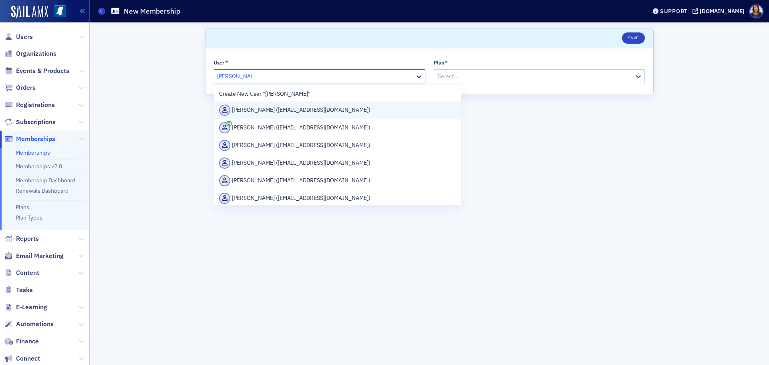
click at [298, 112] on div "[PERSON_NAME] ([EMAIL_ADDRESS][DOMAIN_NAME])" at bounding box center [337, 109] width 237 height 11
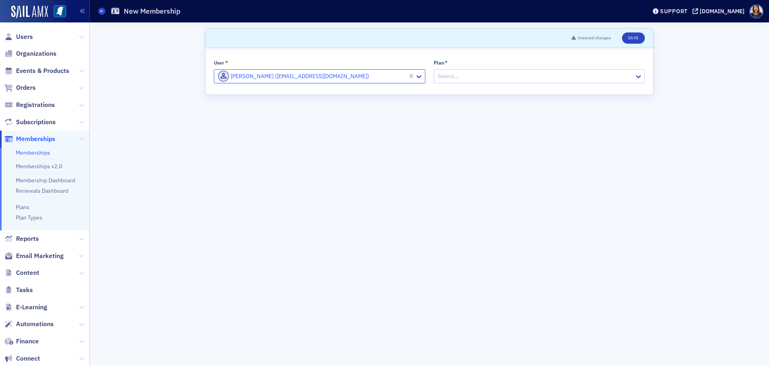
click at [459, 82] on div "Select…" at bounding box center [538, 76] width 211 height 14
click at [461, 76] on div at bounding box center [535, 76] width 197 height 10
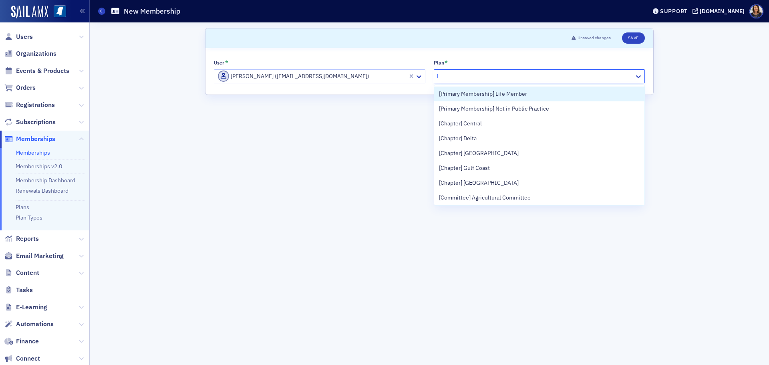
type input "li"
click at [518, 91] on span "[Primary Membership] Life Member" at bounding box center [483, 94] width 88 height 8
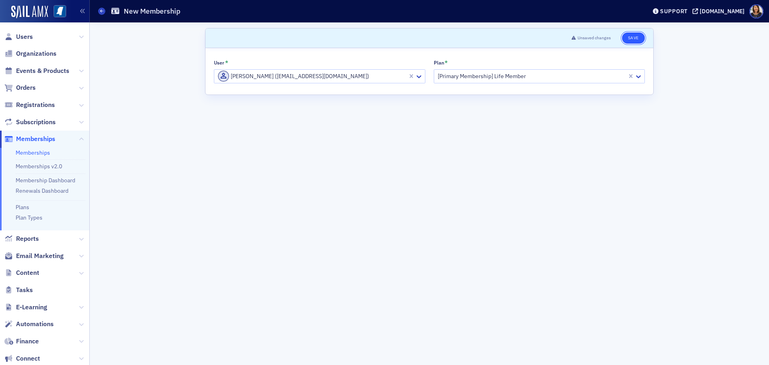
click at [632, 34] on button "Save" at bounding box center [633, 37] width 23 height 11
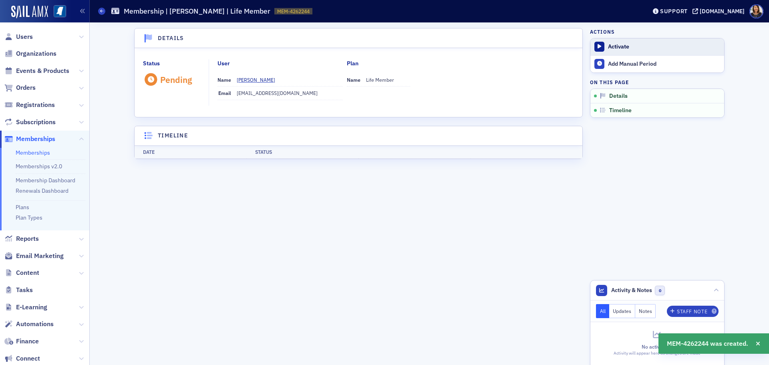
click at [617, 47] on div "Activate" at bounding box center [664, 46] width 112 height 7
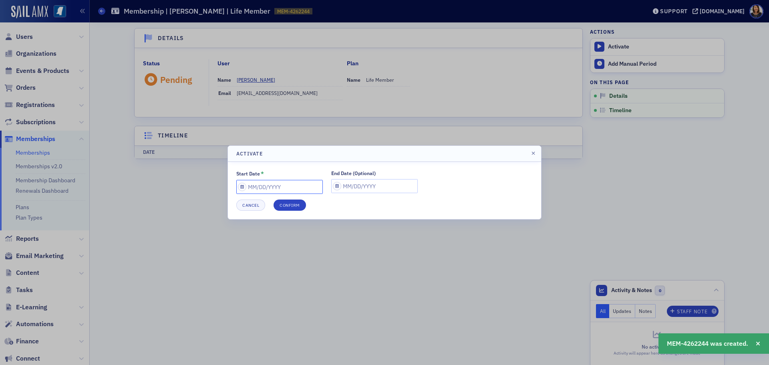
click at [279, 188] on input "Start Date *" at bounding box center [279, 187] width 86 height 14
select select "8"
select select "2025"
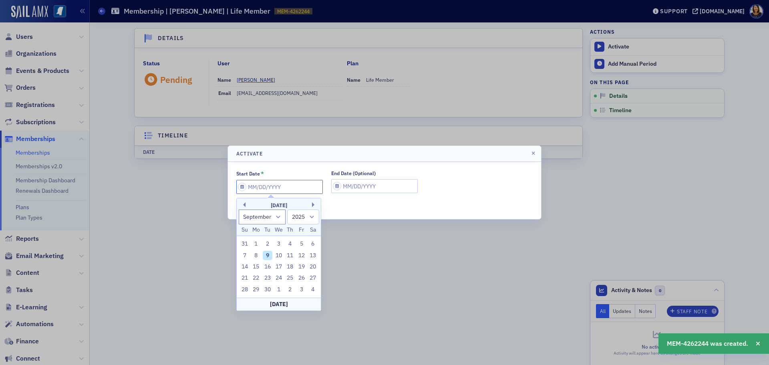
type input "0"
select select "0"
select select "2000"
type input "07"
select select "6"
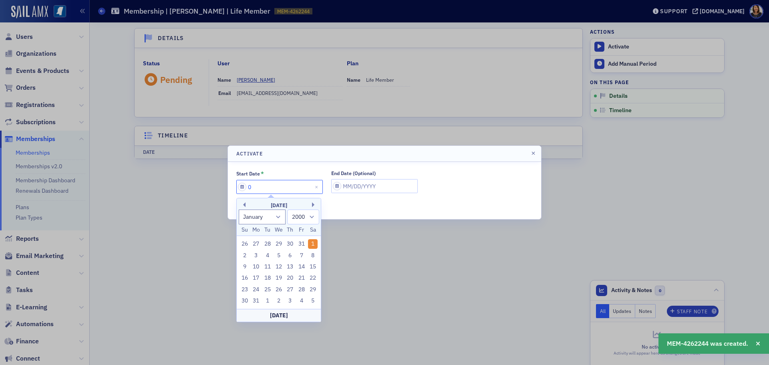
select select "2025"
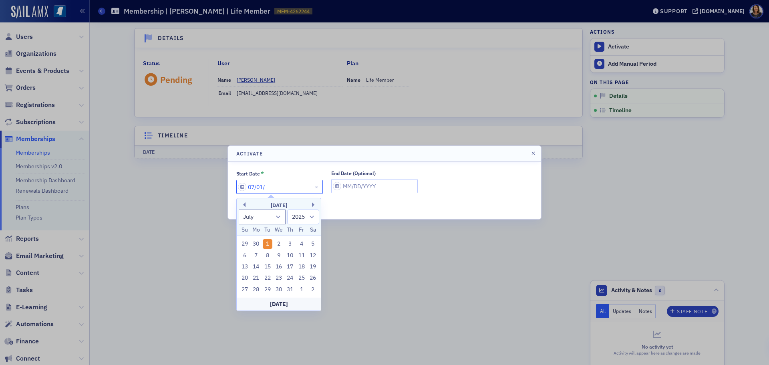
type input "07/01/2"
select select "2002"
type input "[DATE]"
select select "2020"
type input "[DATE]"
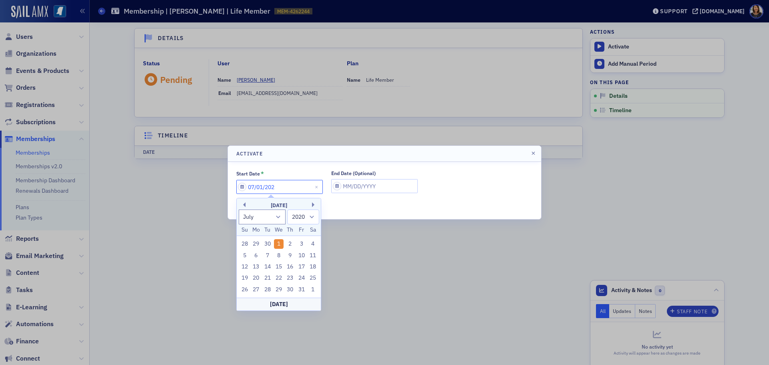
select select "2025"
type input "[DATE]"
click at [349, 185] on input "End Date (Optional)" at bounding box center [374, 186] width 86 height 14
select select "8"
select select "2025"
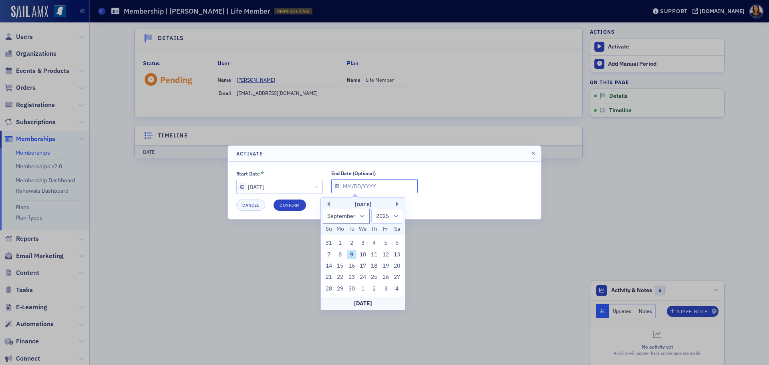
type input "0"
select select "0"
select select "2000"
type input "07"
select select "6"
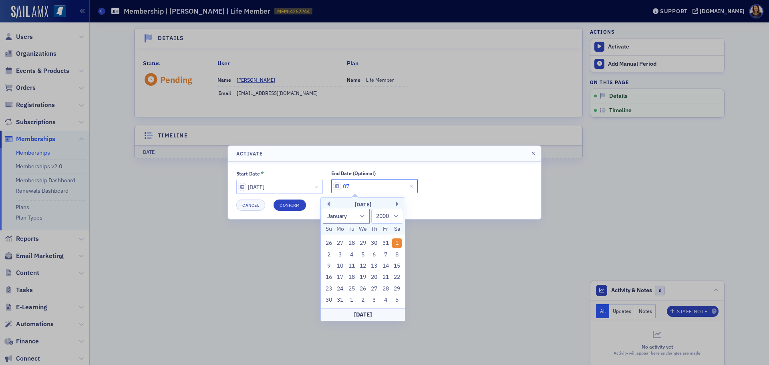
select select "2025"
type input "07/01/2"
select select "2002"
type input "[DATE]"
select select "2020"
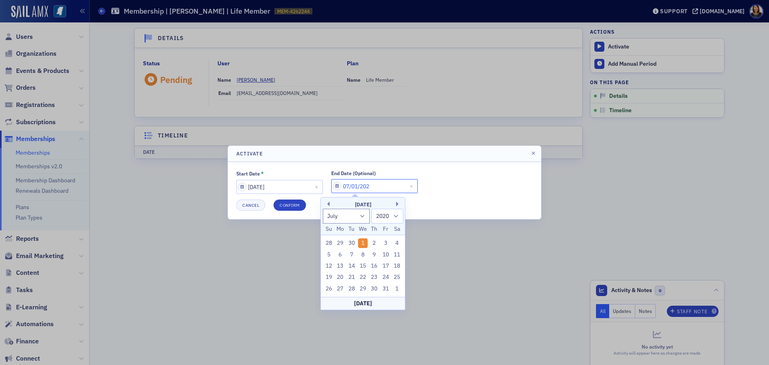
type input "[DATE]"
select select "2026"
type input "[DATE]"
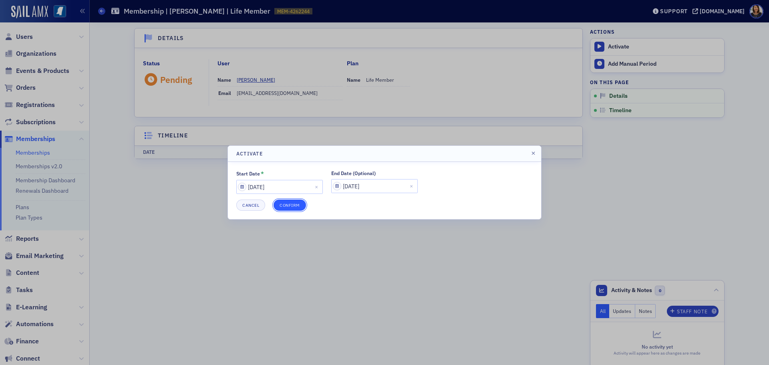
click at [294, 206] on button "Confirm" at bounding box center [289, 204] width 32 height 11
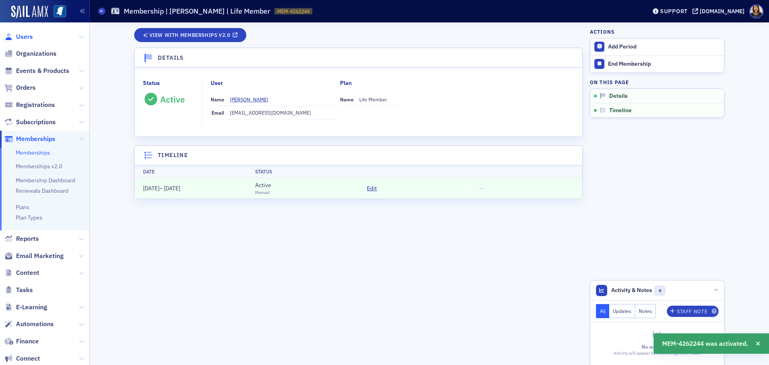
click at [26, 36] on span "Users" at bounding box center [24, 36] width 17 height 9
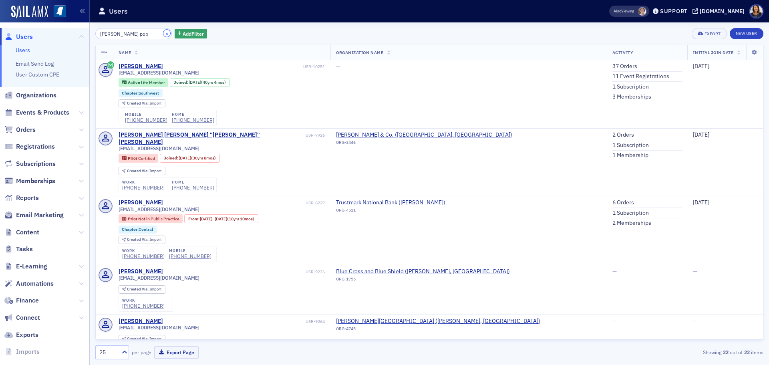
click at [163, 36] on button "×" at bounding box center [166, 33] width 7 height 7
